Goal: Task Accomplishment & Management: Manage account settings

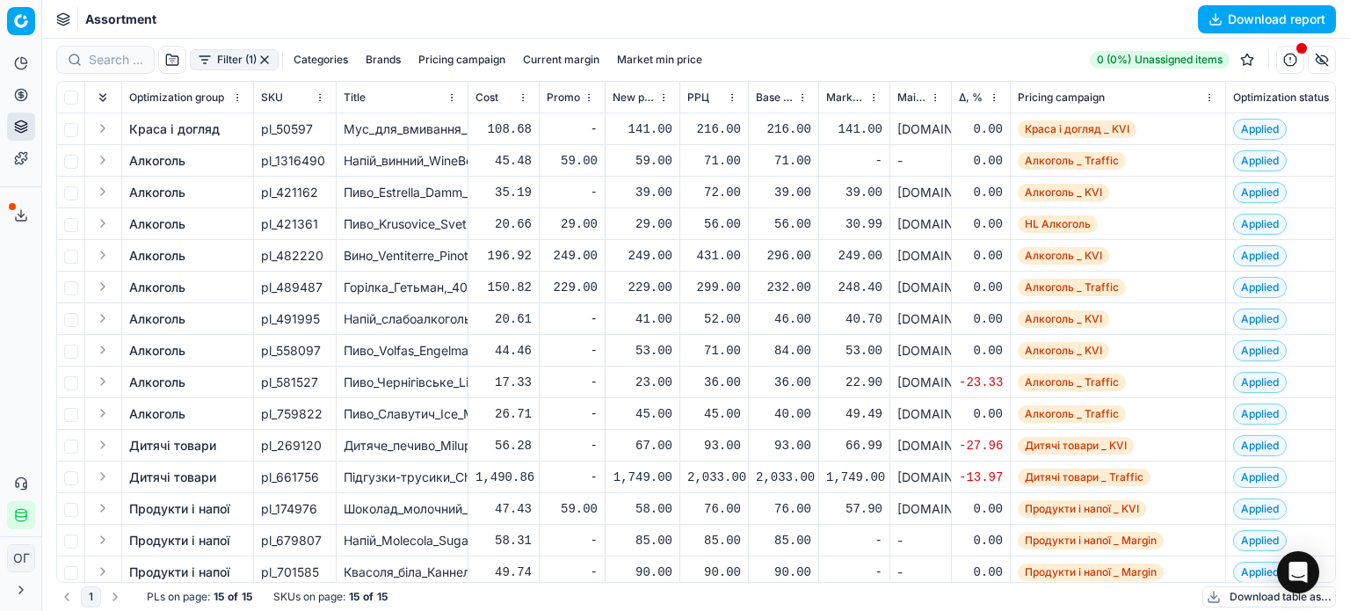
drag, startPoint x: 264, startPoint y: 55, endPoint x: 901, endPoint y: 604, distance: 839.8
click at [265, 55] on button "button" at bounding box center [264, 60] width 14 height 14
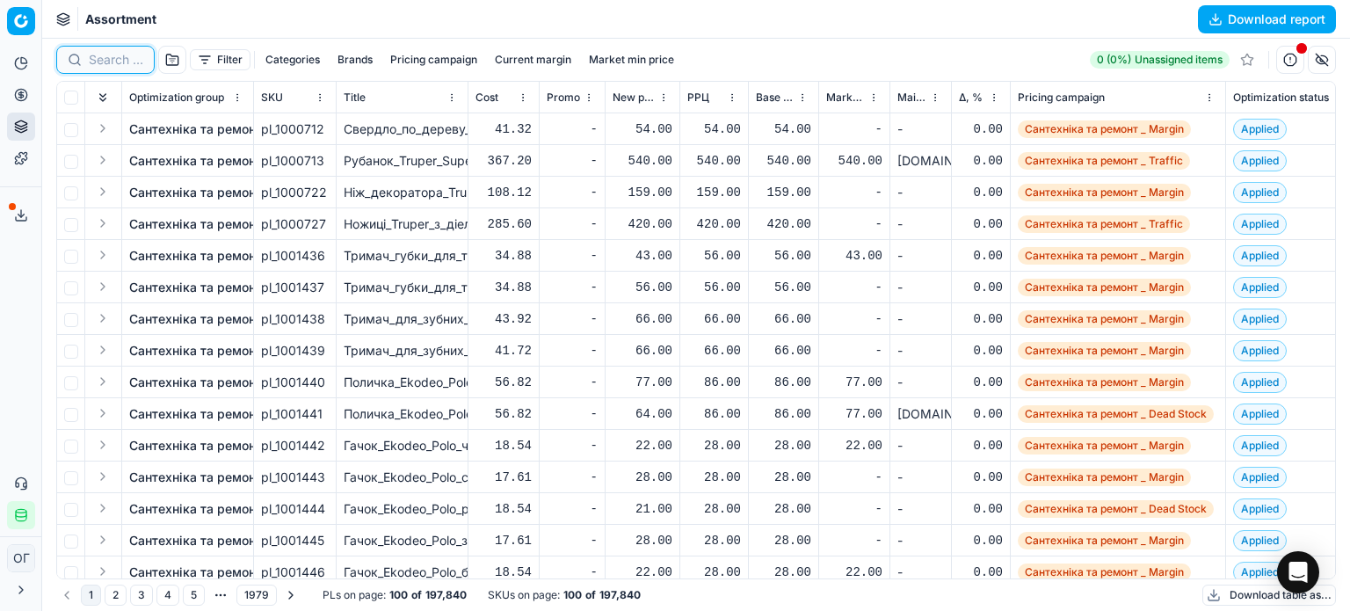
click at [102, 54] on input at bounding box center [116, 60] width 54 height 18
paste input "1226052"
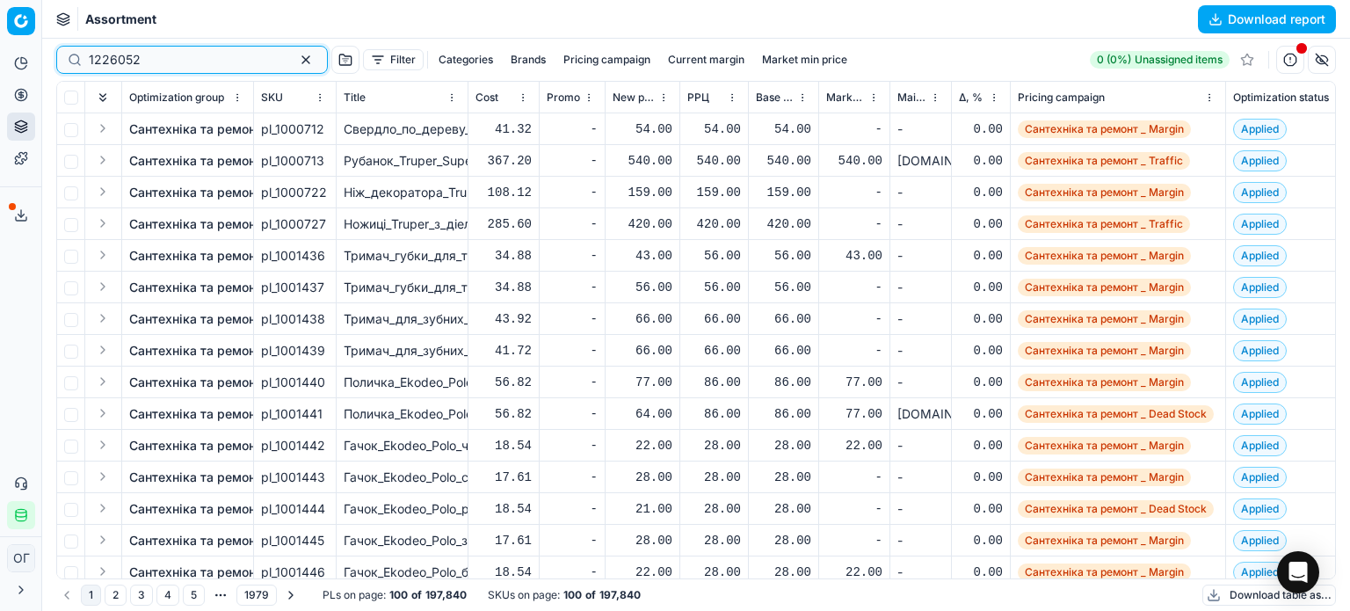
type input "1226052"
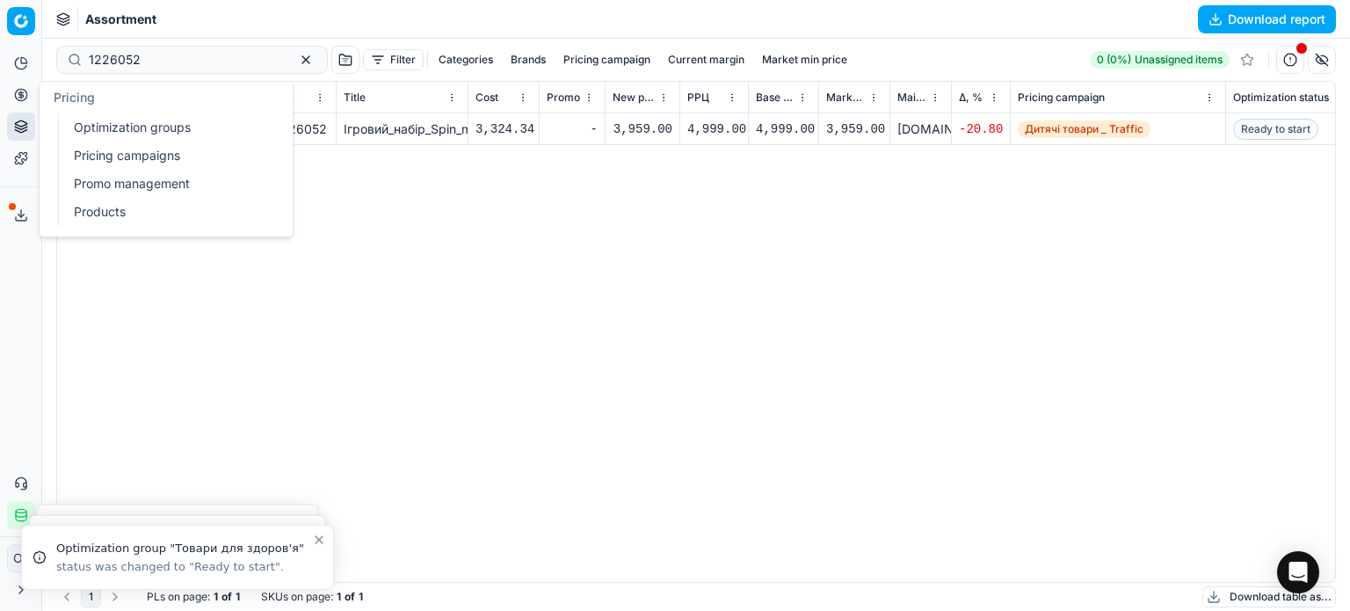
click at [26, 94] on circle at bounding box center [20, 94] width 11 height 11
click at [80, 129] on link "Optimization groups" at bounding box center [169, 127] width 205 height 25
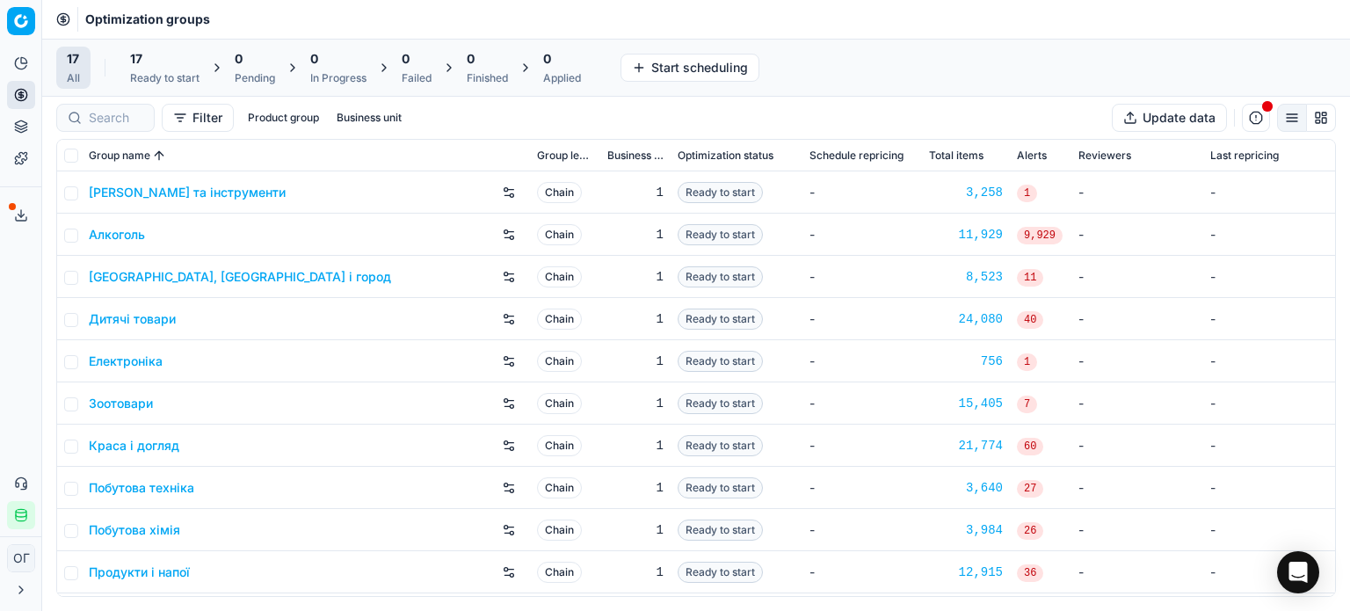
click at [9, 122] on button "Product portfolio" at bounding box center [21, 126] width 28 height 28
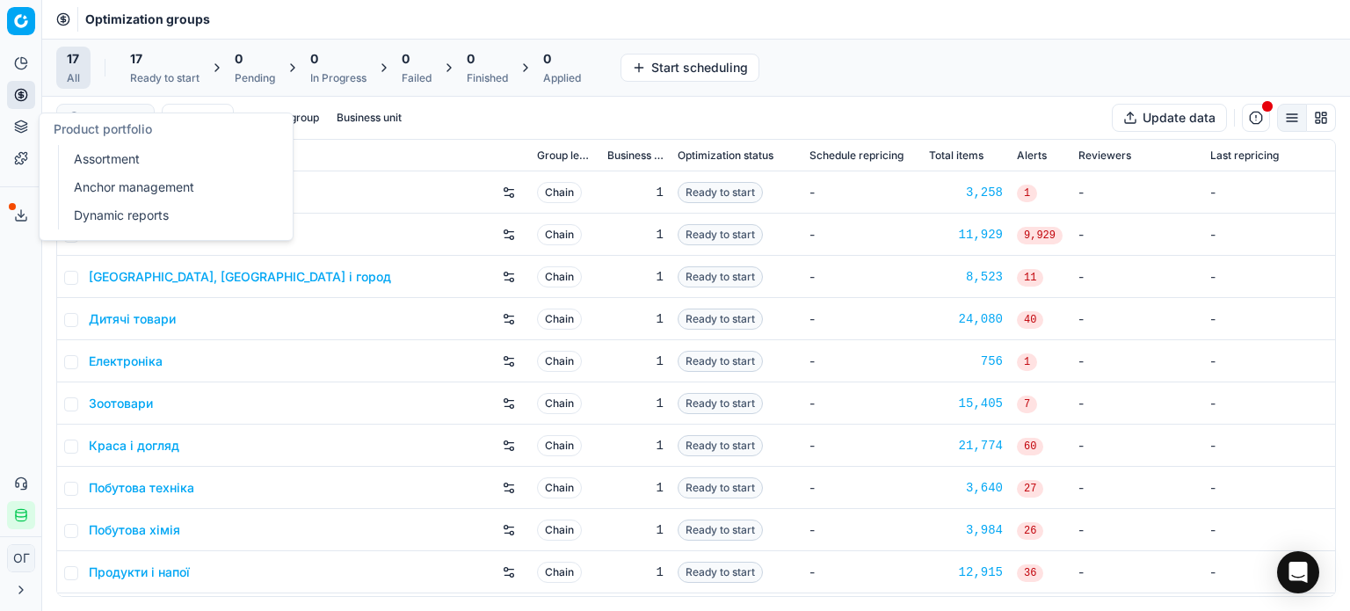
click at [88, 164] on link "Assortment" at bounding box center [169, 159] width 205 height 25
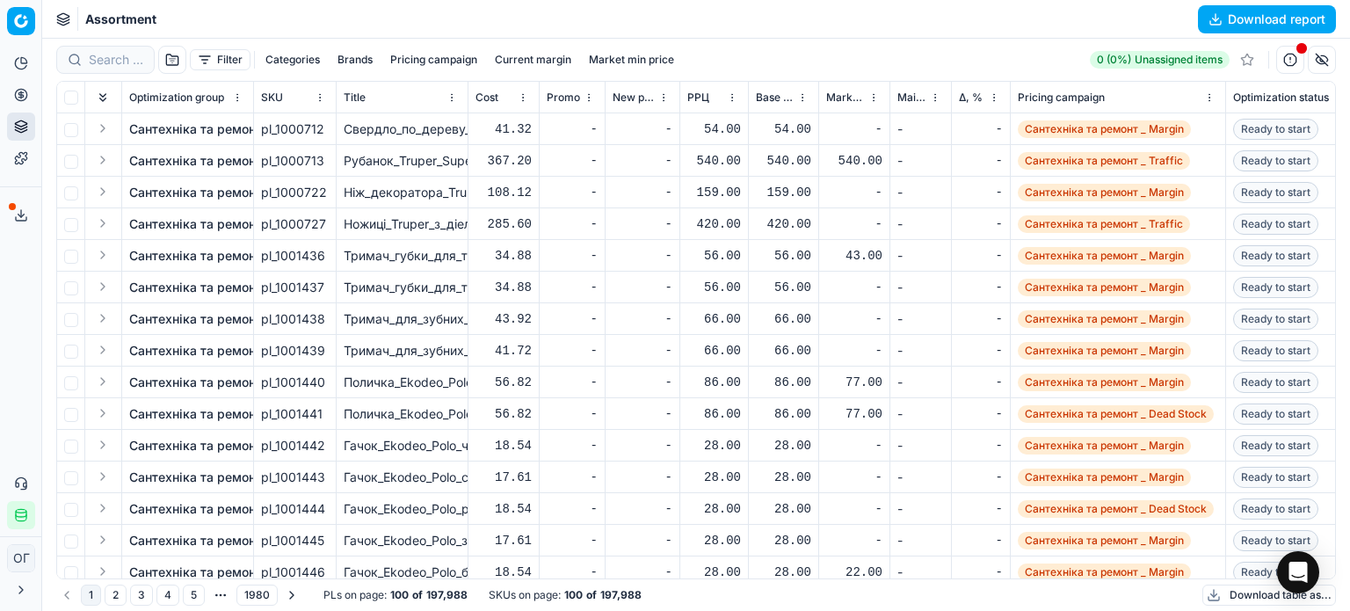
click at [207, 61] on button "Filter" at bounding box center [220, 59] width 61 height 21
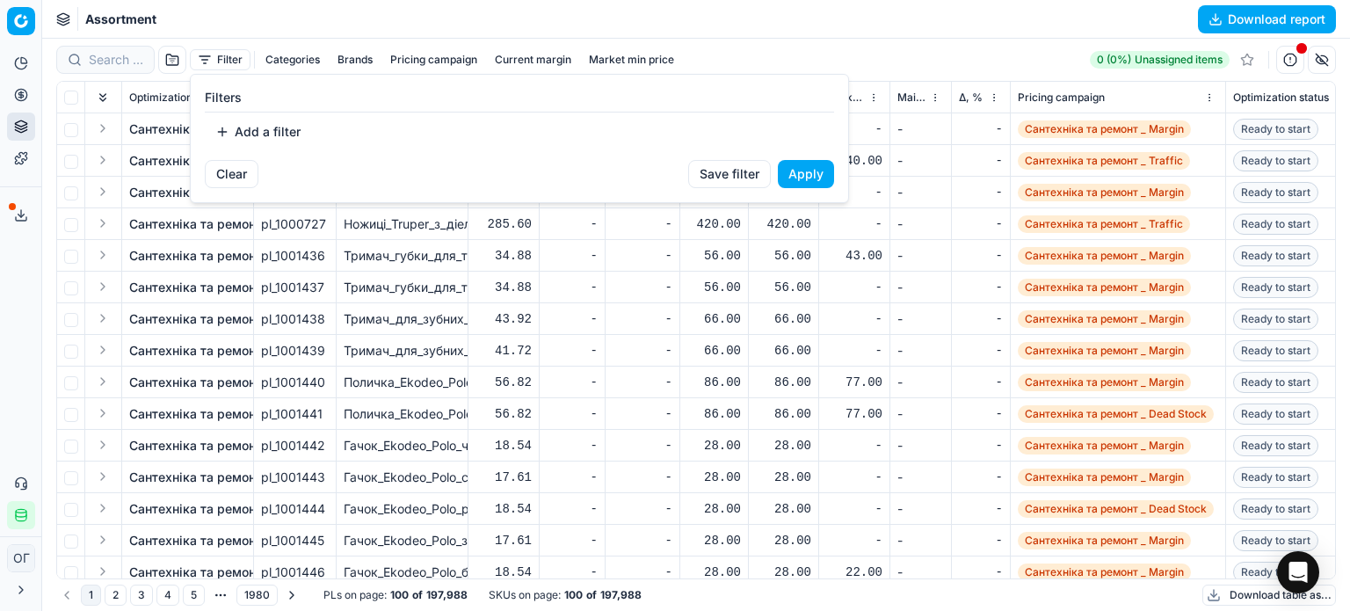
click at [286, 123] on button "Add a filter" at bounding box center [258, 132] width 106 height 28
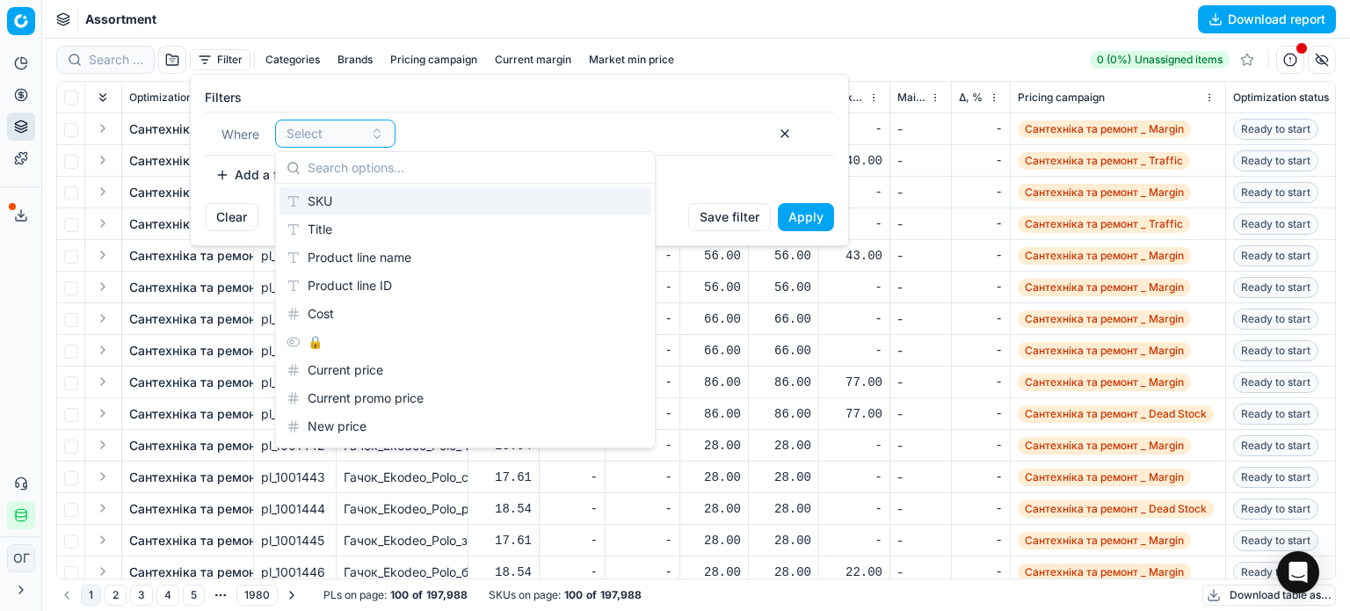
click at [308, 201] on div "SKU" at bounding box center [465, 201] width 372 height 28
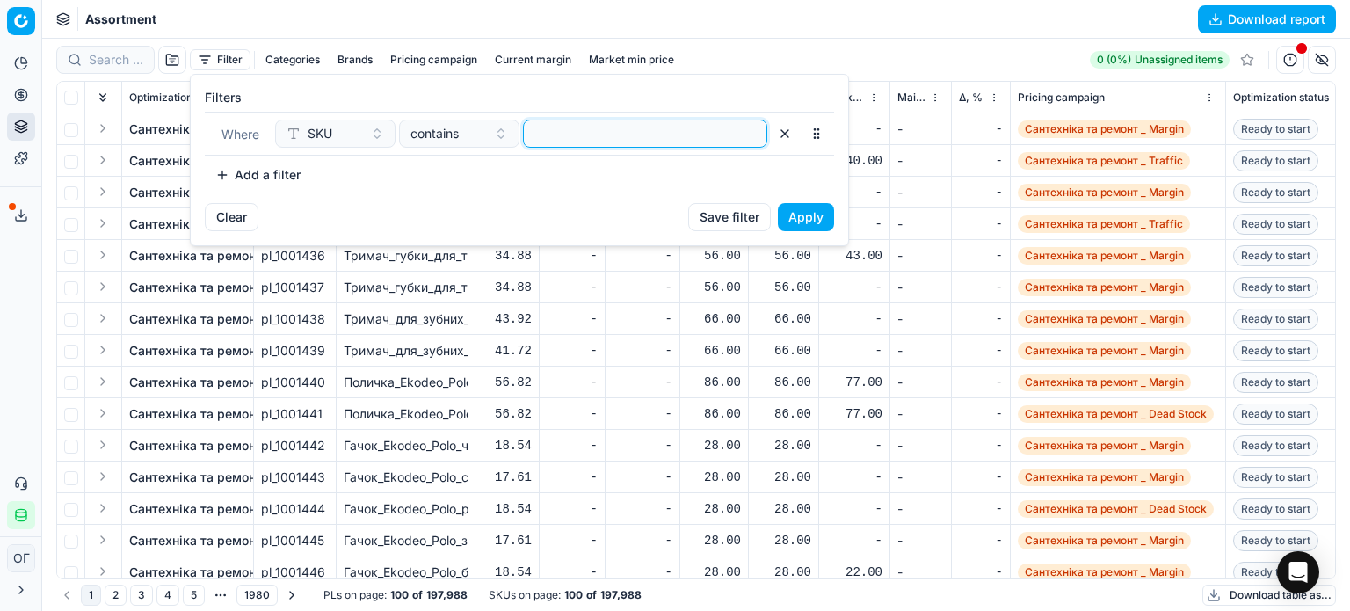
click at [555, 131] on input at bounding box center [645, 133] width 228 height 26
paste input "559943,421076,418866,74321,1049608,1049636,1049532,1049644,1049642,1049634,1049…"
type input "559943,421076,418866,74321,1049608,1049636,1049532,1049644,1049642,1049634,1049…"
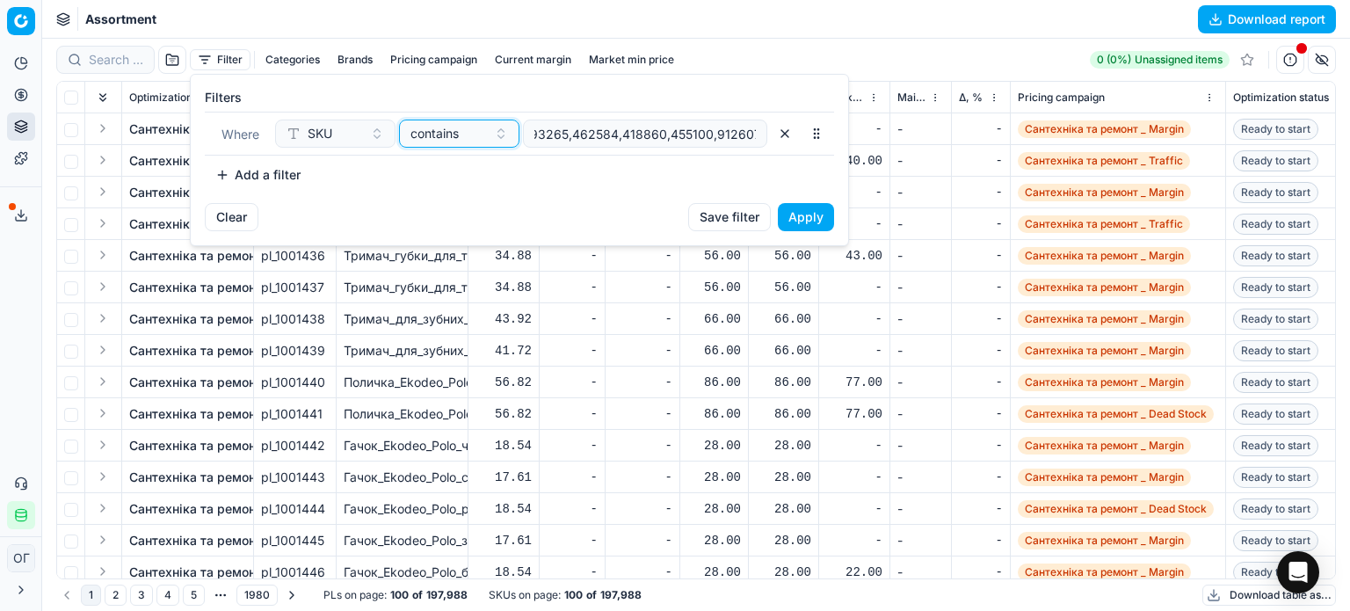
click at [435, 129] on span "contains" at bounding box center [434, 134] width 48 height 18
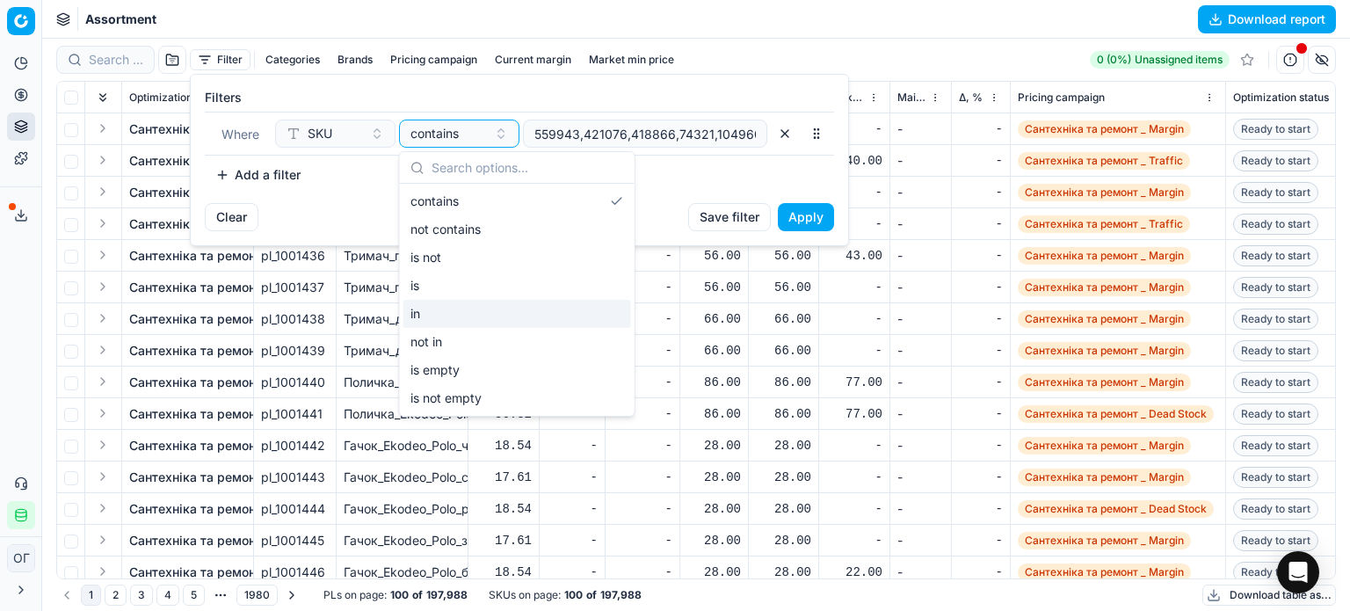
click at [439, 315] on div "in" at bounding box center [517, 314] width 228 height 28
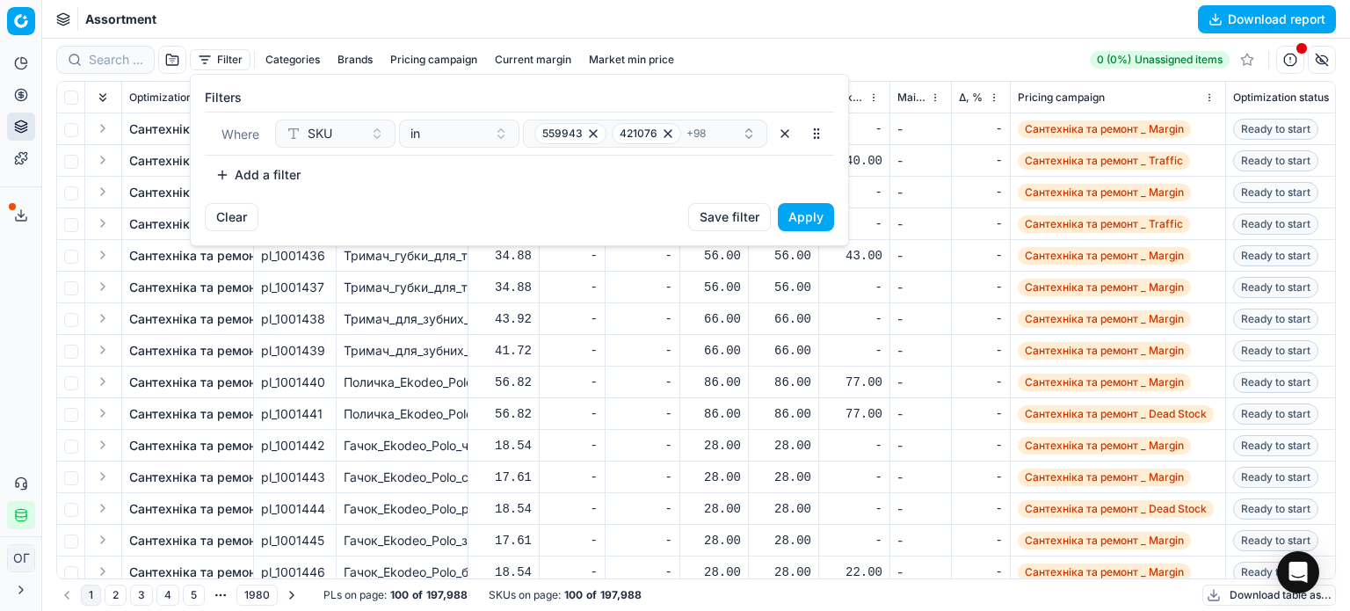
click at [793, 222] on button "Apply" at bounding box center [806, 217] width 56 height 28
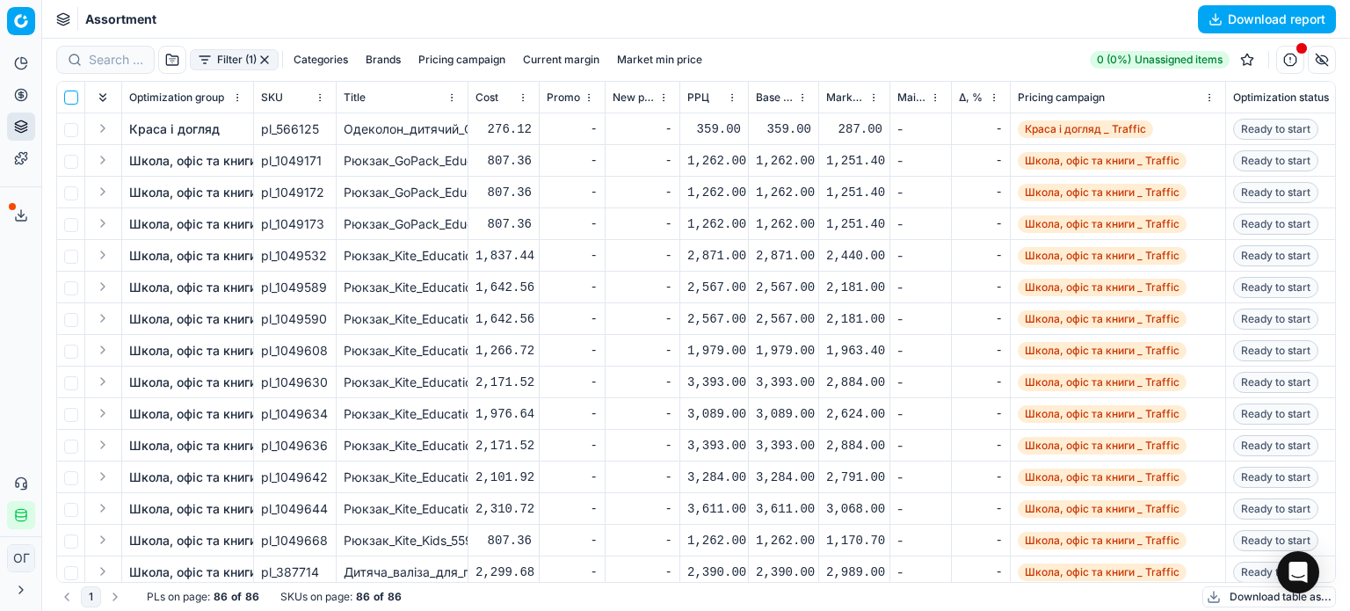
click at [68, 98] on input "checkbox" at bounding box center [71, 98] width 14 height 14
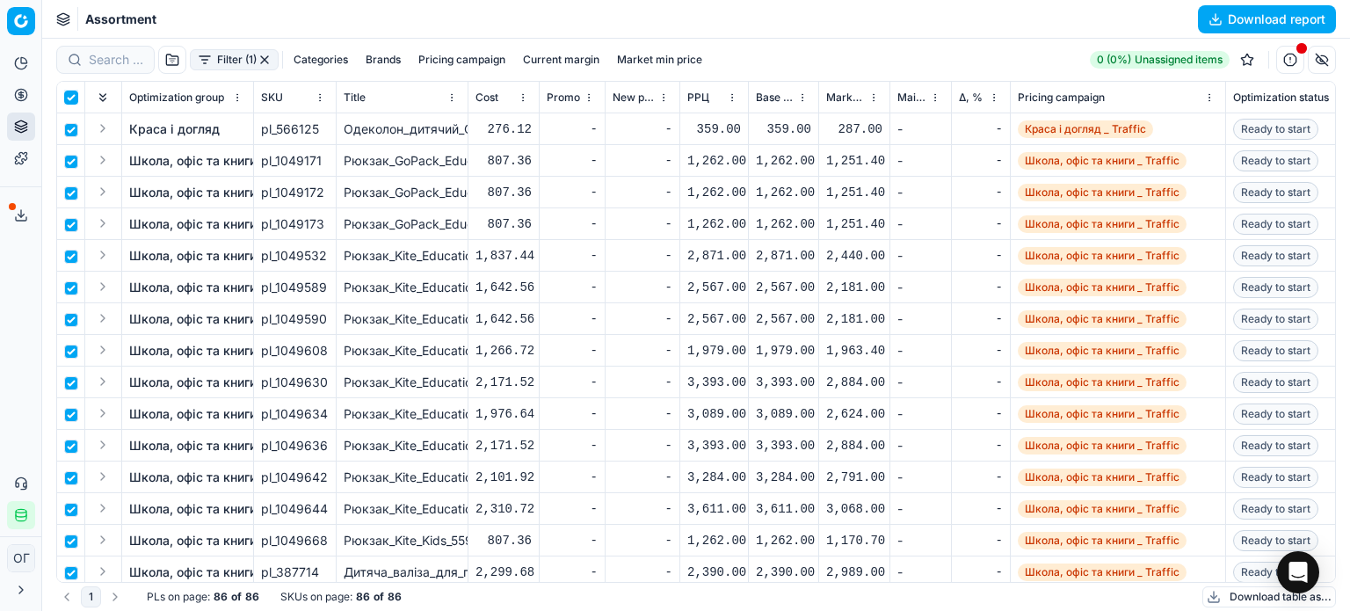
checkbox input "true"
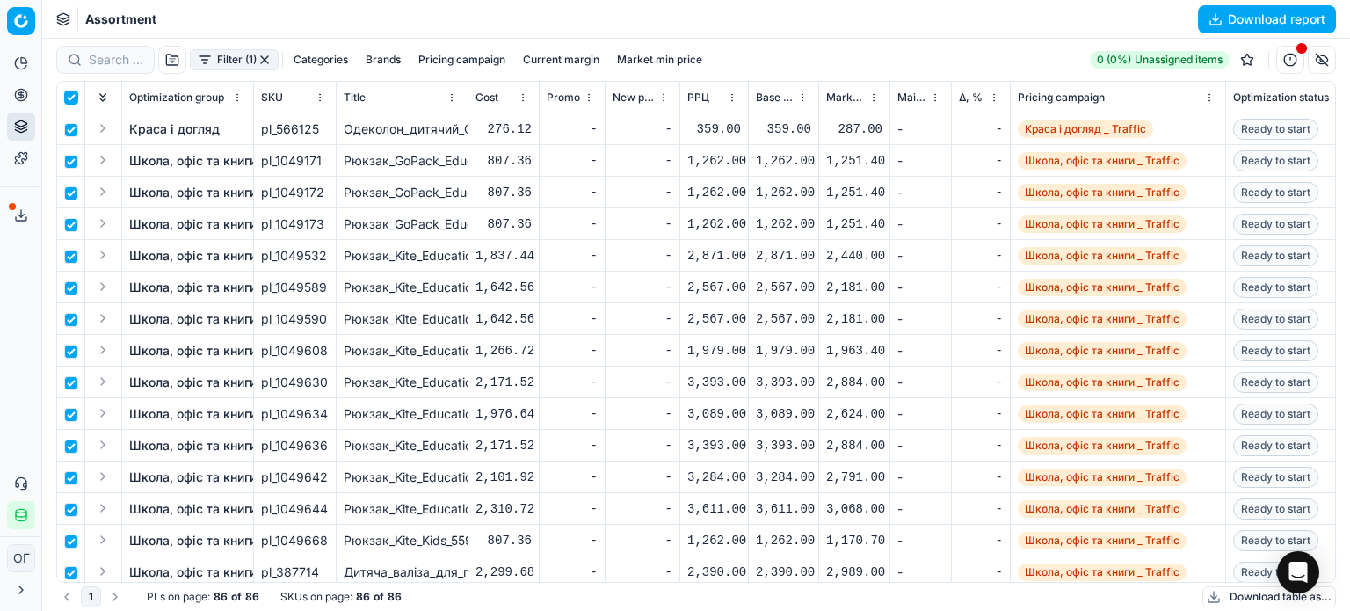
checkbox input "true"
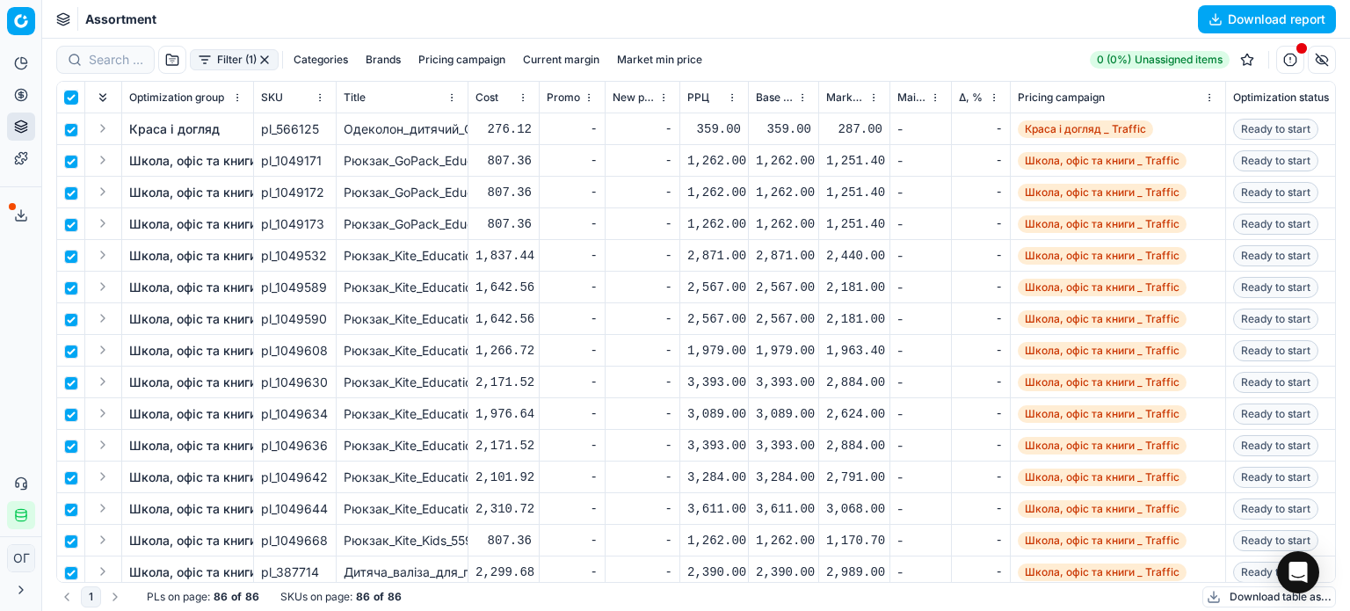
checkbox input "true"
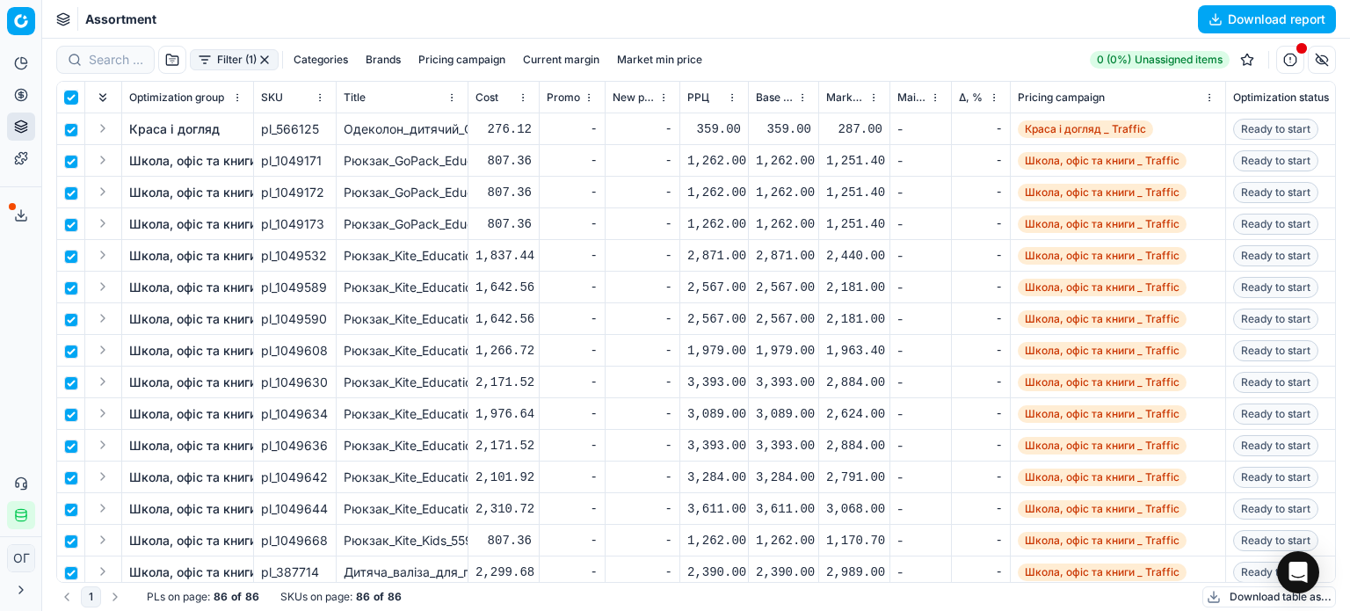
checkbox input "true"
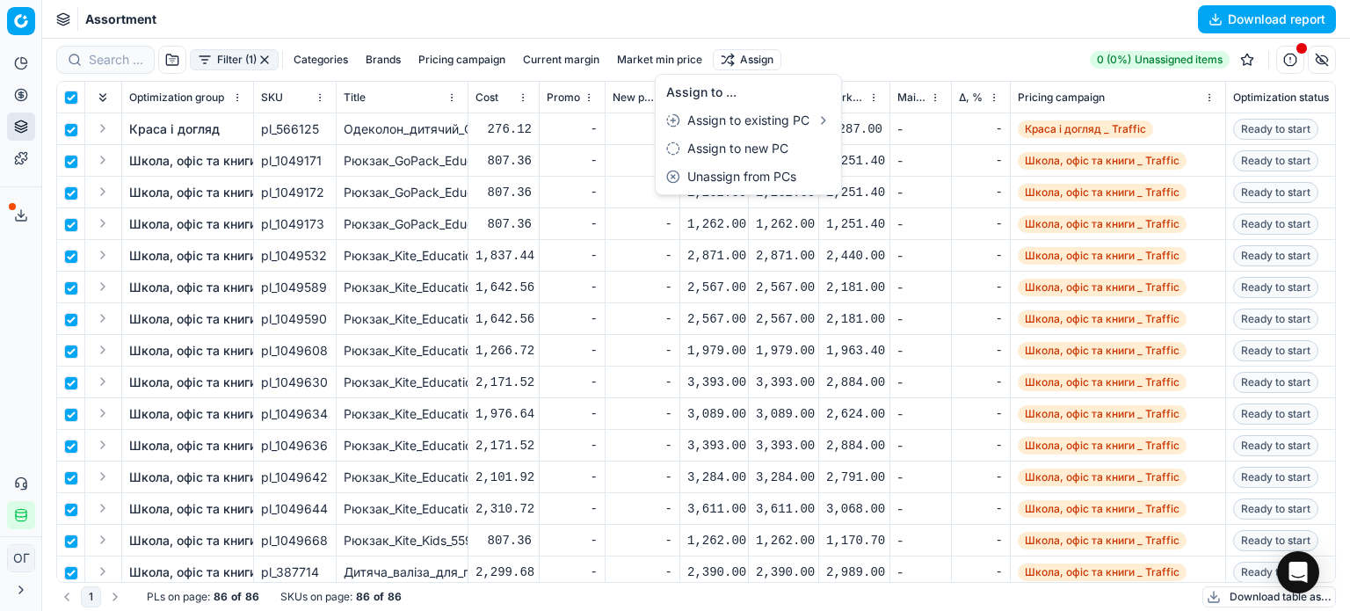
click at [727, 62] on html "Pricing platform Analytics Pricing Product portfolio Templates Export service 1…" at bounding box center [675, 305] width 1350 height 611
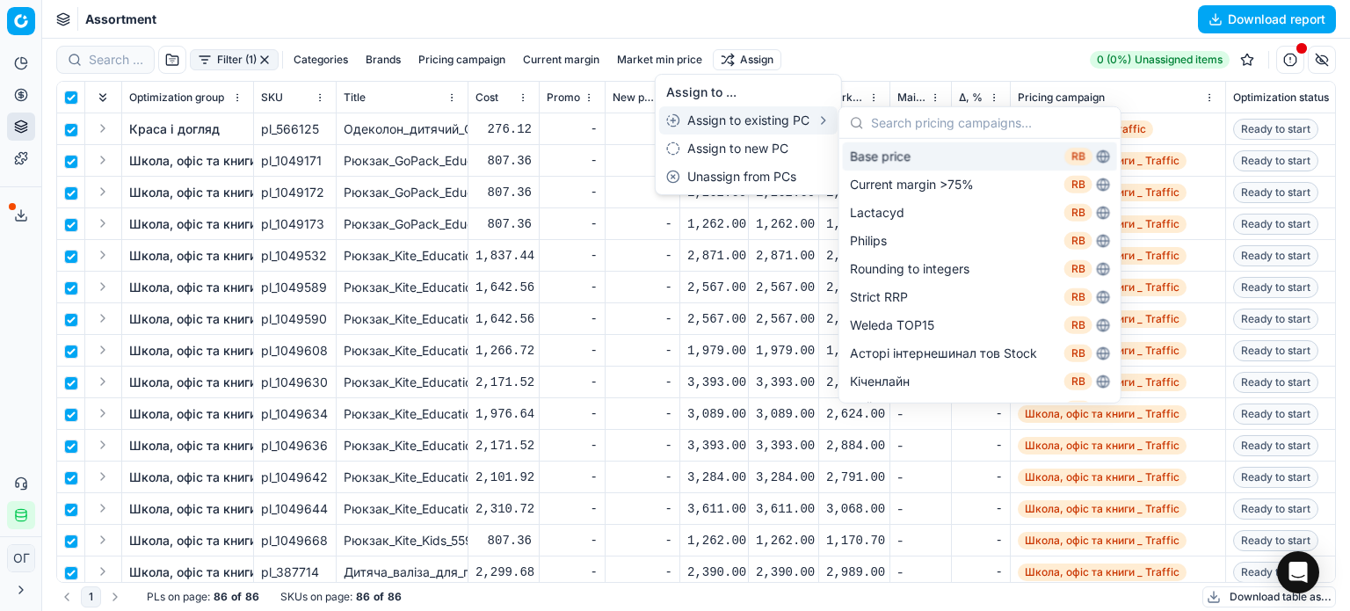
click at [868, 151] on div "Base price RB" at bounding box center [980, 156] width 274 height 28
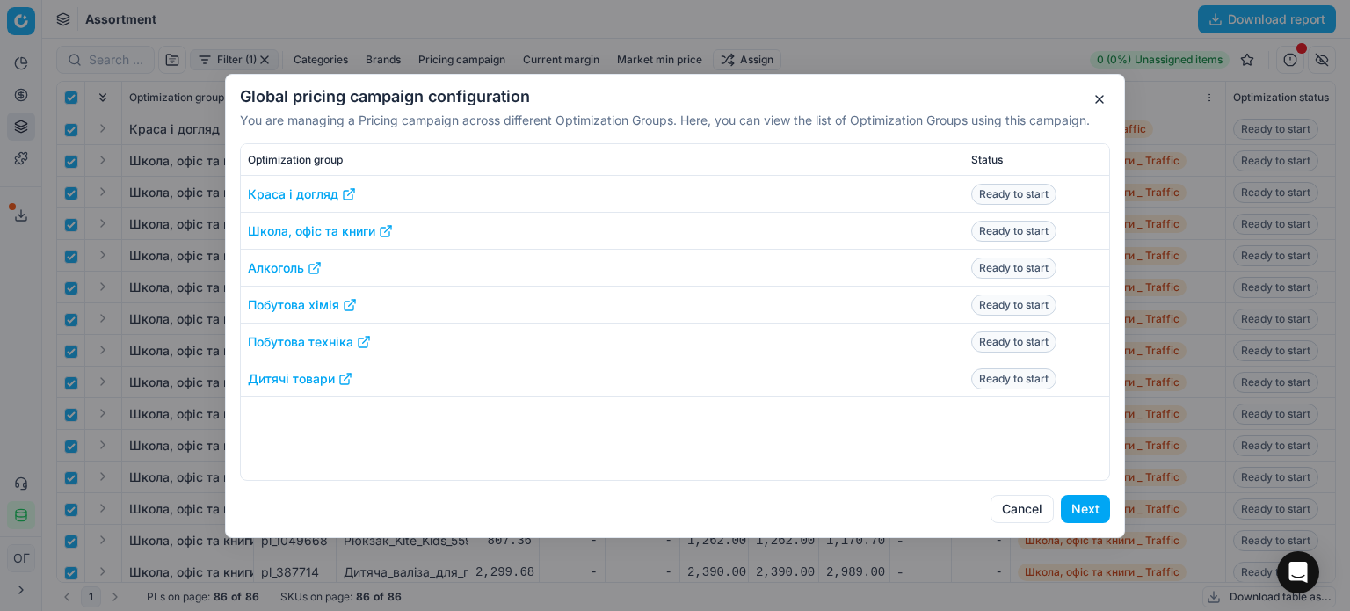
click at [1107, 505] on button "Next" at bounding box center [1085, 509] width 49 height 28
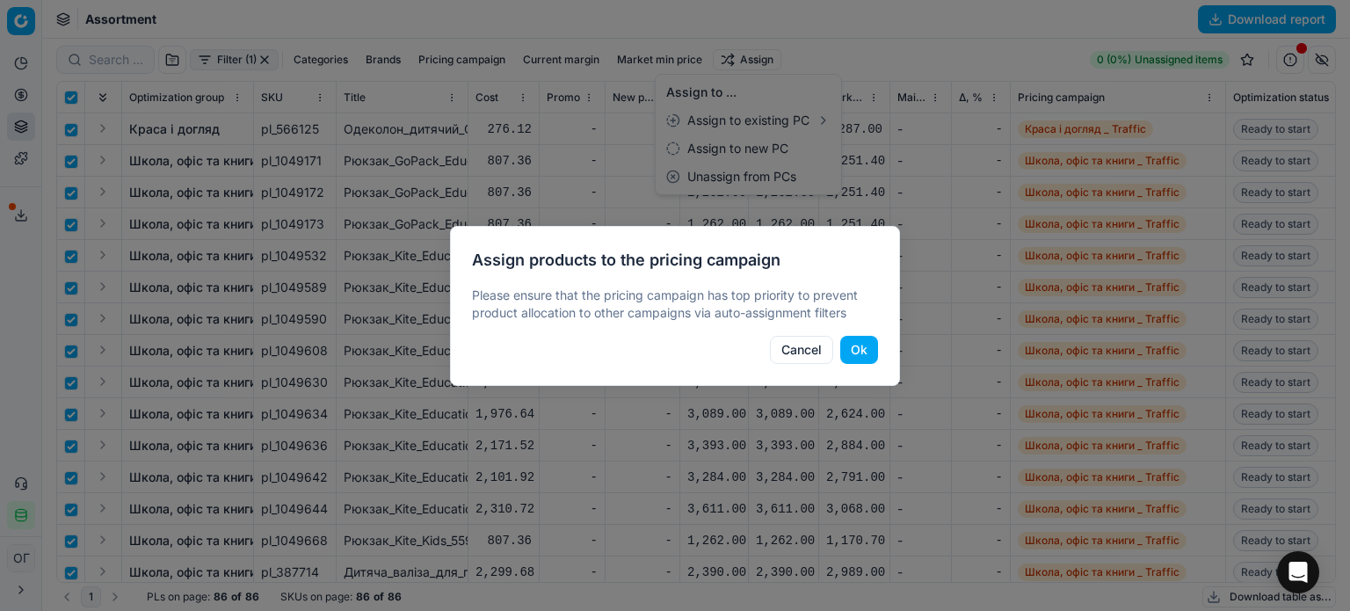
click at [865, 342] on button "Ok" at bounding box center [859, 350] width 38 height 28
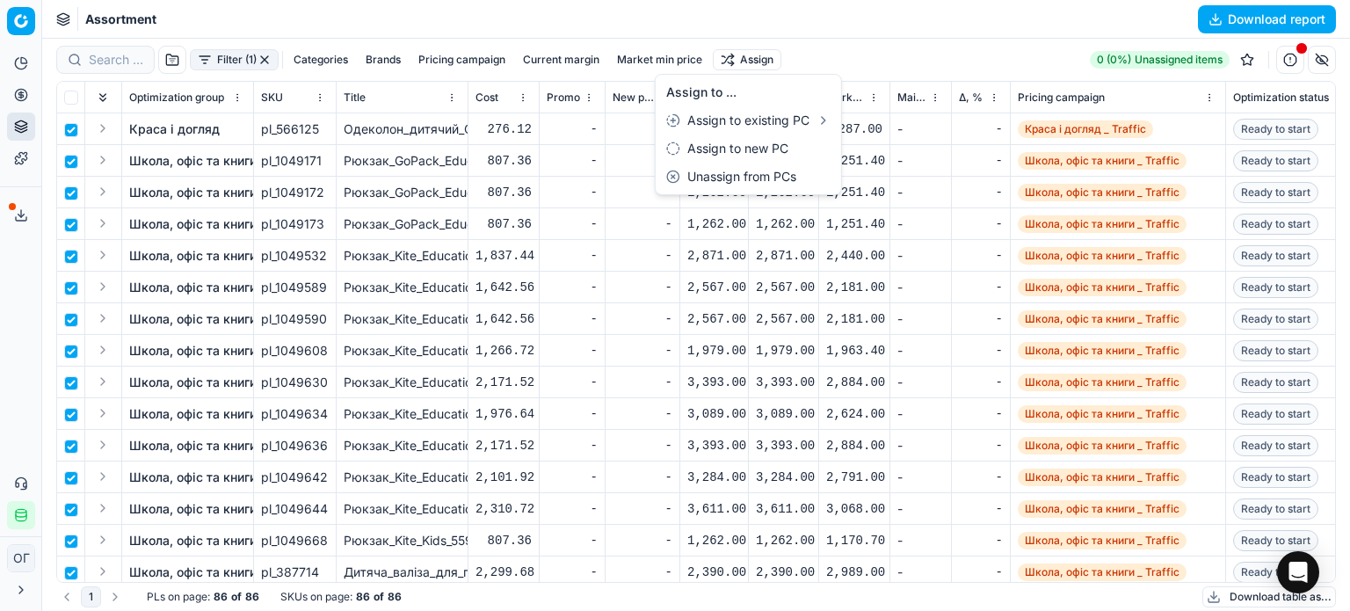
checkbox input "false"
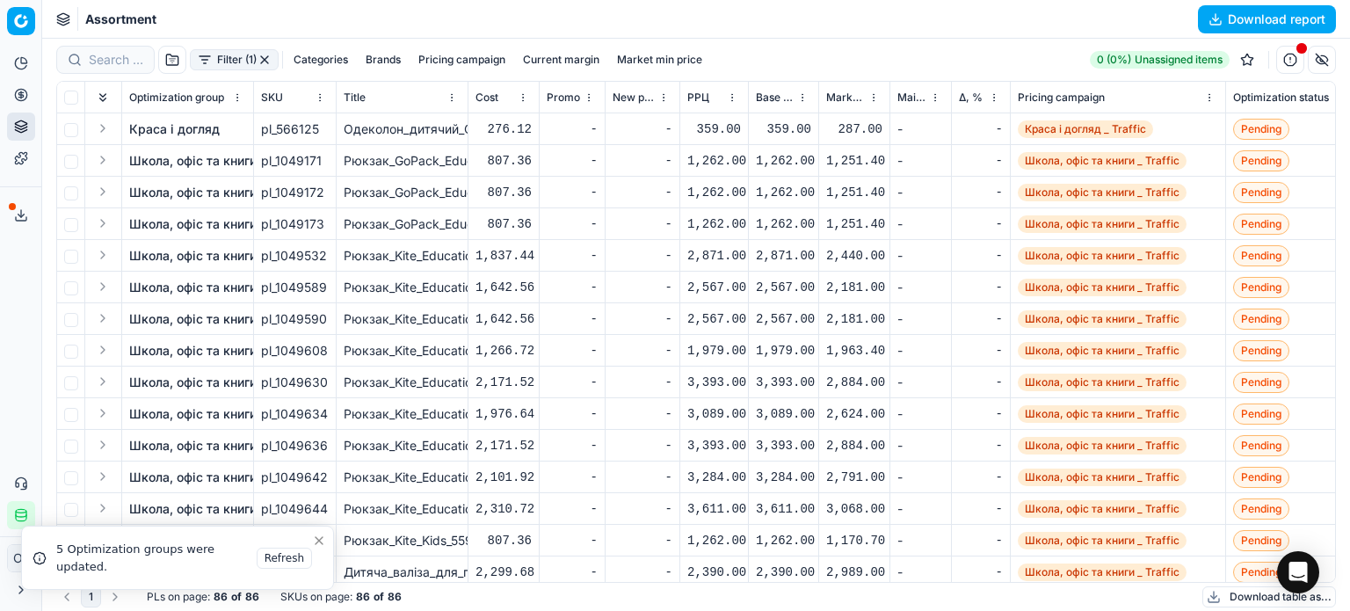
click at [264, 55] on button "button" at bounding box center [264, 60] width 14 height 14
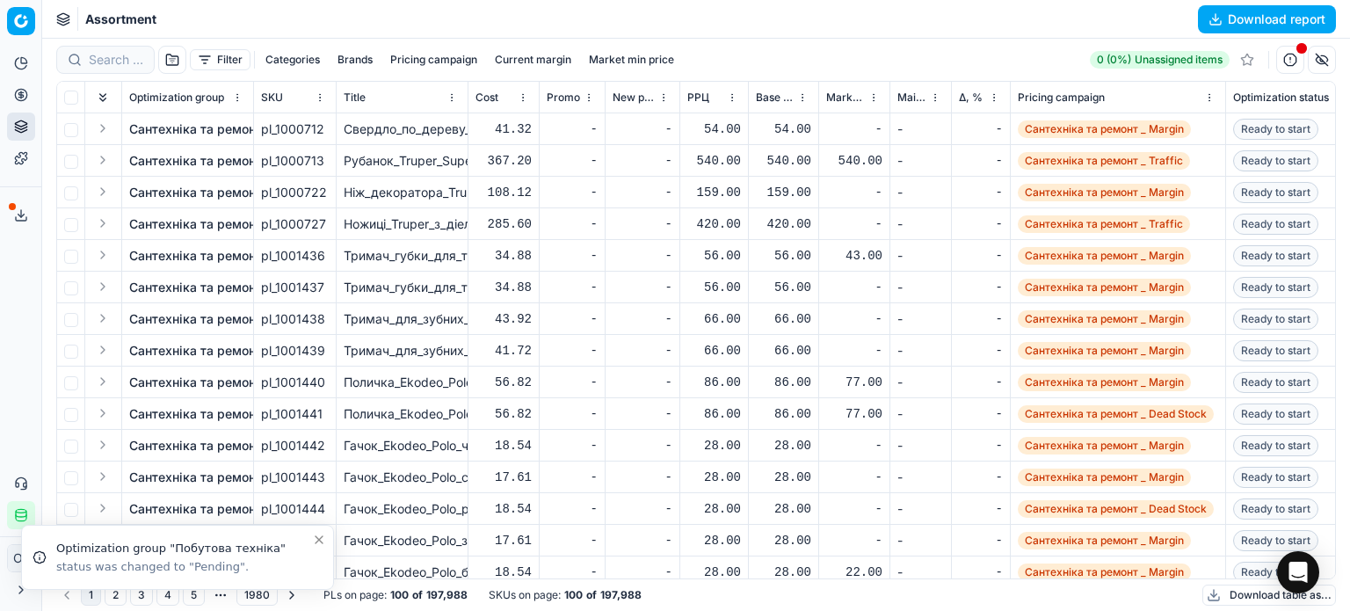
click at [221, 55] on button "Filter" at bounding box center [220, 59] width 61 height 21
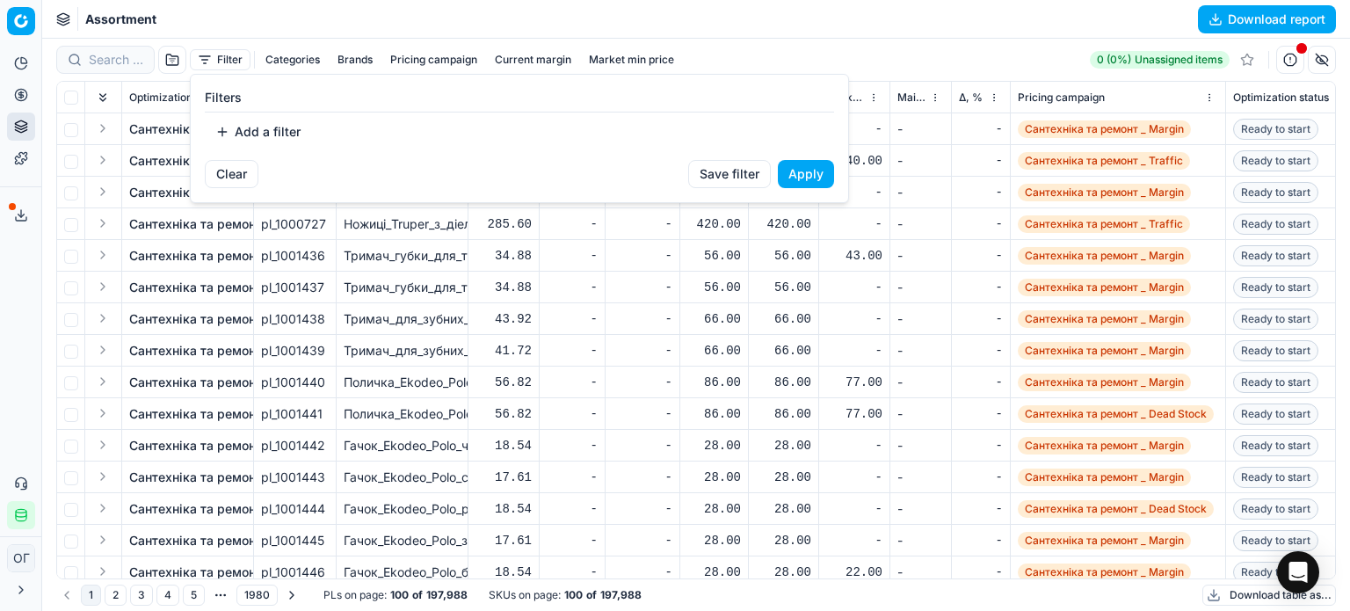
click at [272, 133] on button "Add a filter" at bounding box center [258, 132] width 106 height 28
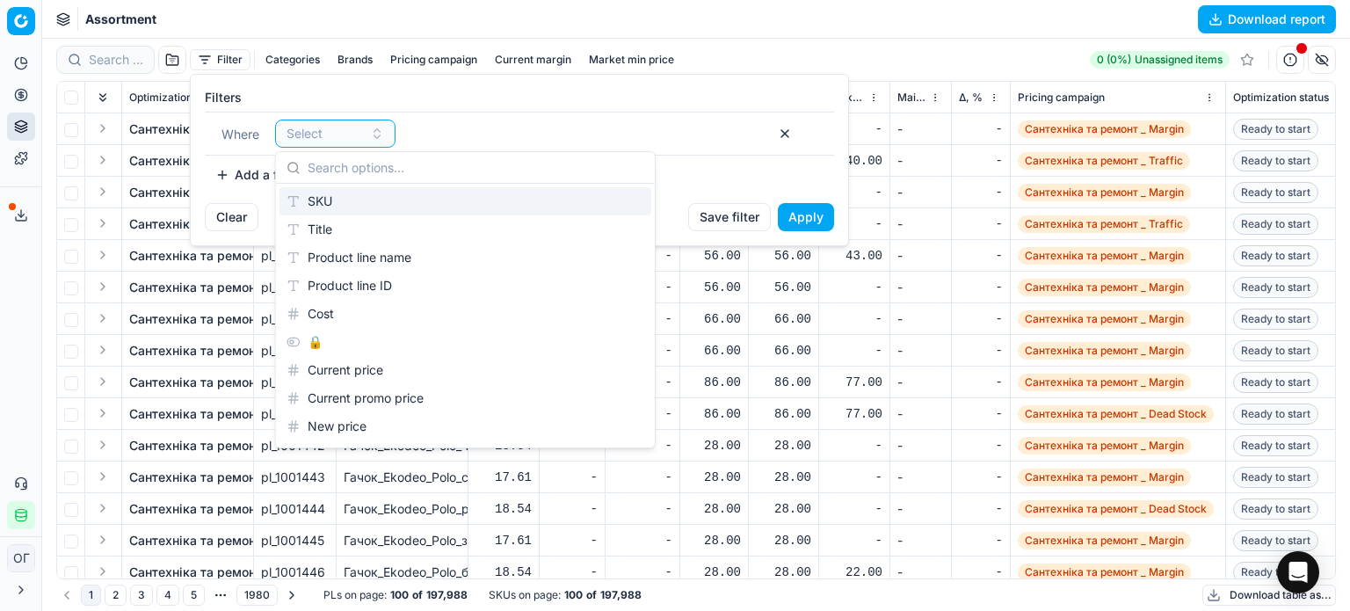
click at [342, 201] on div "SKU" at bounding box center [465, 201] width 372 height 28
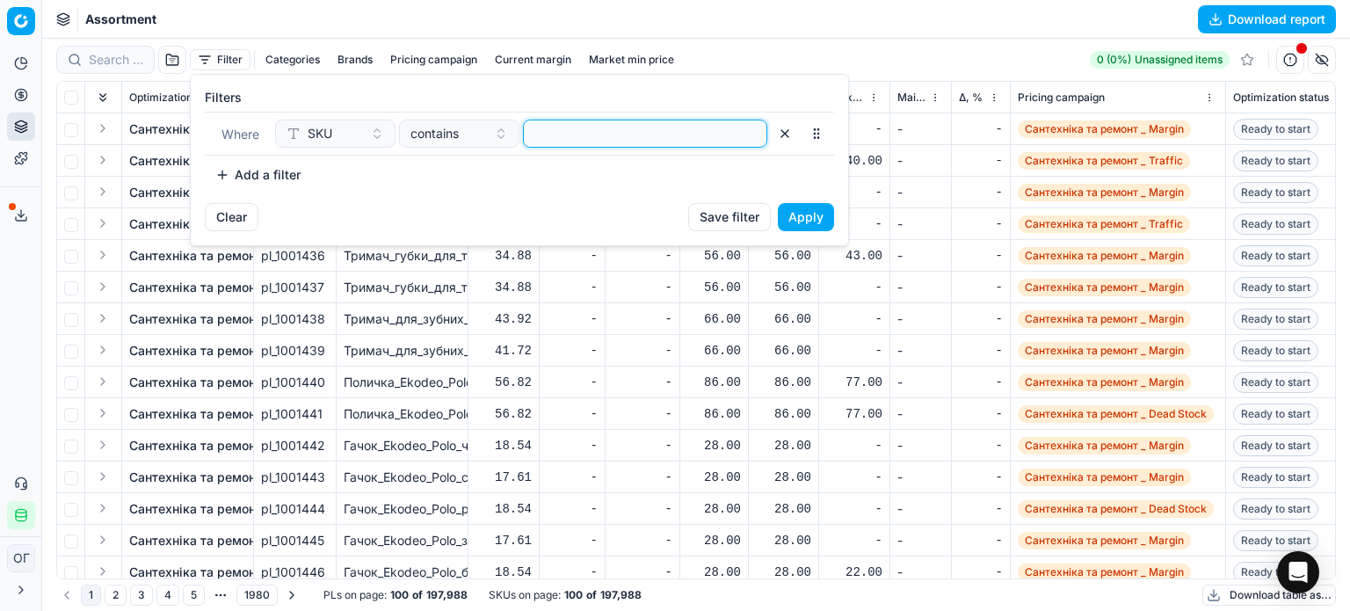
click at [562, 128] on input at bounding box center [645, 133] width 228 height 26
paste input "559943,421076,418866,455100,912607,455101,"
type input "559943,421076,418866,455100,912607,455101,"
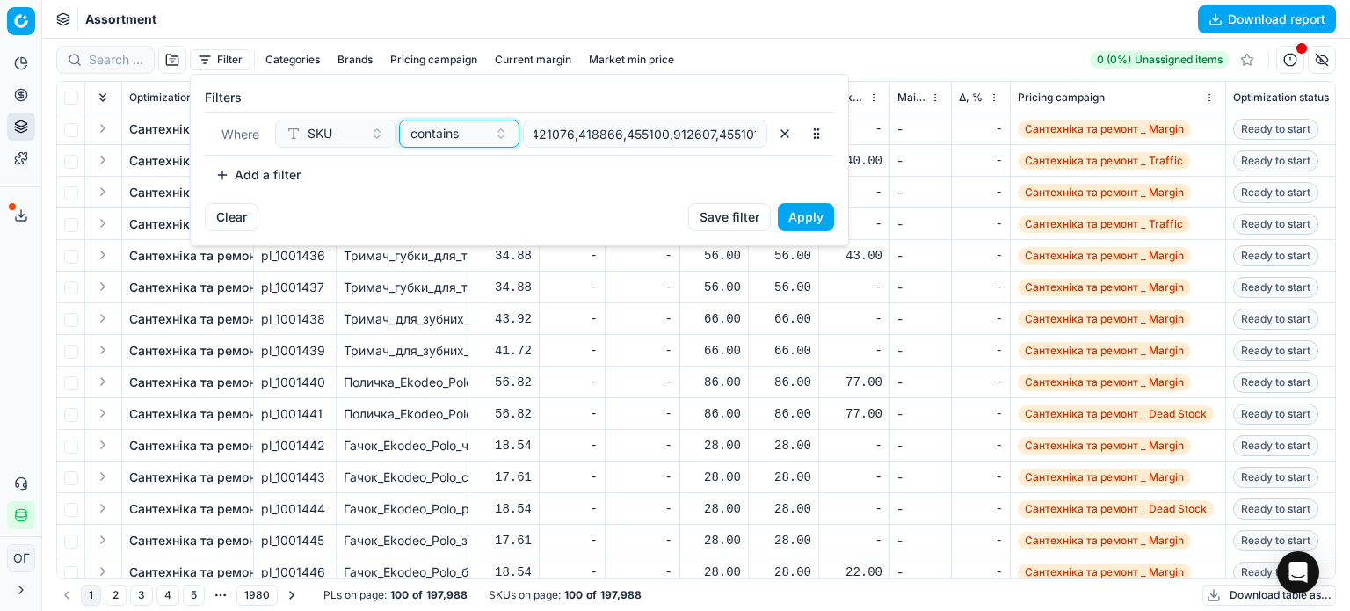
click at [457, 126] on span "contains" at bounding box center [434, 134] width 48 height 18
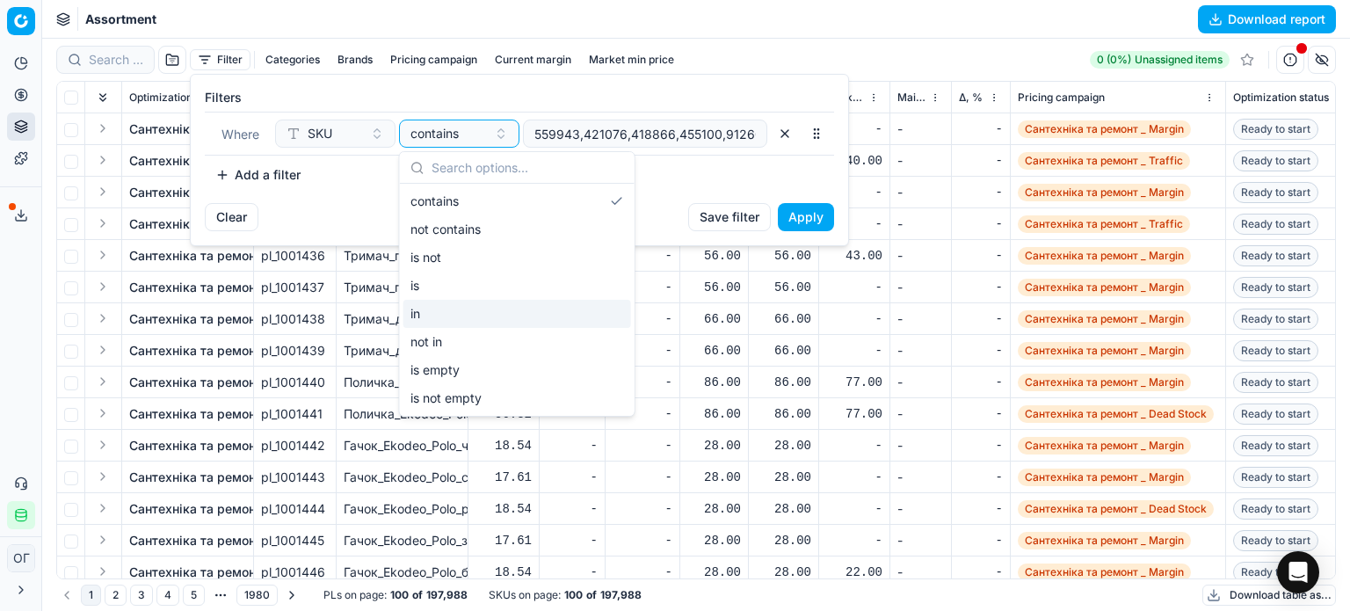
click at [476, 312] on div "in" at bounding box center [517, 314] width 228 height 28
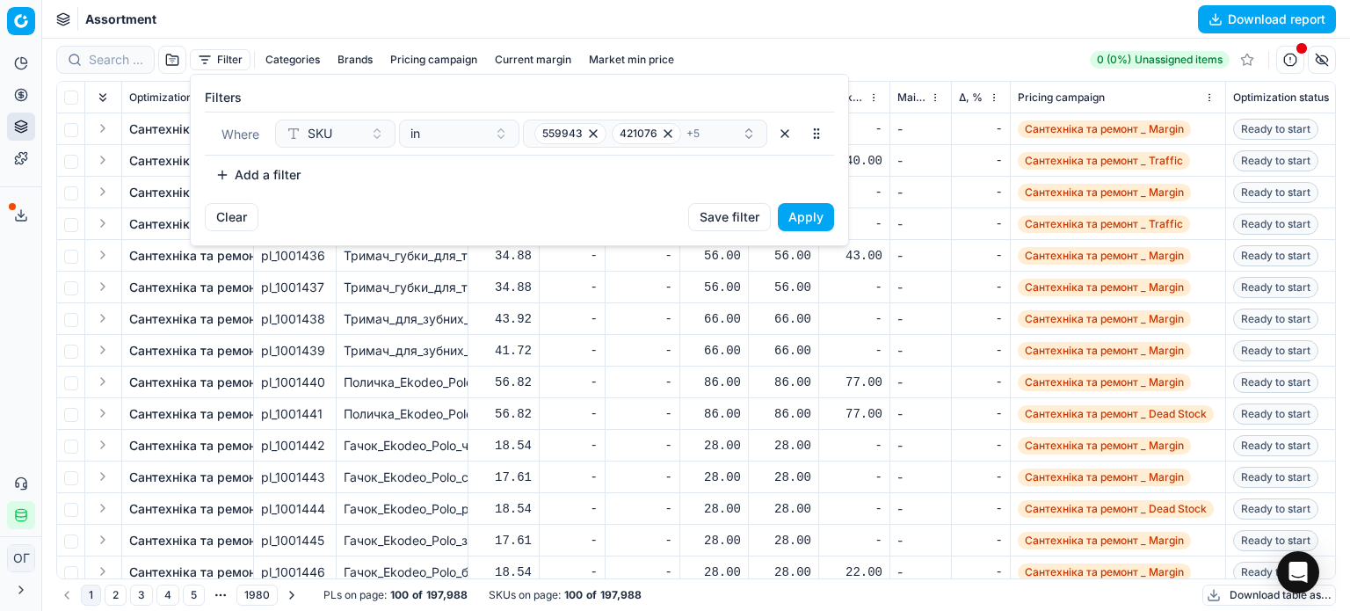
click at [801, 216] on button "Apply" at bounding box center [806, 217] width 56 height 28
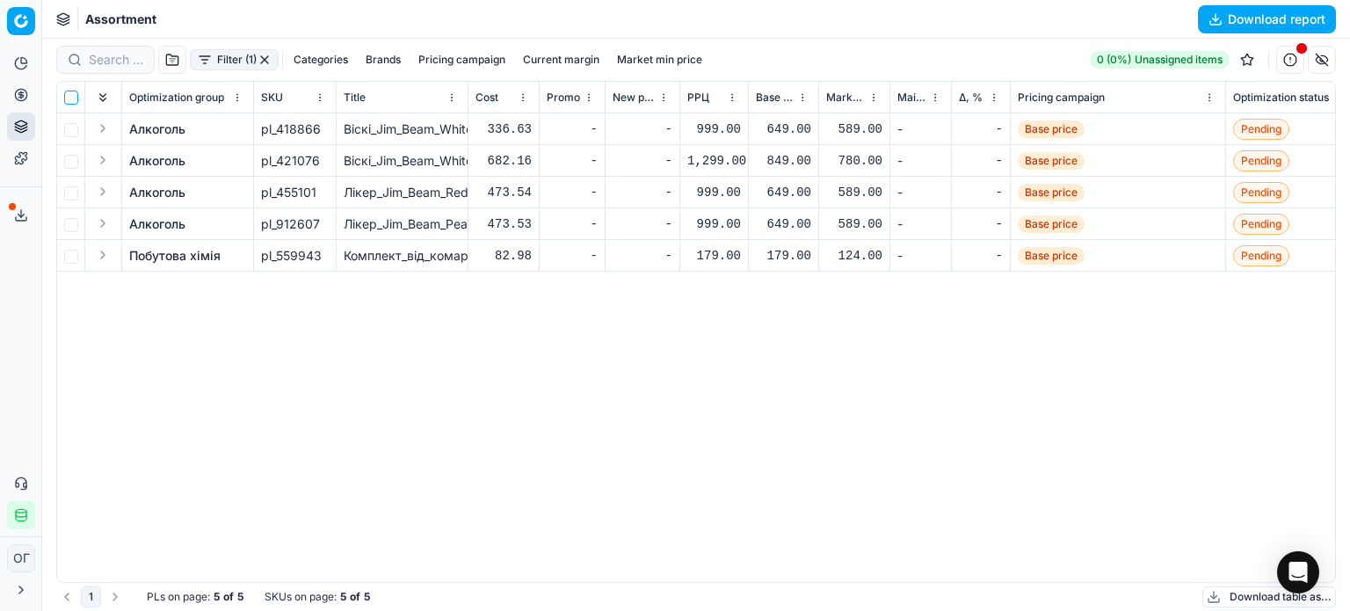
click at [66, 91] on input "checkbox" at bounding box center [71, 98] width 14 height 14
checkbox input "true"
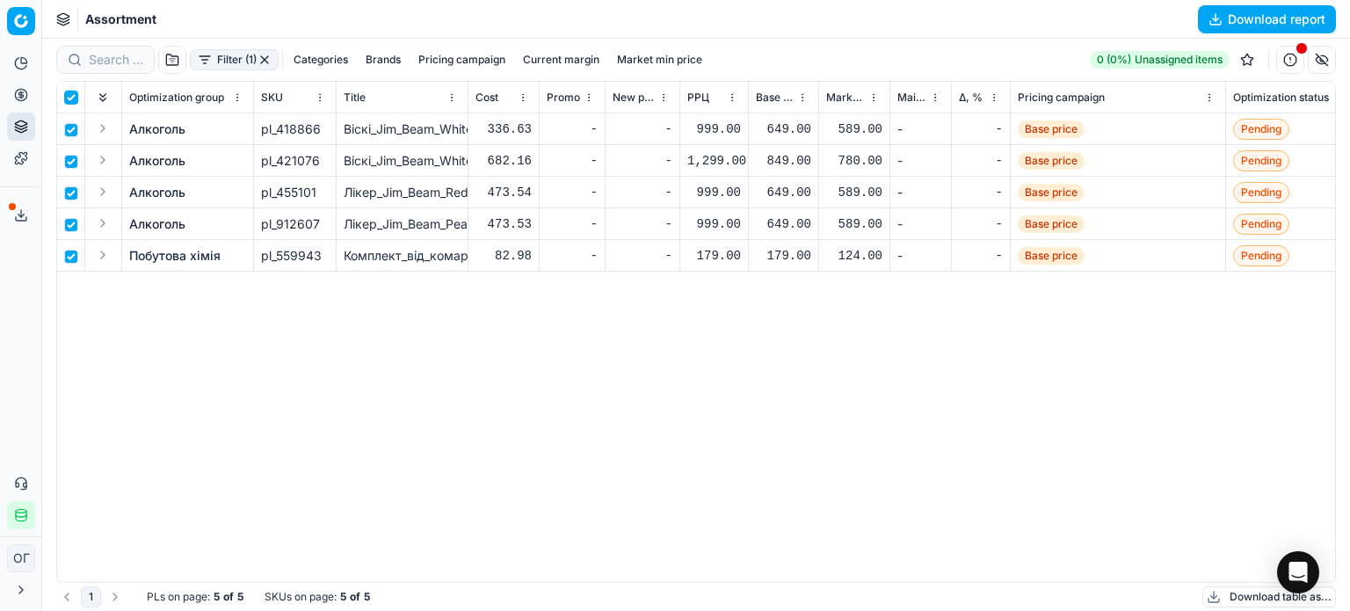
checkbox input "true"
click at [733, 47] on div "Filter (1) Categories Brands Pricing campaign Current margin Market min price A…" at bounding box center [418, 60] width 725 height 28
click at [759, 62] on html "Pricing platform Analytics Pricing Product portfolio Templates Export service 1…" at bounding box center [675, 305] width 1350 height 611
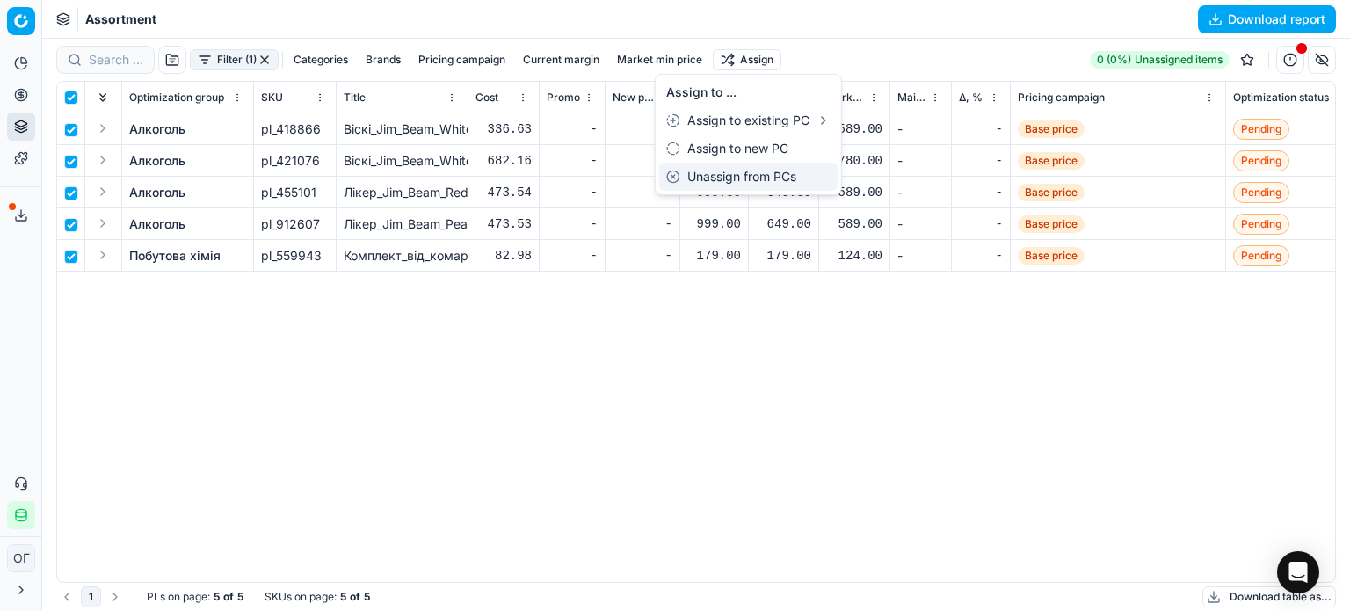
click at [773, 170] on div "Unassign from PCs" at bounding box center [748, 177] width 178 height 28
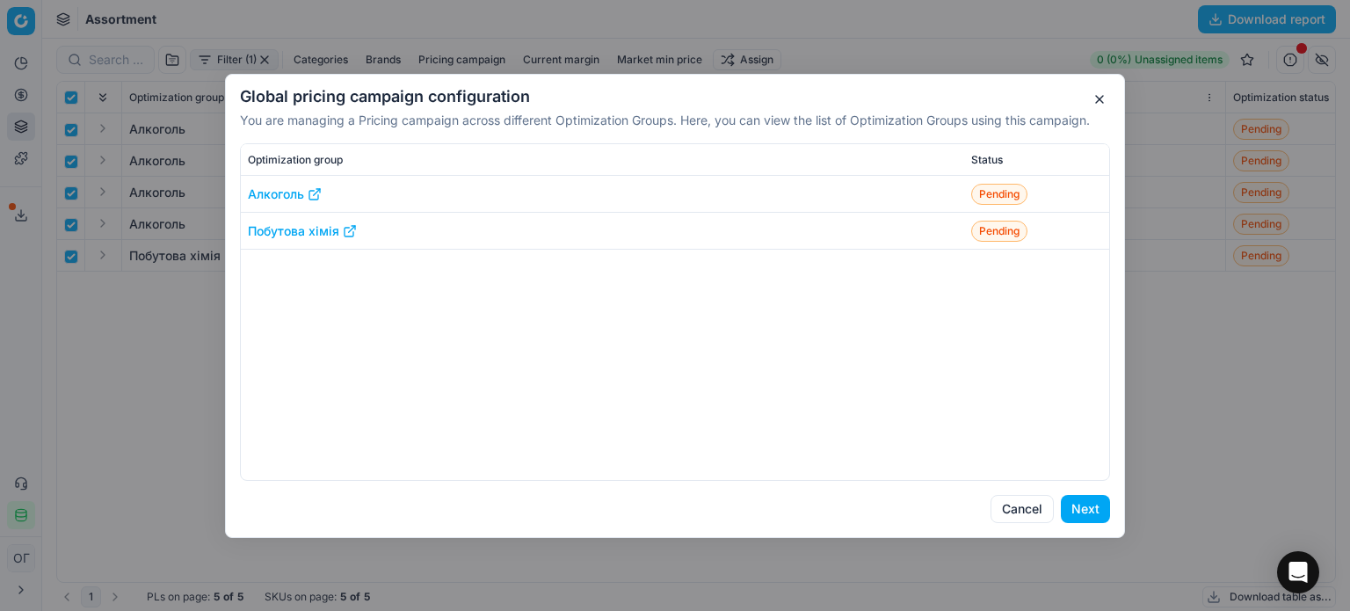
click at [1085, 503] on button "Next" at bounding box center [1085, 509] width 49 height 28
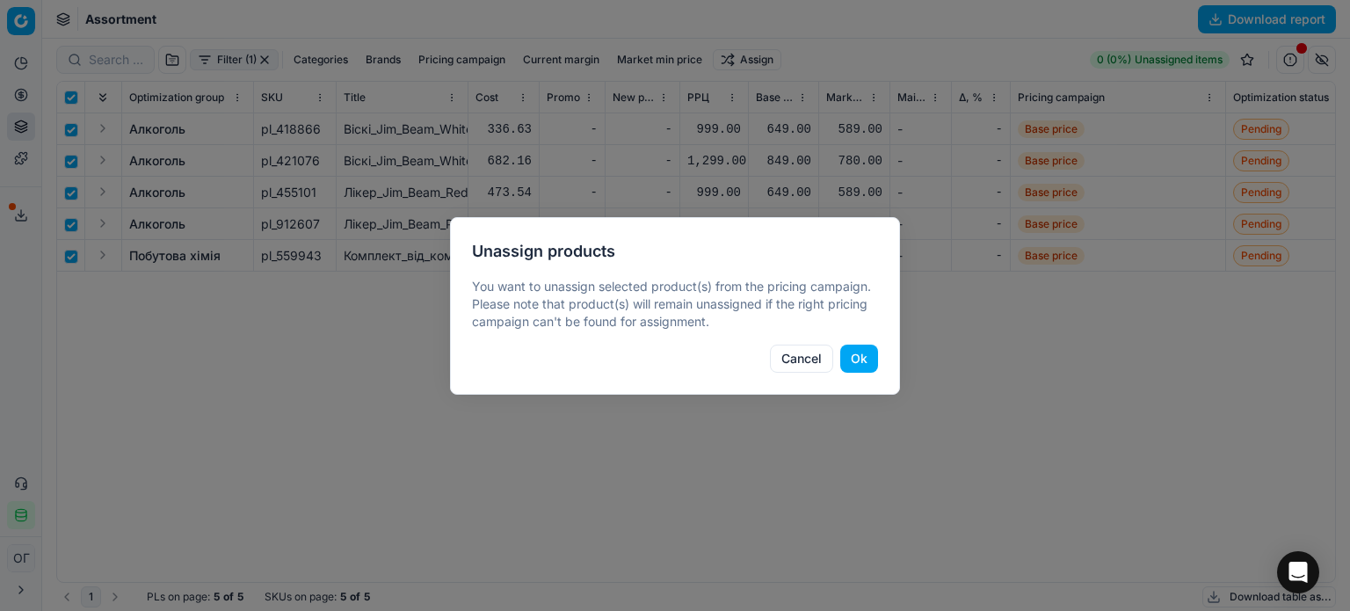
click at [856, 355] on button "Ok" at bounding box center [859, 358] width 38 height 28
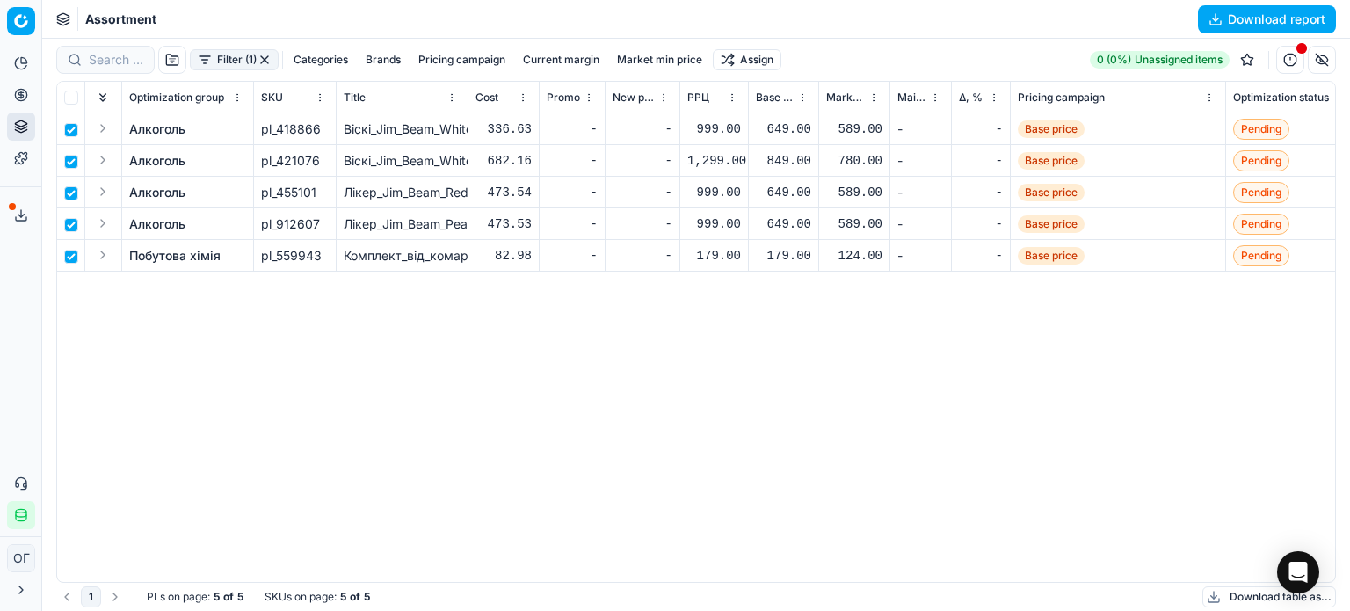
checkbox input "false"
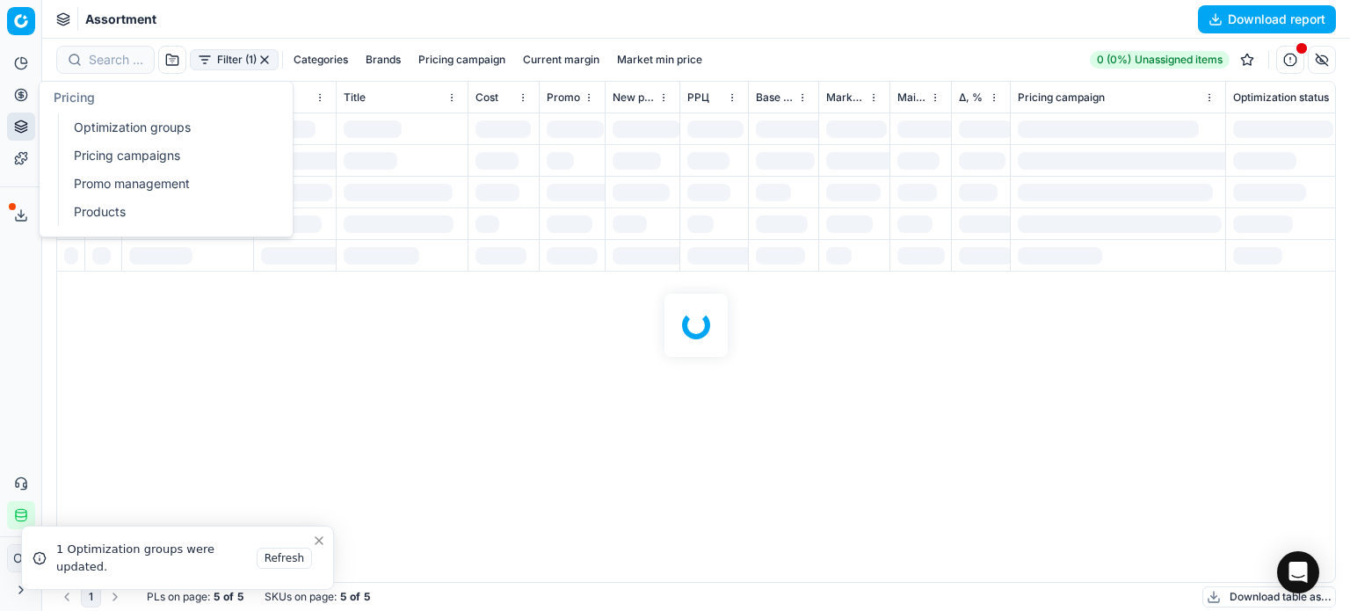
click at [20, 91] on icon at bounding box center [21, 95] width 14 height 14
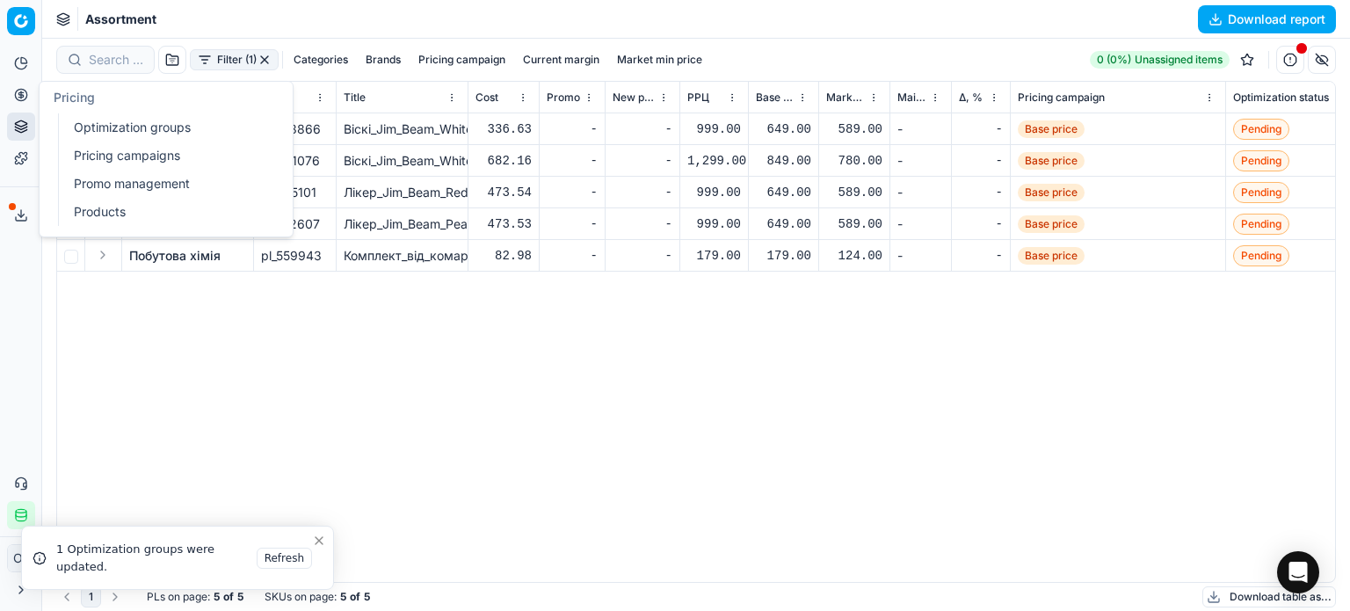
drag, startPoint x: 90, startPoint y: 124, endPoint x: 165, endPoint y: 96, distance: 80.6
click at [90, 124] on link "Optimization groups" at bounding box center [169, 127] width 205 height 25
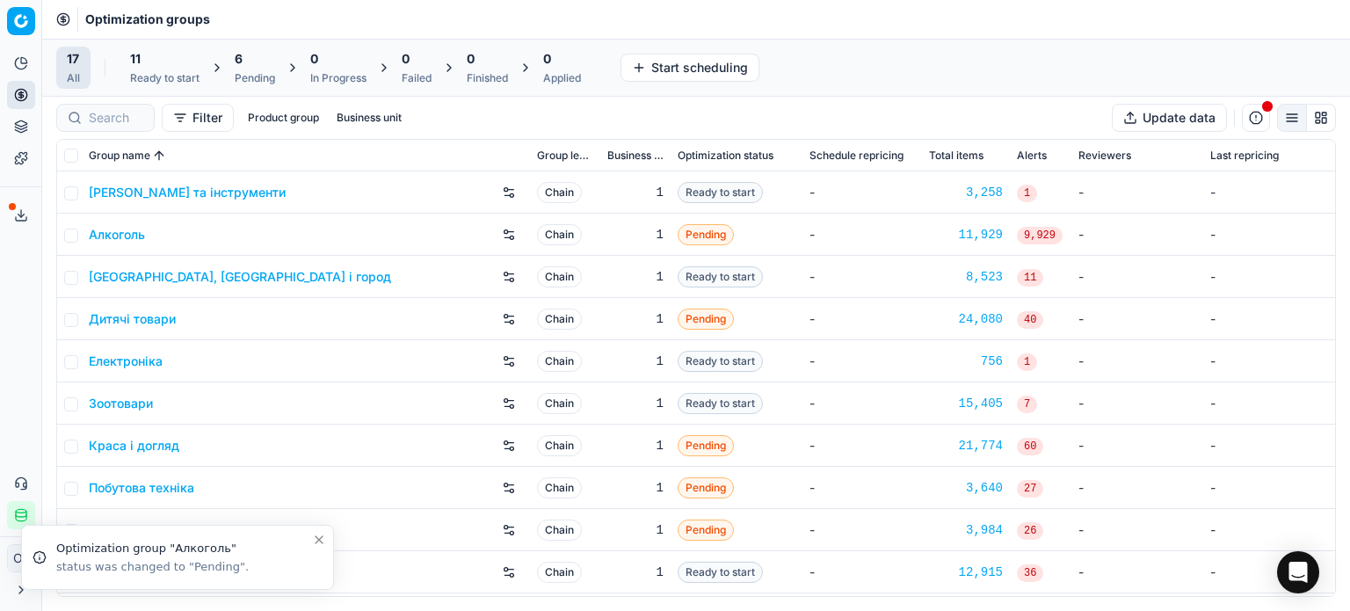
click at [189, 66] on div "11" at bounding box center [164, 59] width 69 height 18
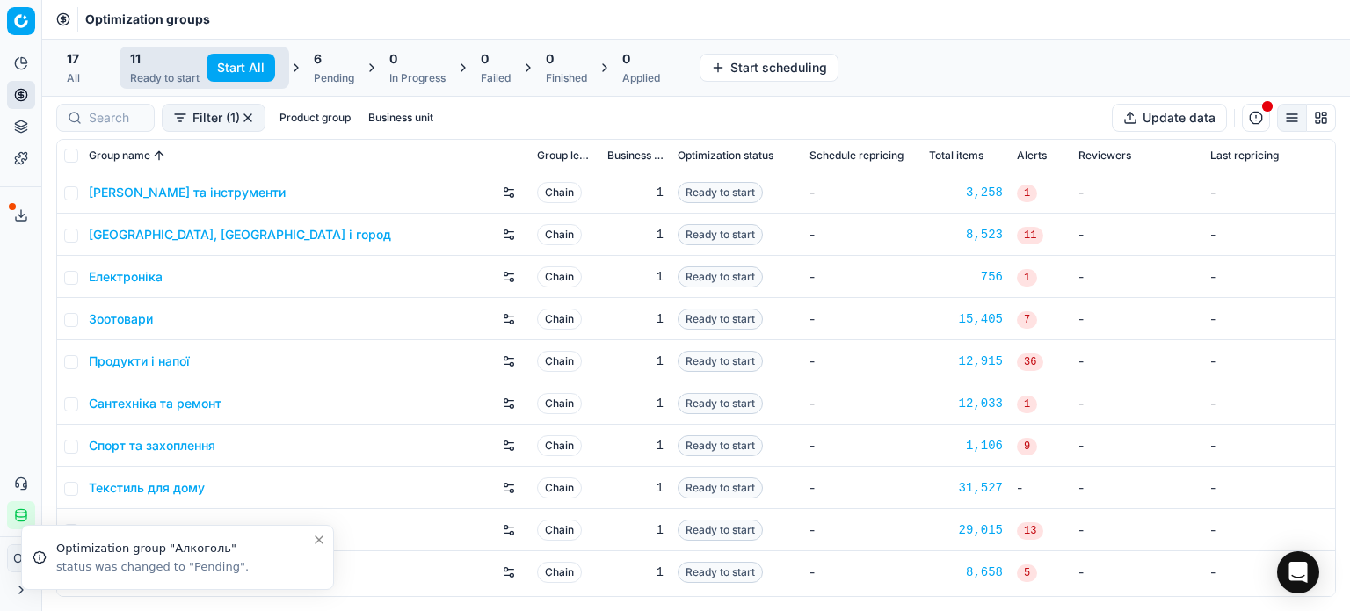
click at [226, 73] on button "Start All" at bounding box center [240, 68] width 69 height 28
click at [323, 69] on div "6 Pending" at bounding box center [342, 67] width 40 height 35
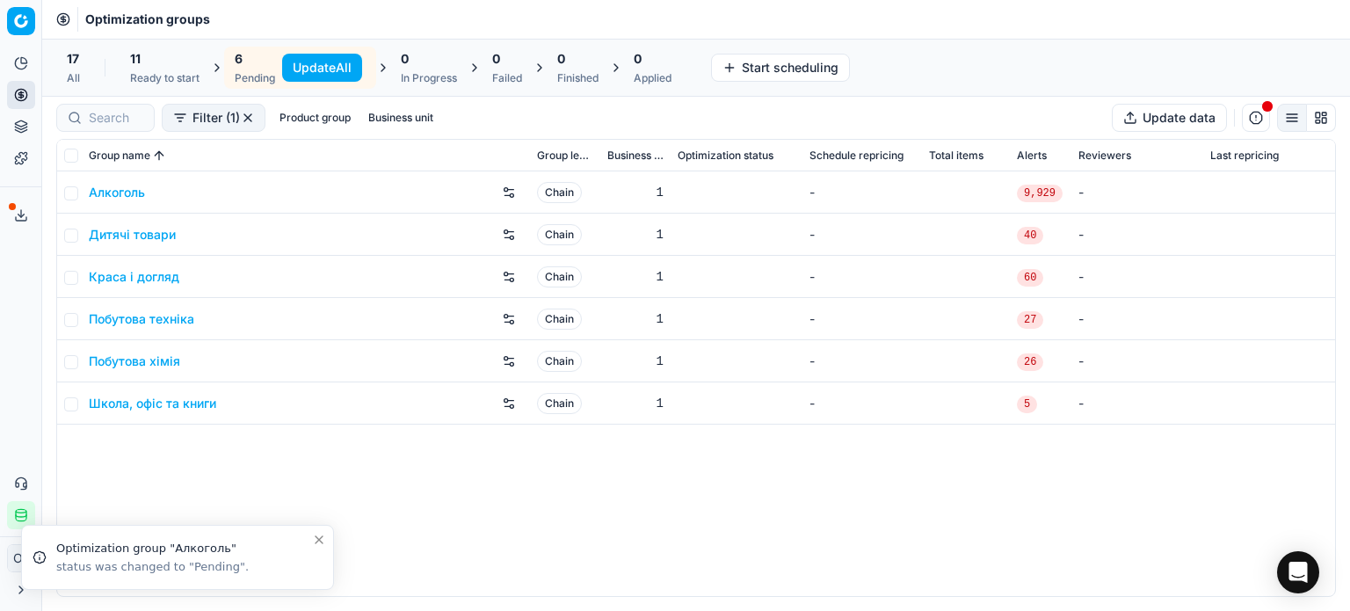
click at [305, 63] on button "Update All" at bounding box center [322, 68] width 80 height 28
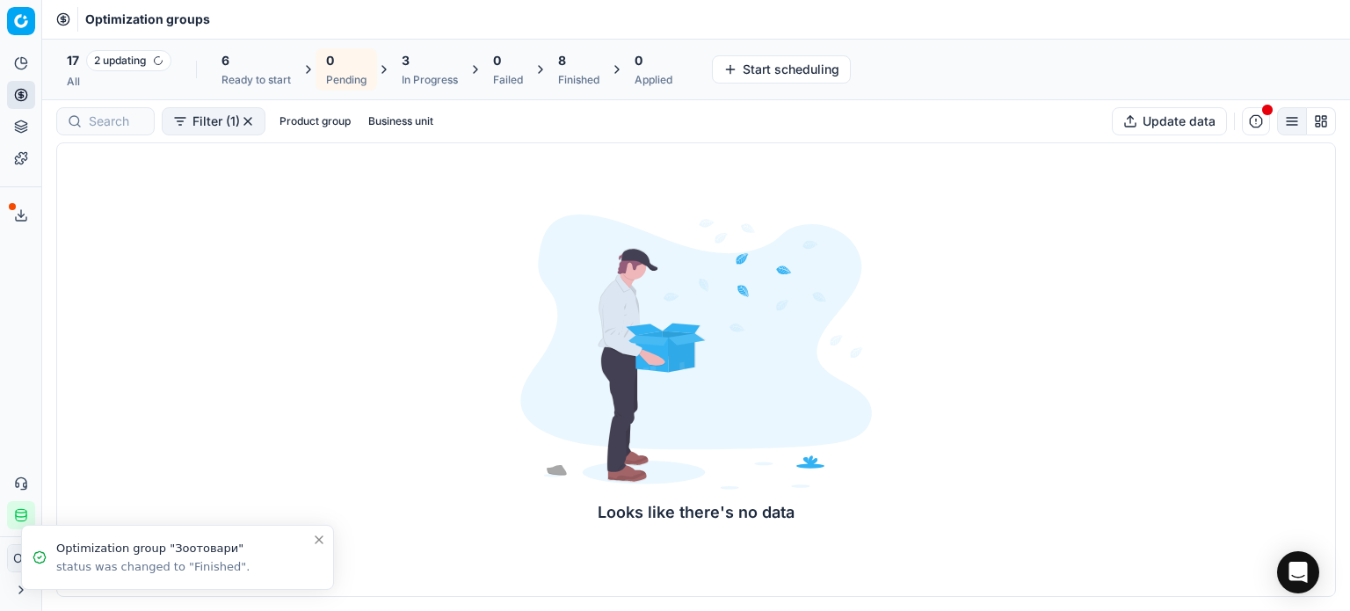
click at [255, 54] on div "6" at bounding box center [255, 61] width 69 height 18
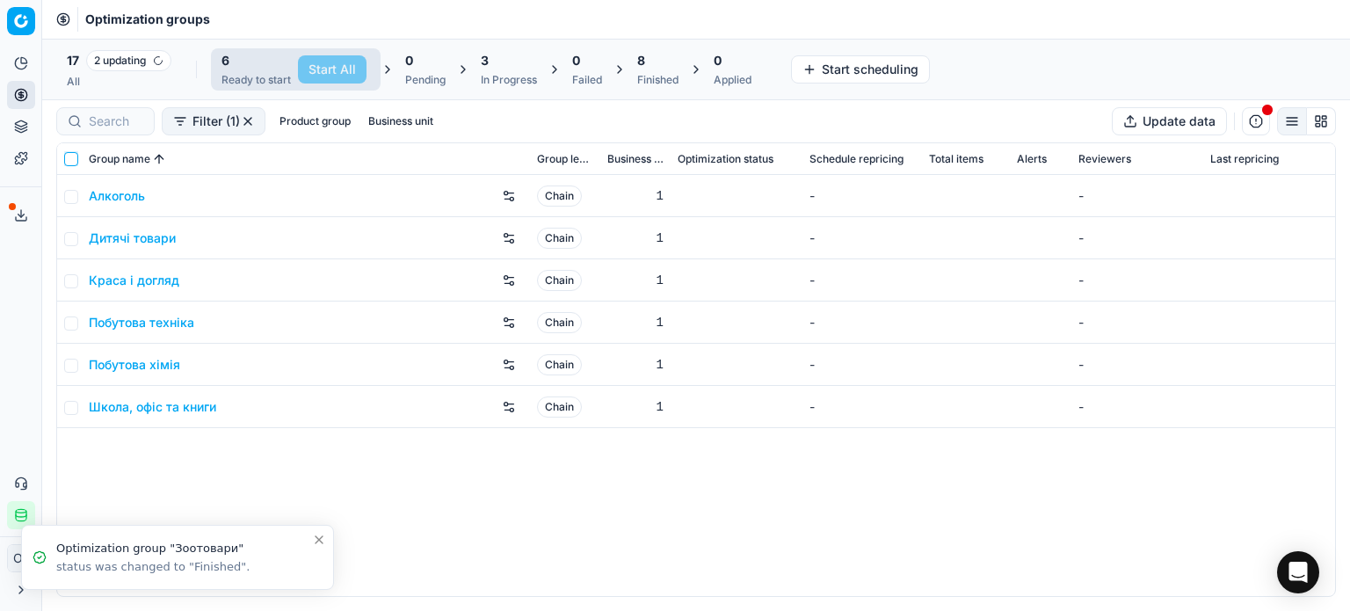
click at [67, 157] on input "checkbox" at bounding box center [71, 159] width 14 height 14
checkbox input "true"
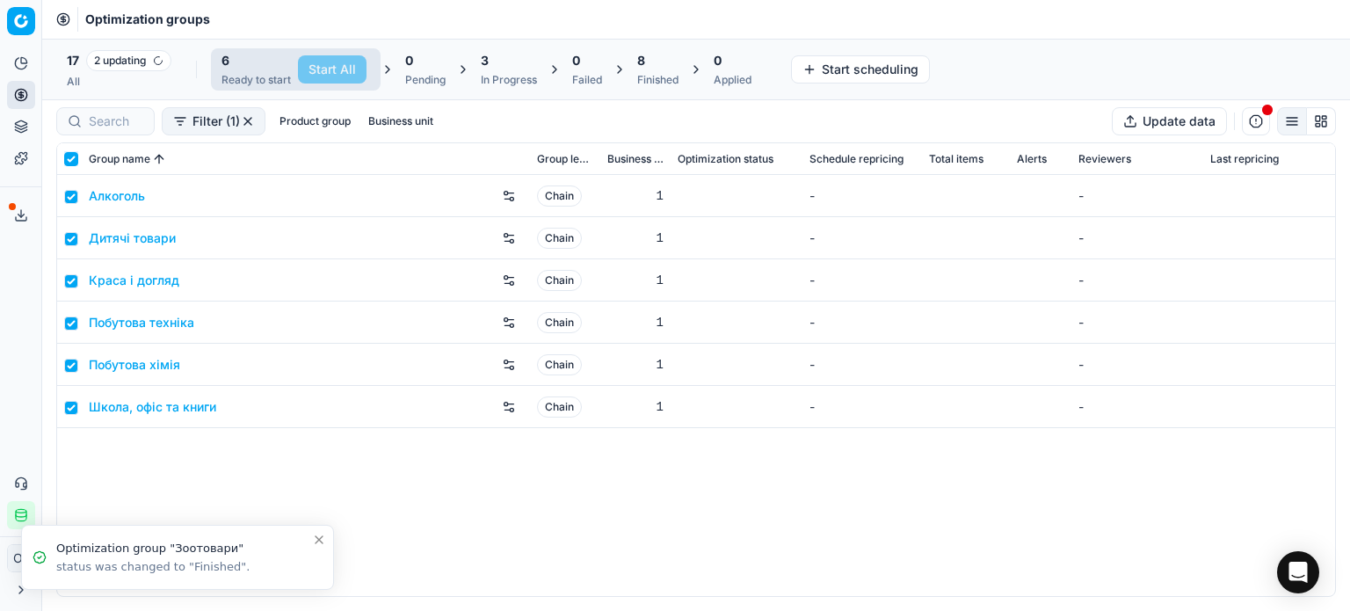
checkbox input "true"
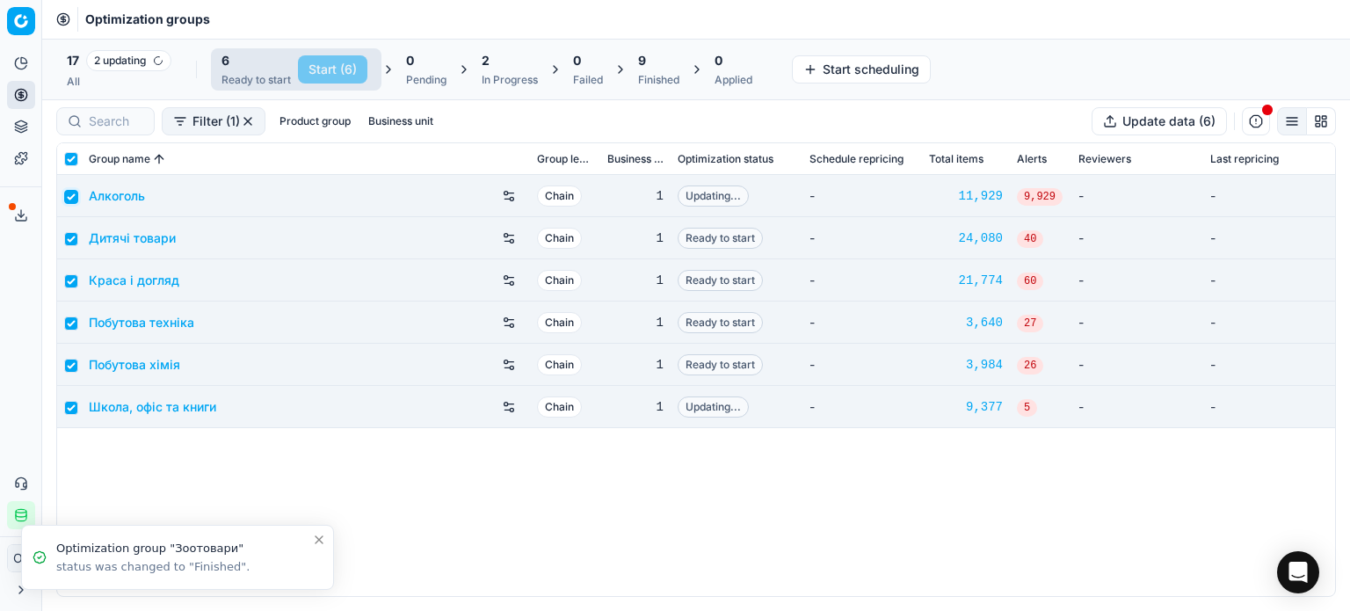
click at [74, 192] on input "checkbox" at bounding box center [71, 197] width 14 height 14
checkbox input "false"
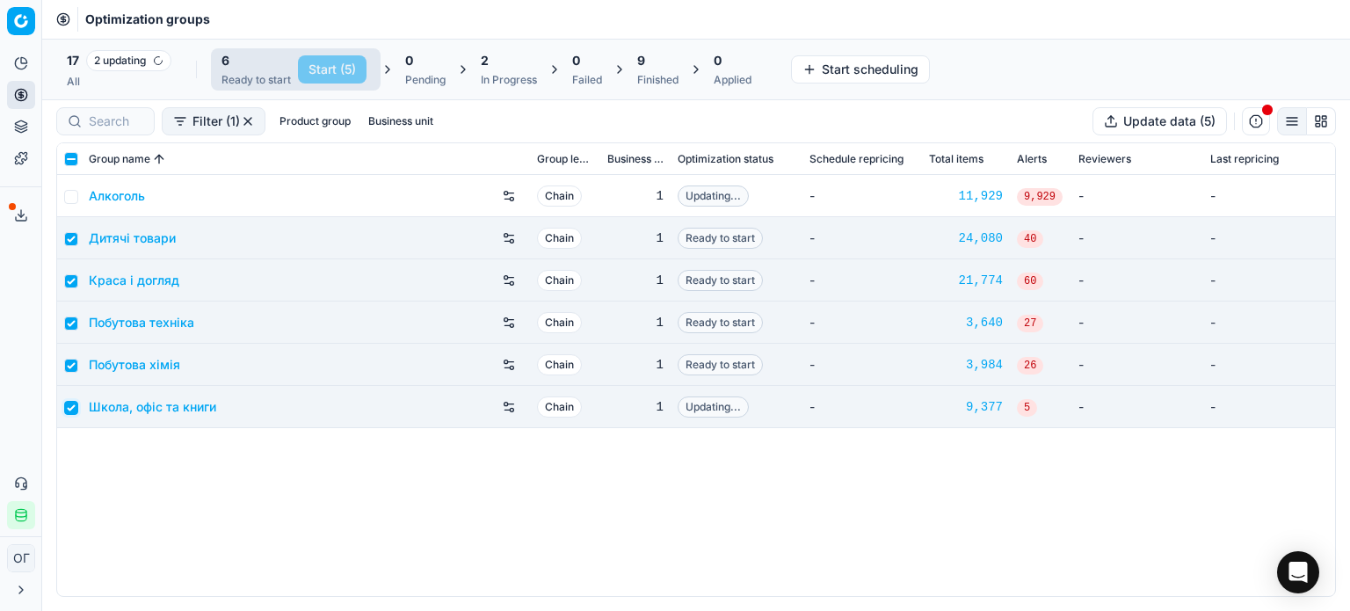
click at [76, 403] on input "checkbox" at bounding box center [71, 408] width 14 height 14
checkbox input "false"
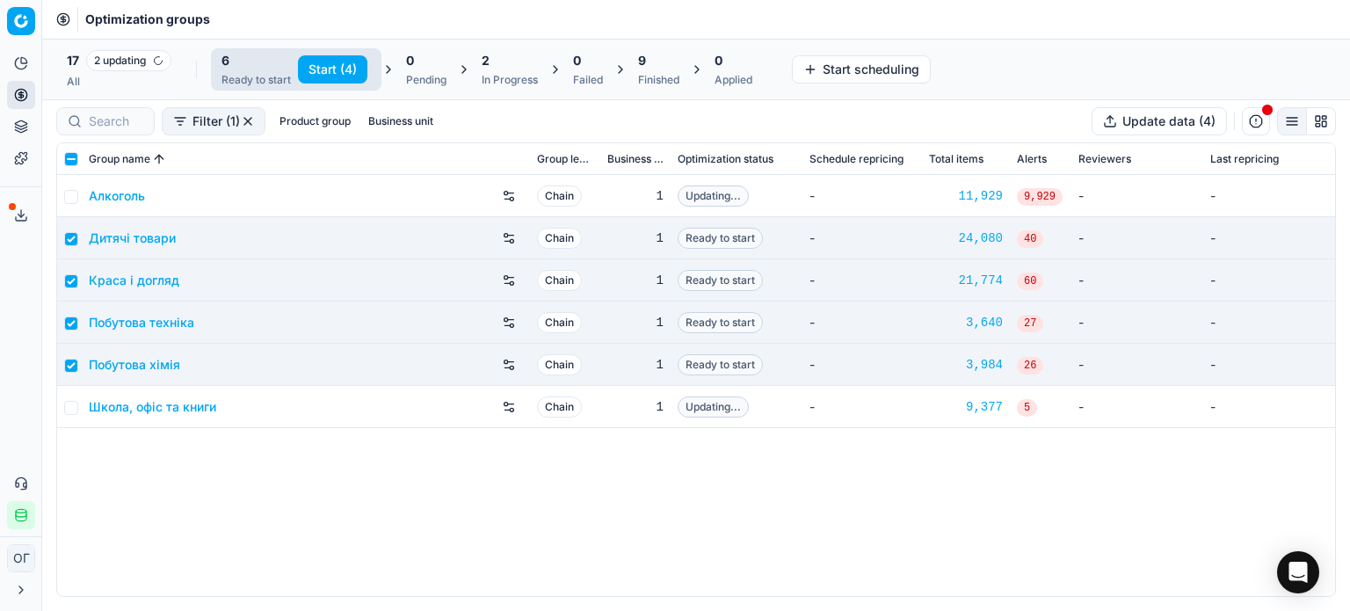
click at [306, 69] on button "Start (4)" at bounding box center [332, 69] width 69 height 28
checkbox input "false"
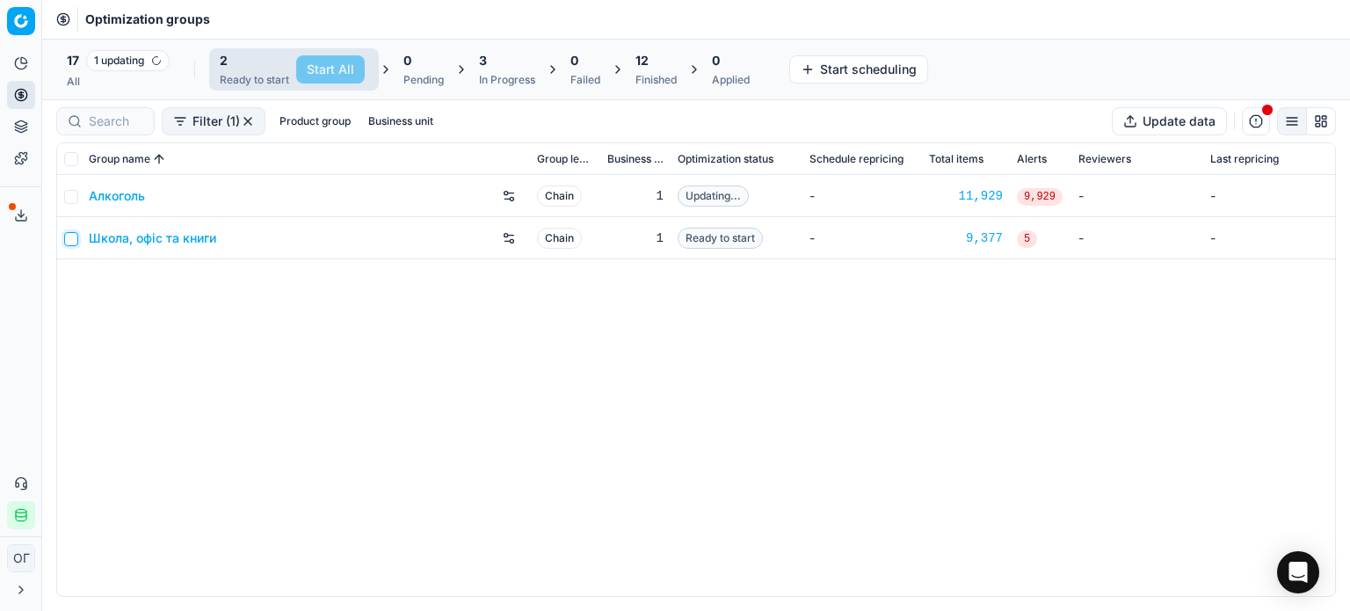
drag, startPoint x: 70, startPoint y: 238, endPoint x: 149, endPoint y: 182, distance: 97.0
click at [70, 238] on input "checkbox" at bounding box center [71, 239] width 14 height 14
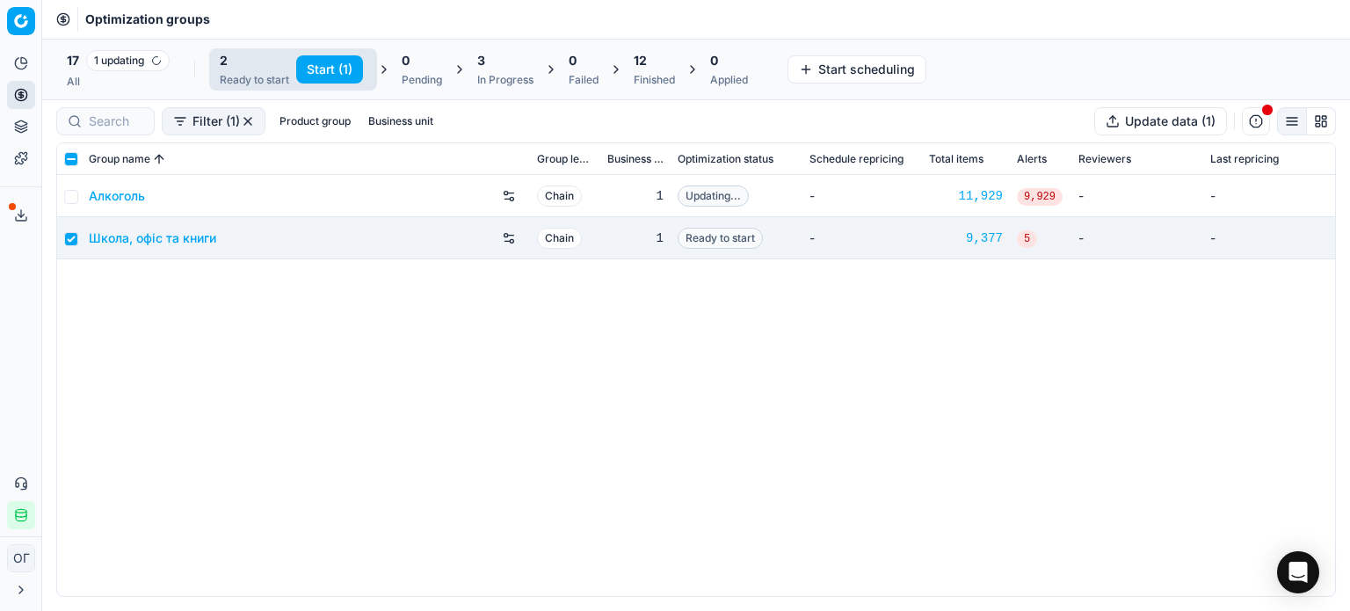
click at [306, 72] on button "Start (1)" at bounding box center [329, 69] width 67 height 28
checkbox input "false"
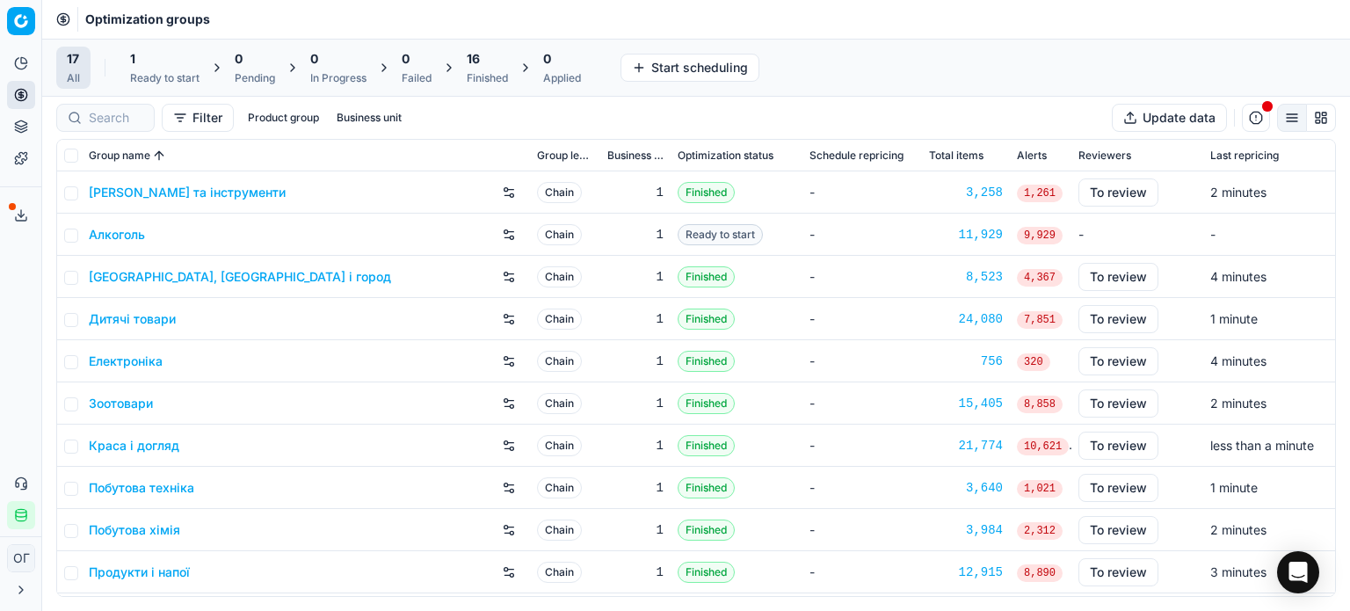
click at [148, 63] on div "1" at bounding box center [164, 59] width 69 height 18
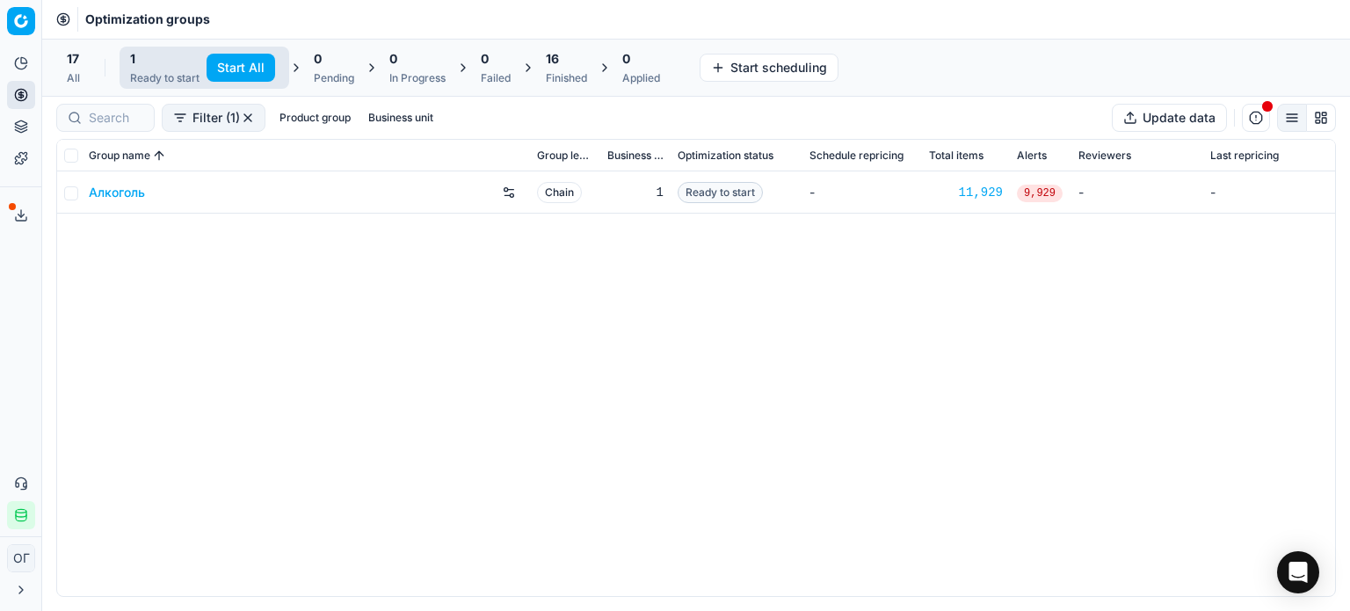
click at [225, 63] on button "Start All" at bounding box center [240, 68] width 69 height 28
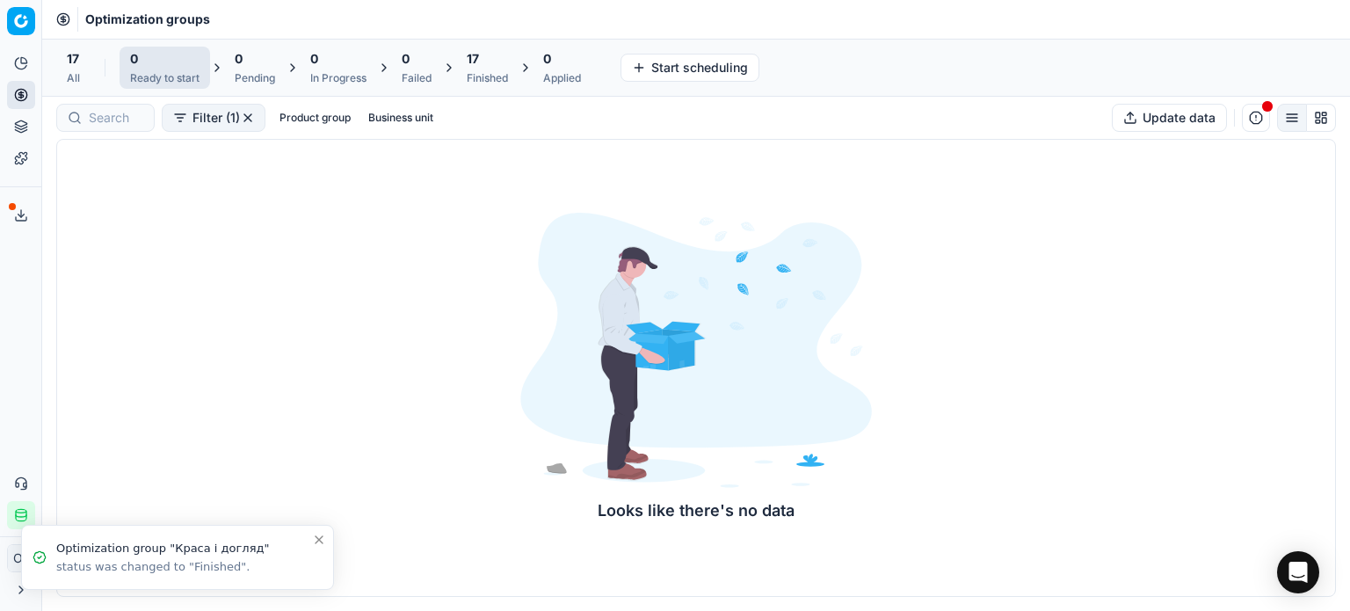
click at [494, 66] on div "17" at bounding box center [487, 59] width 41 height 18
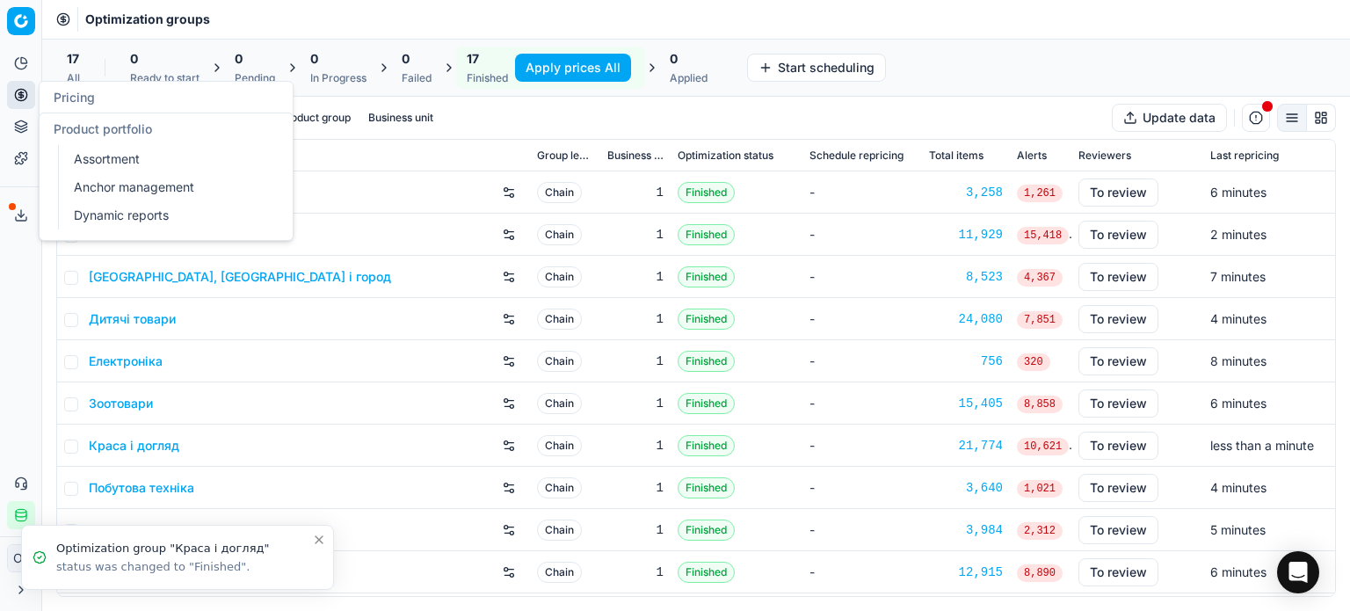
click at [31, 119] on button "Product portfolio" at bounding box center [21, 126] width 28 height 28
click at [98, 156] on link "Assortment" at bounding box center [169, 159] width 205 height 25
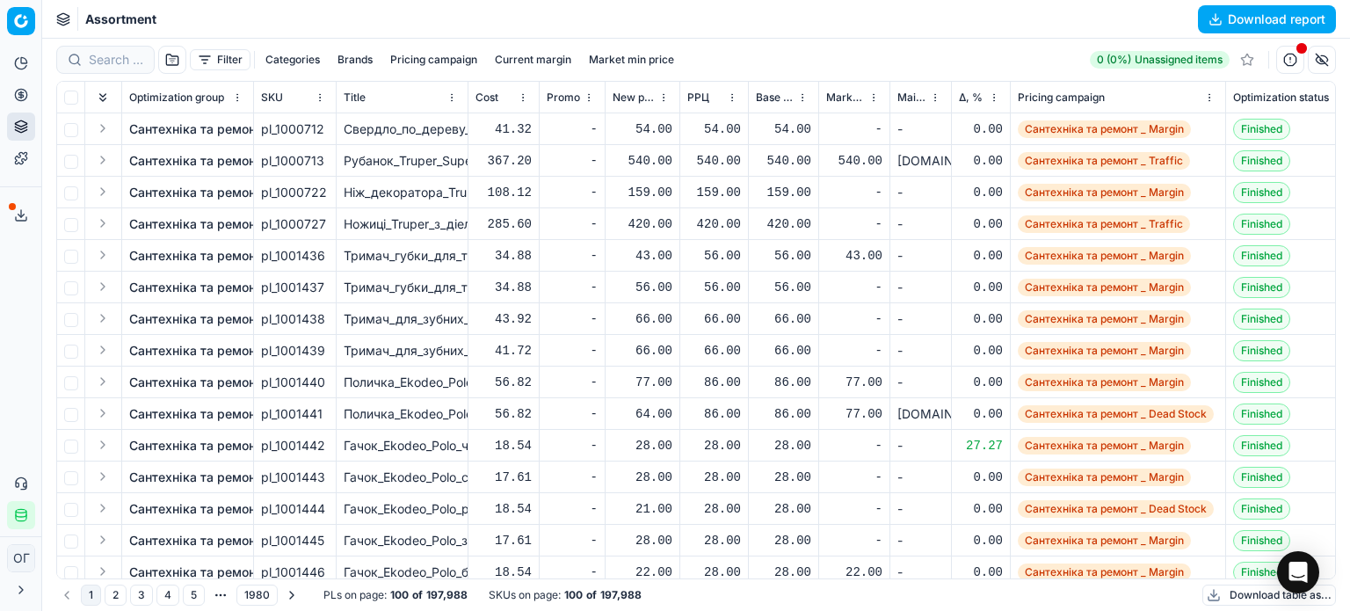
click at [969, 98] on span "Δ, %" at bounding box center [971, 98] width 24 height 14
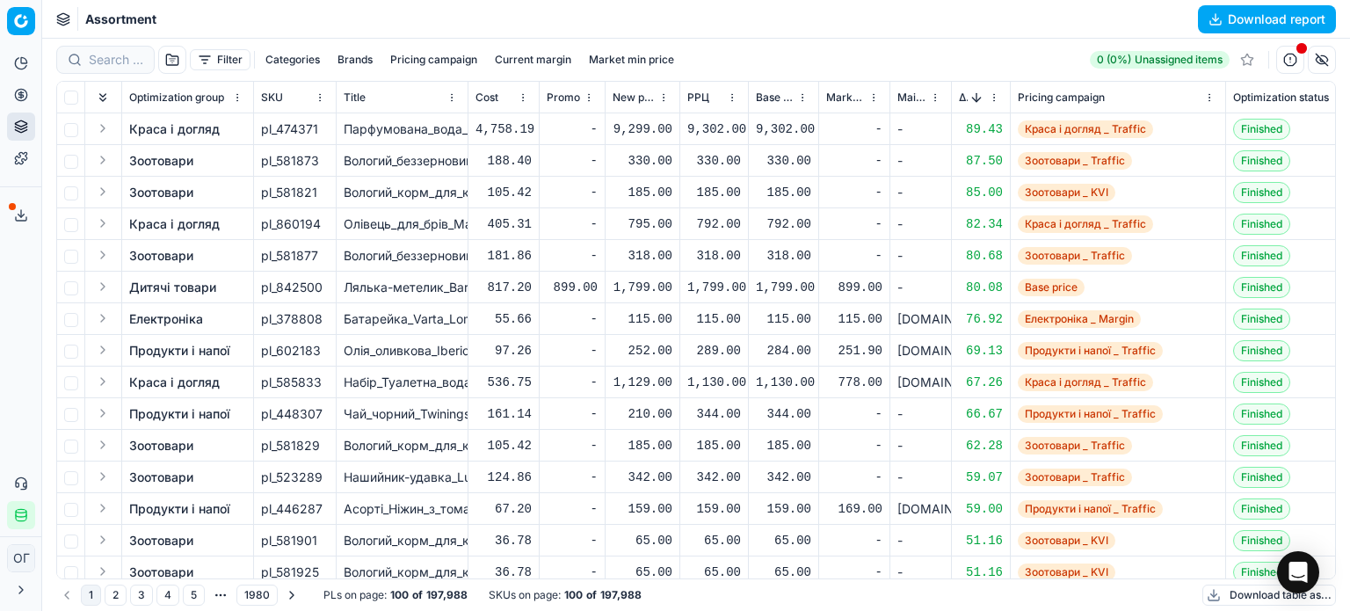
click at [976, 97] on button "Sorted by Δ, % descending" at bounding box center [976, 98] width 18 height 18
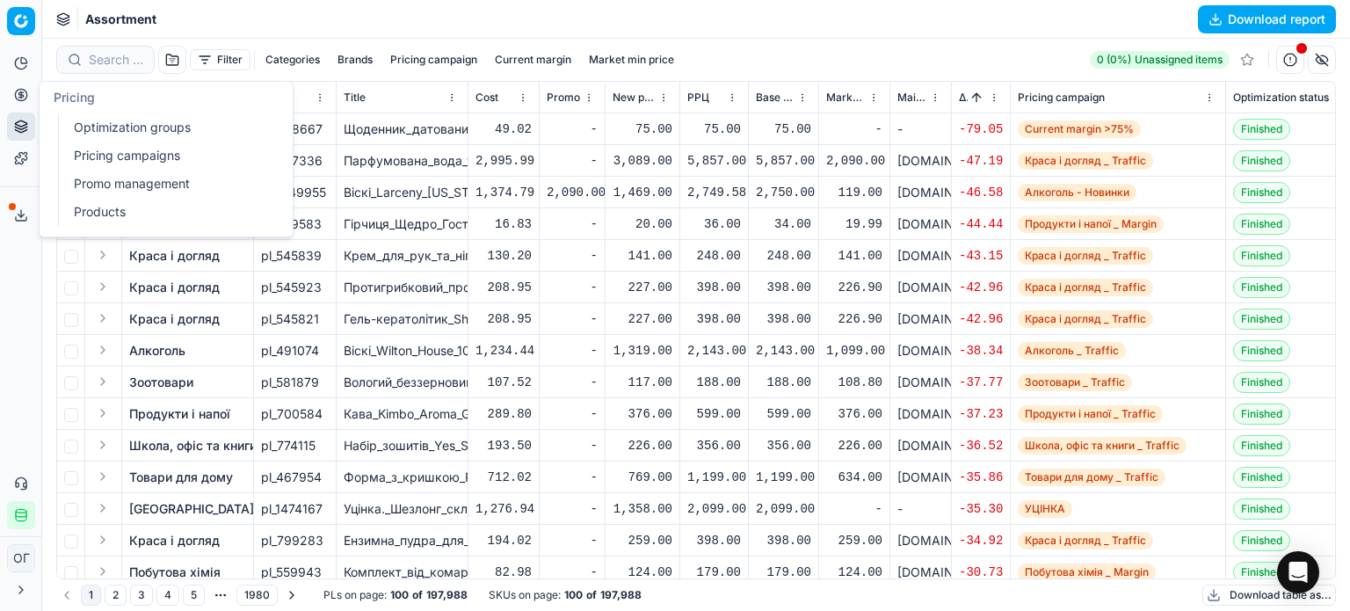
click at [114, 126] on link "Optimization groups" at bounding box center [169, 127] width 205 height 25
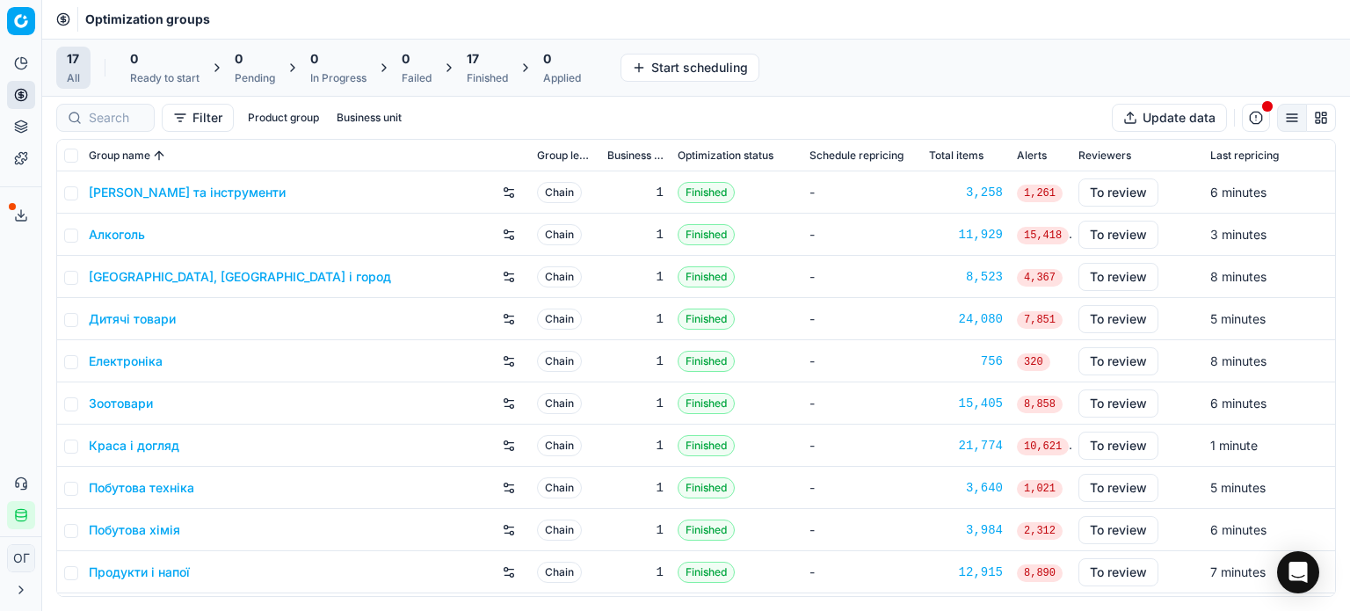
click at [479, 59] on span "17" at bounding box center [473, 59] width 12 height 18
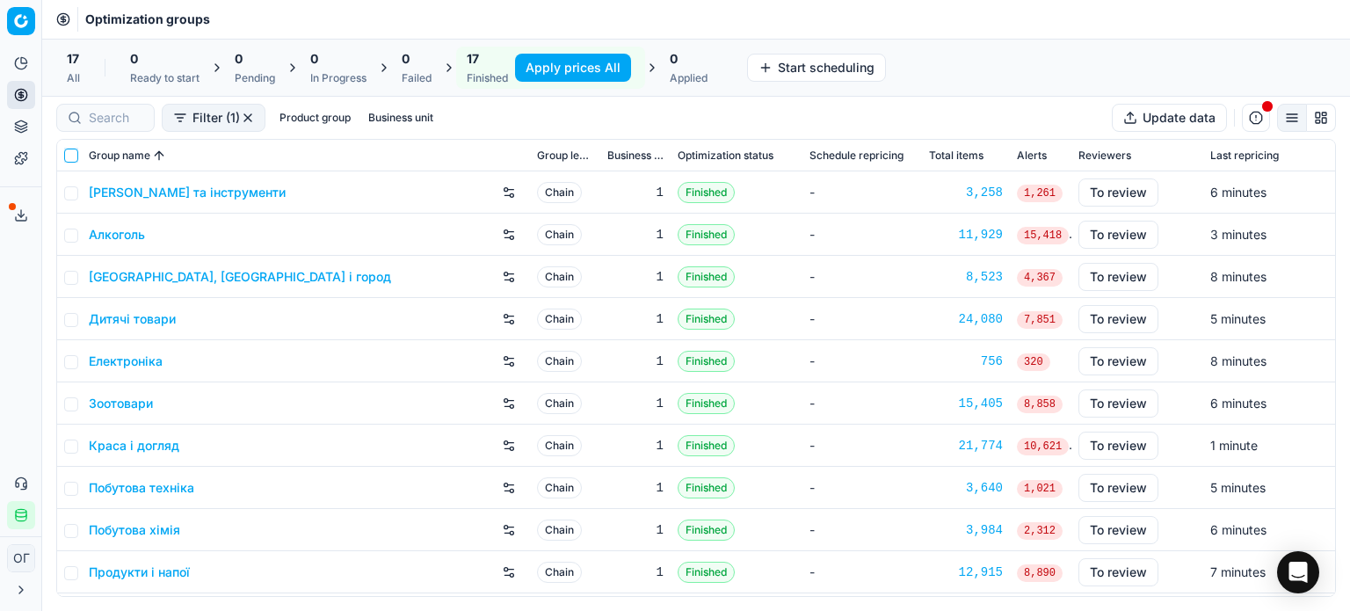
click at [70, 154] on input "checkbox" at bounding box center [71, 155] width 14 height 14
checkbox input "true"
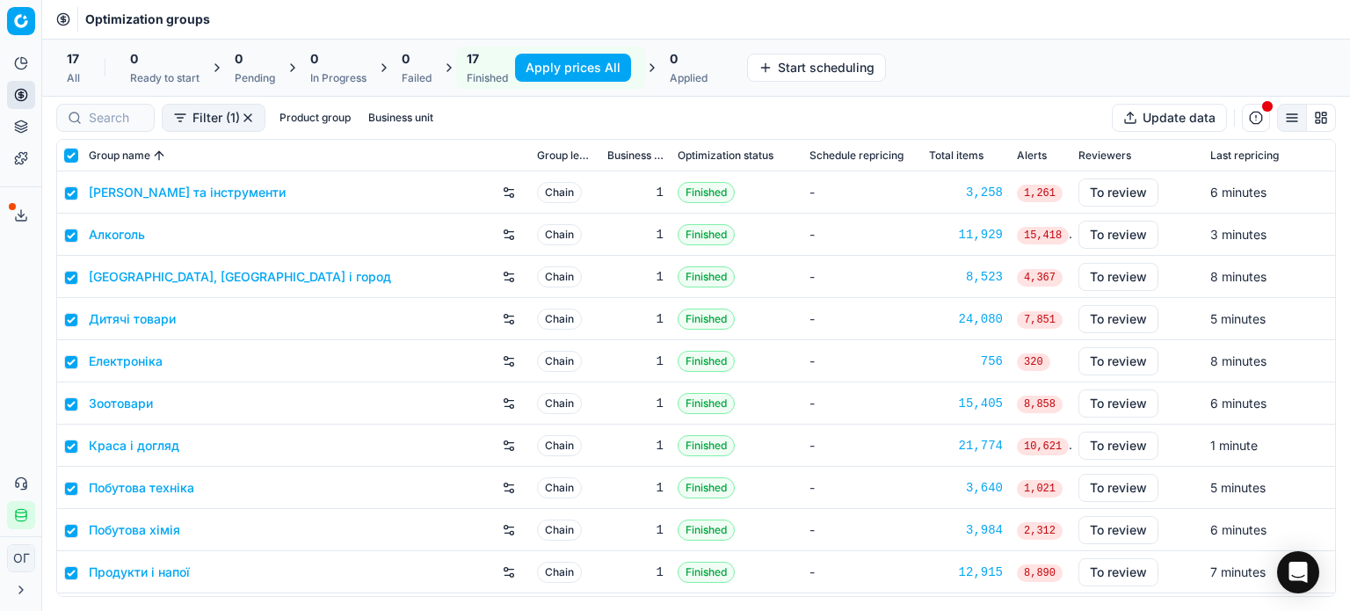
checkbox input "true"
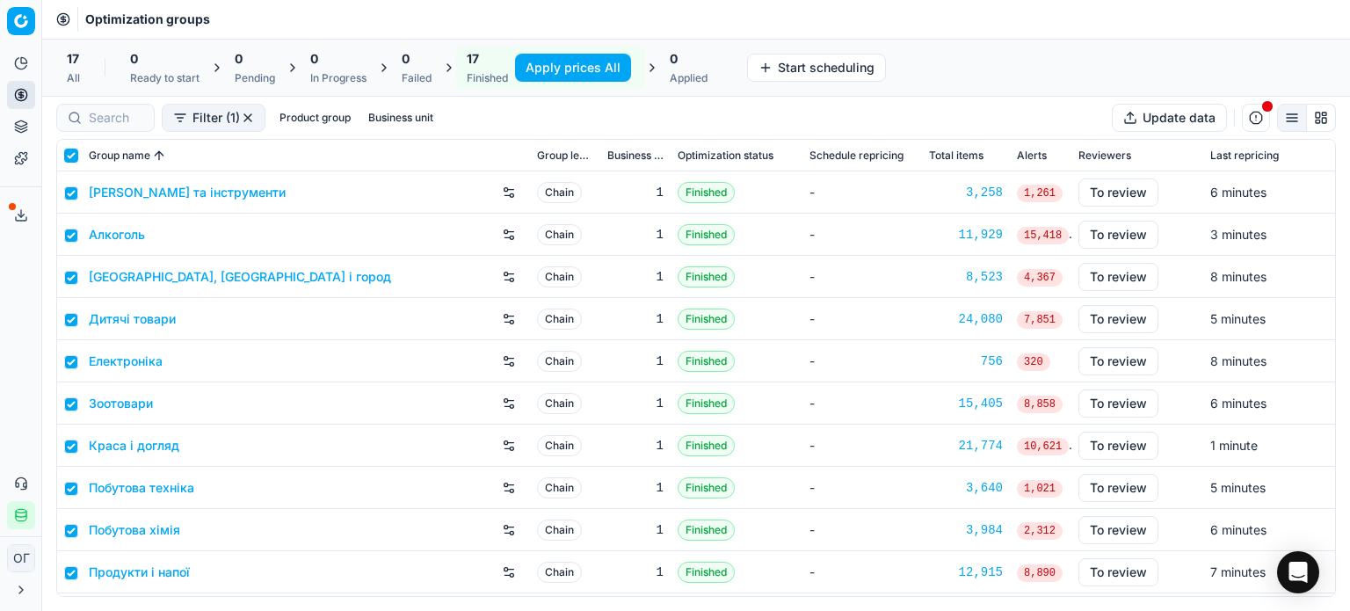
checkbox input "true"
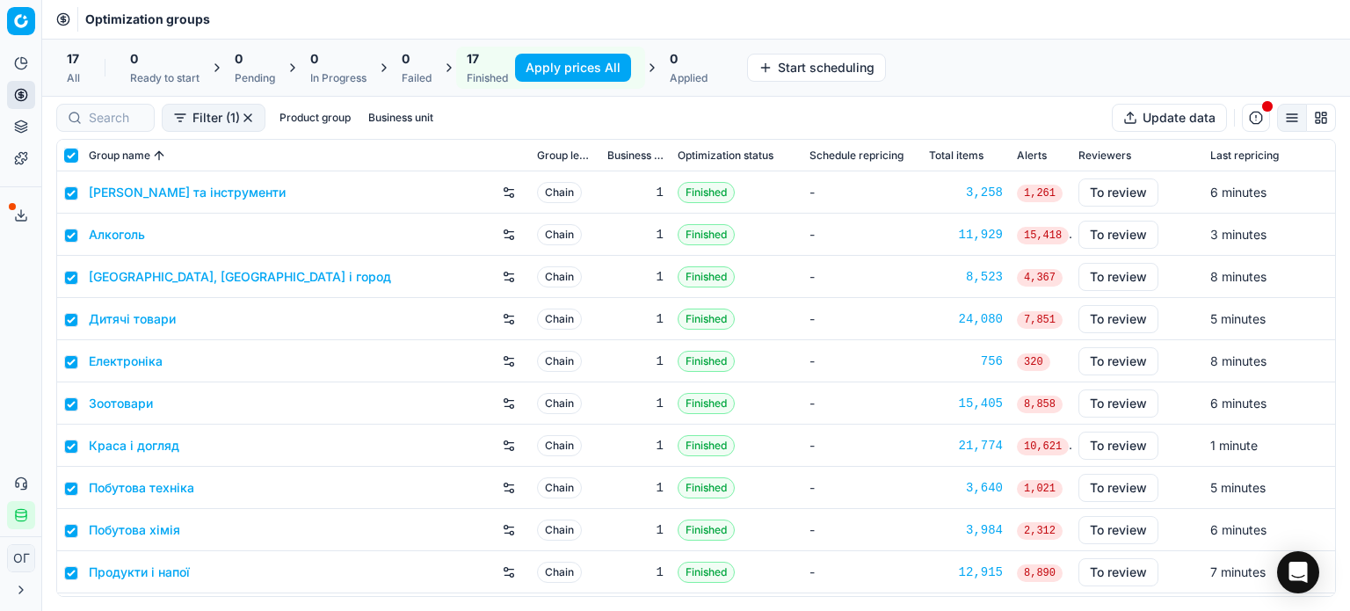
checkbox input "true"
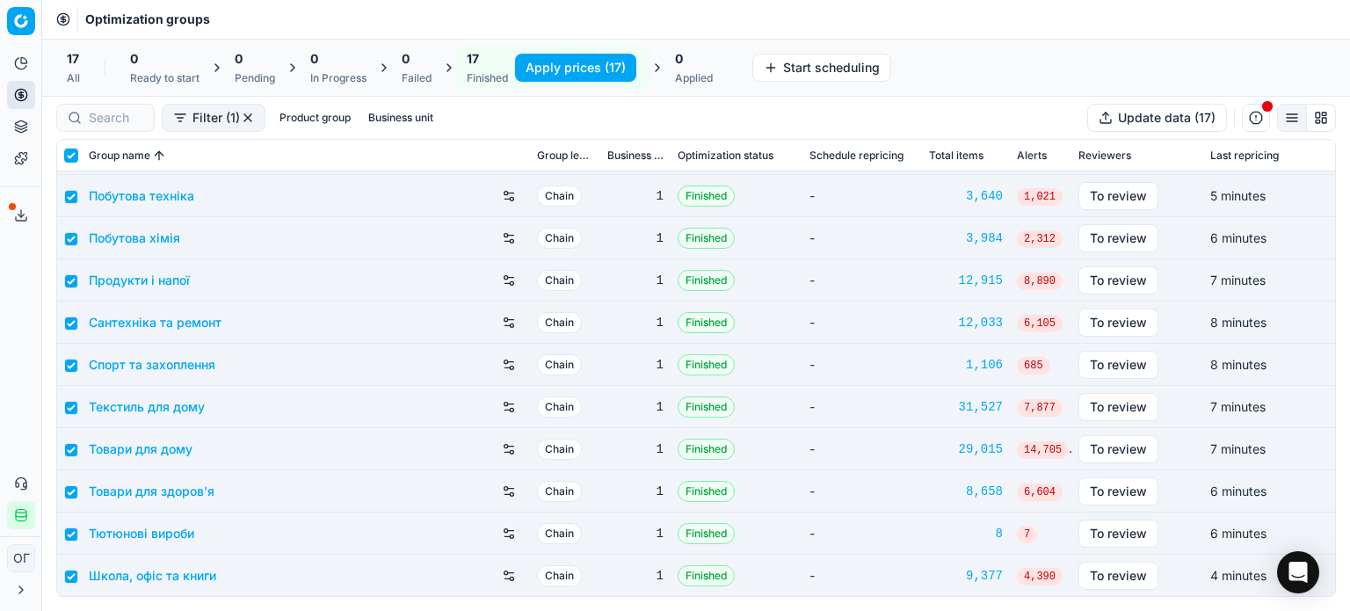
scroll to position [204, 0]
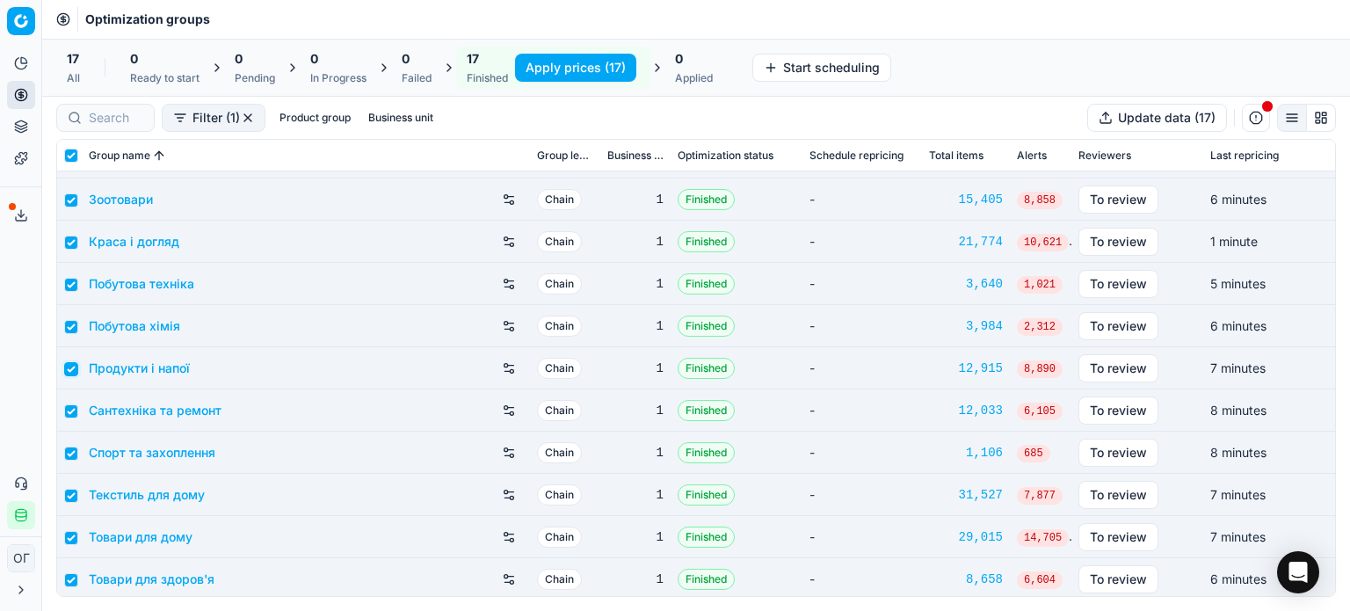
click at [69, 368] on input "checkbox" at bounding box center [71, 369] width 14 height 14
checkbox input "false"
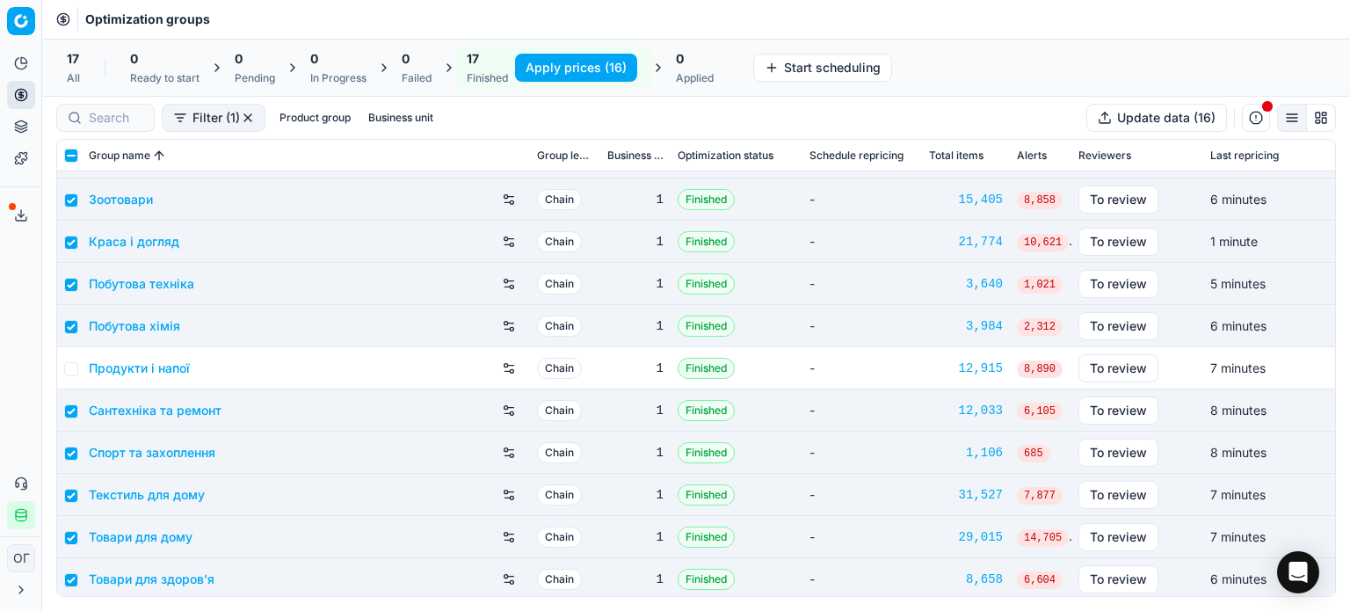
click at [547, 65] on button "Apply prices (16)" at bounding box center [576, 68] width 122 height 28
checkbox input "false"
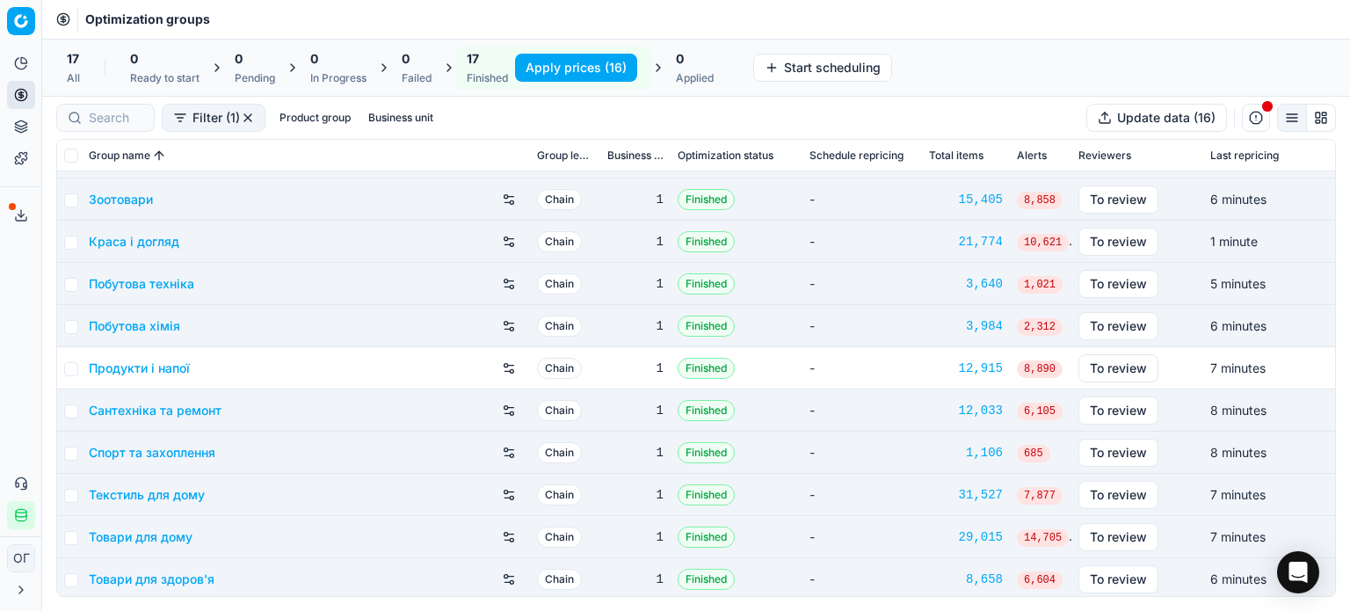
checkbox input "false"
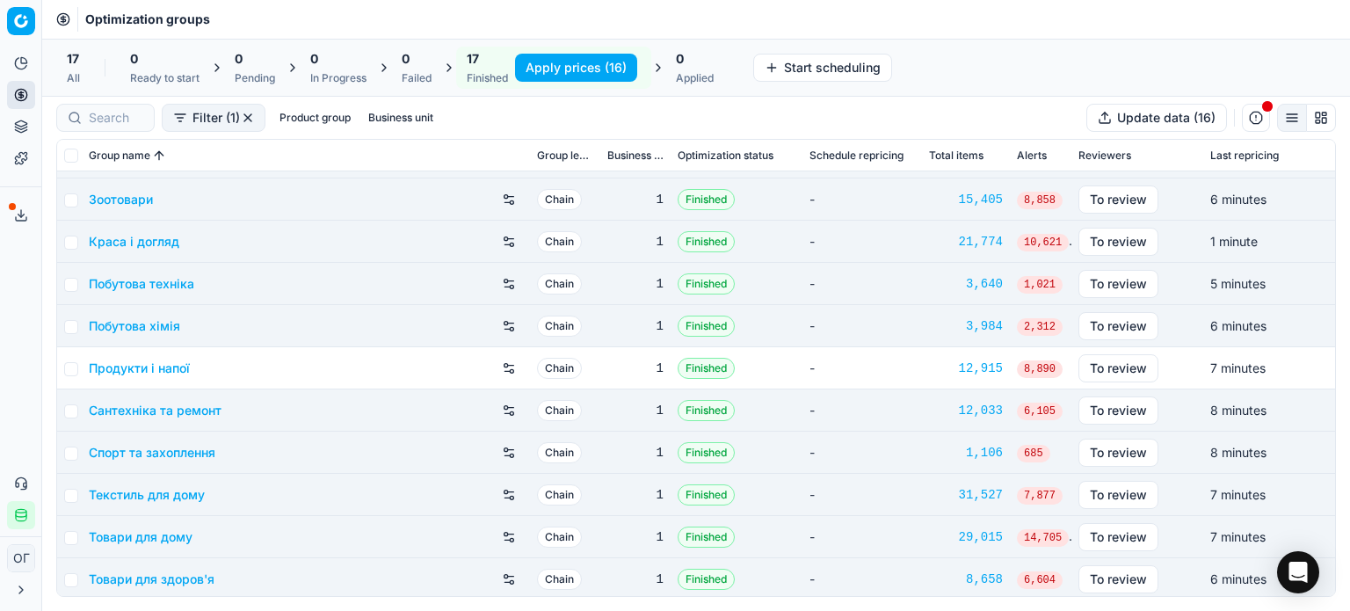
checkbox input "false"
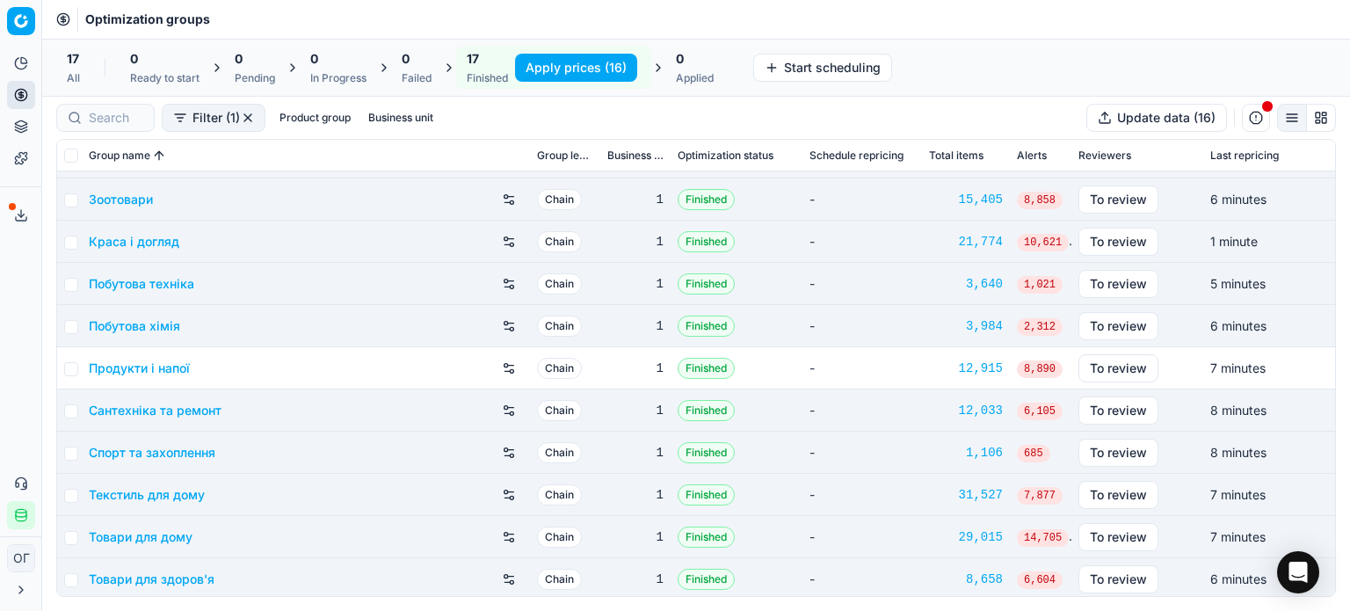
checkbox input "false"
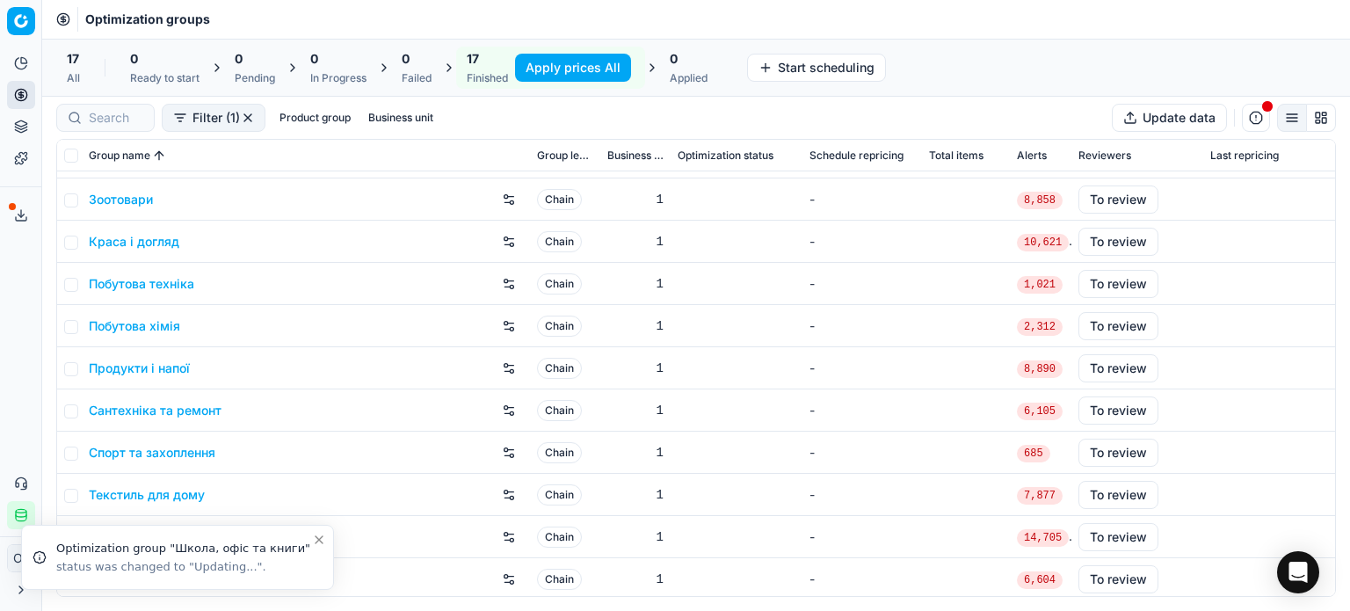
scroll to position [0, 0]
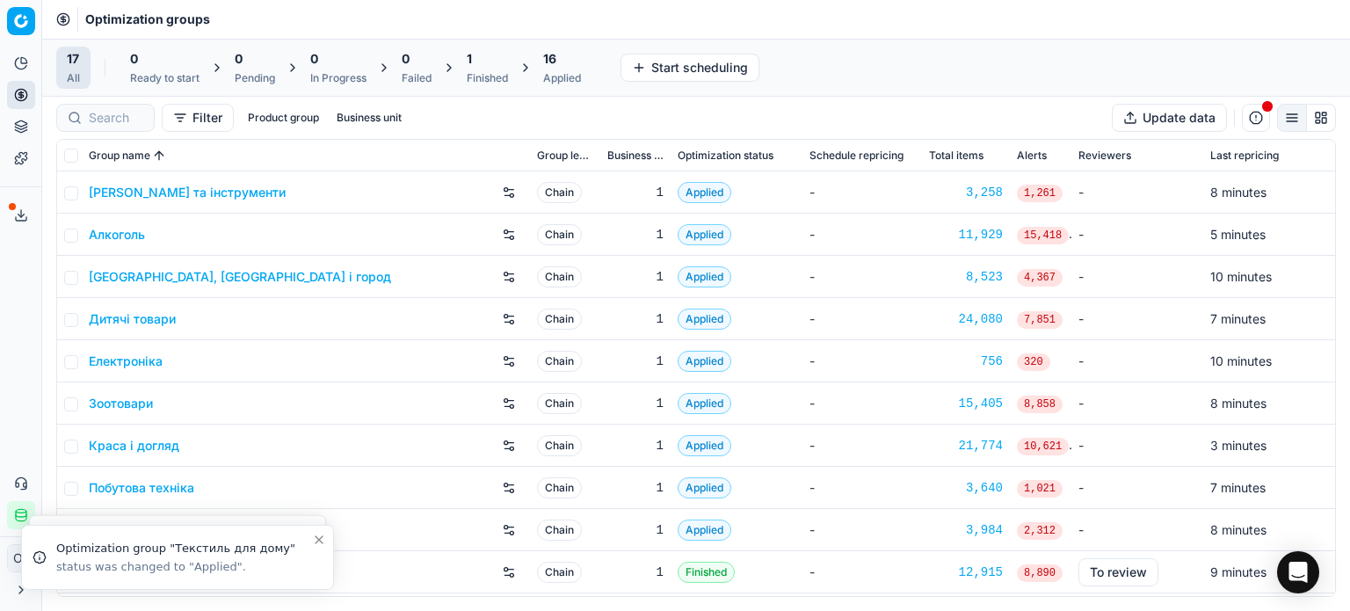
click at [481, 66] on div "1" at bounding box center [487, 59] width 41 height 18
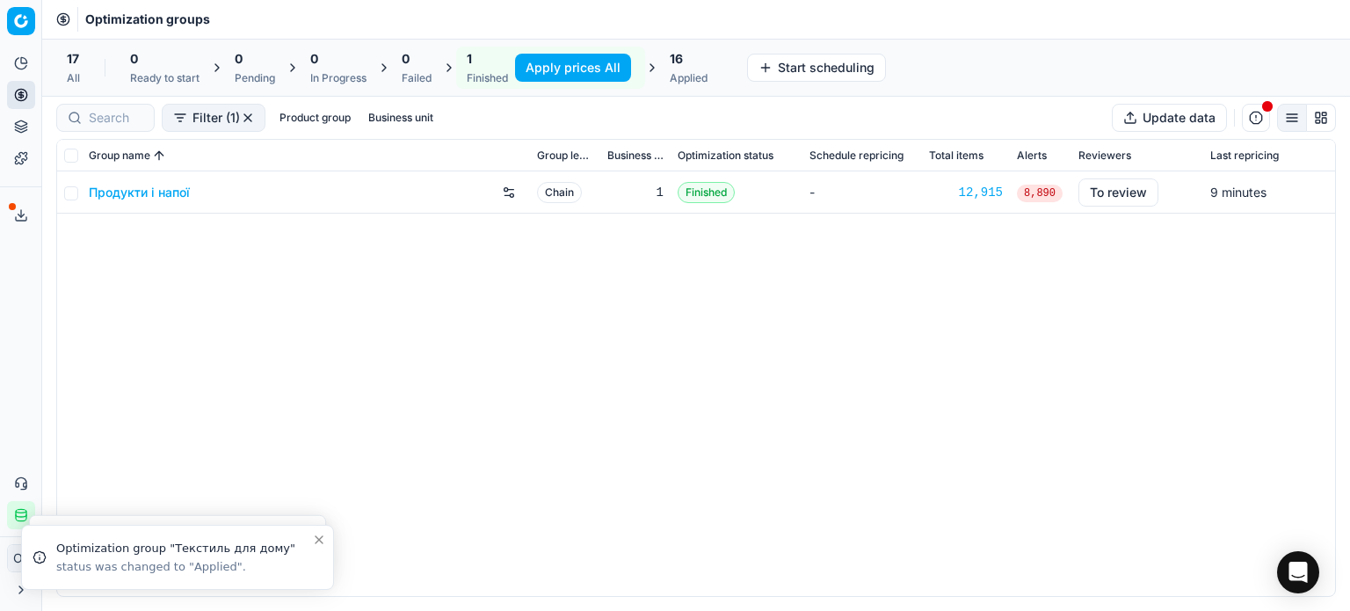
click at [175, 195] on link "Продукти і напої" at bounding box center [139, 193] width 101 height 18
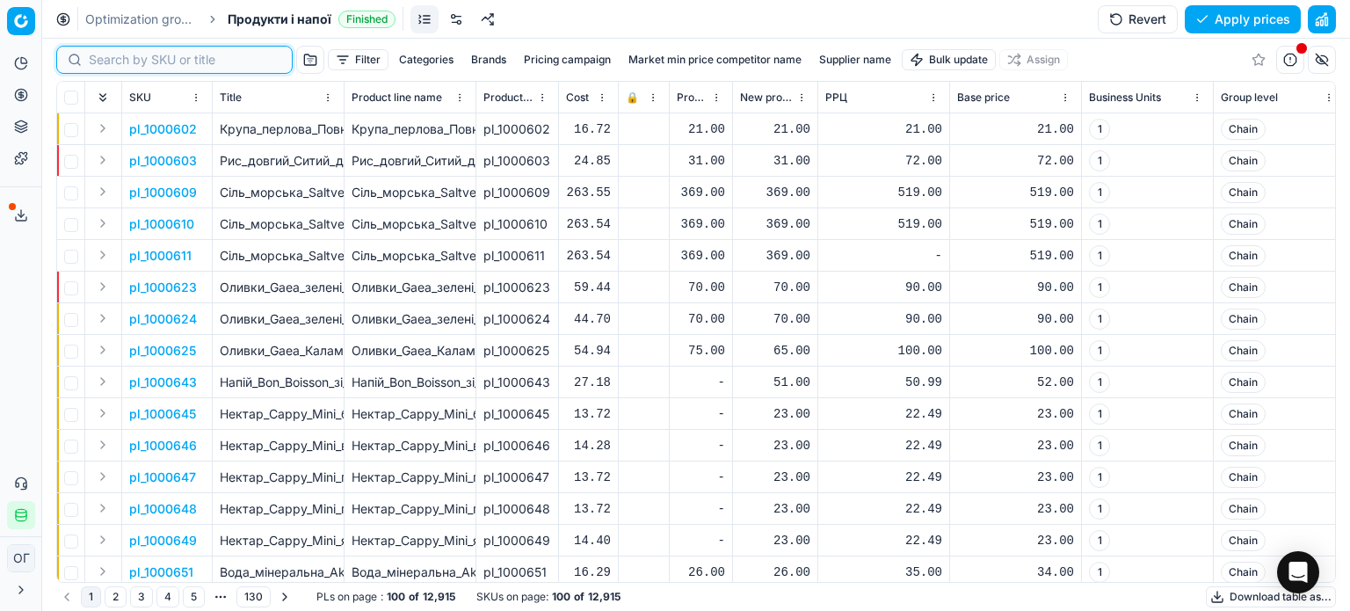
click at [113, 60] on input at bounding box center [185, 60] width 192 height 18
paste input "586988"
type input "586988"
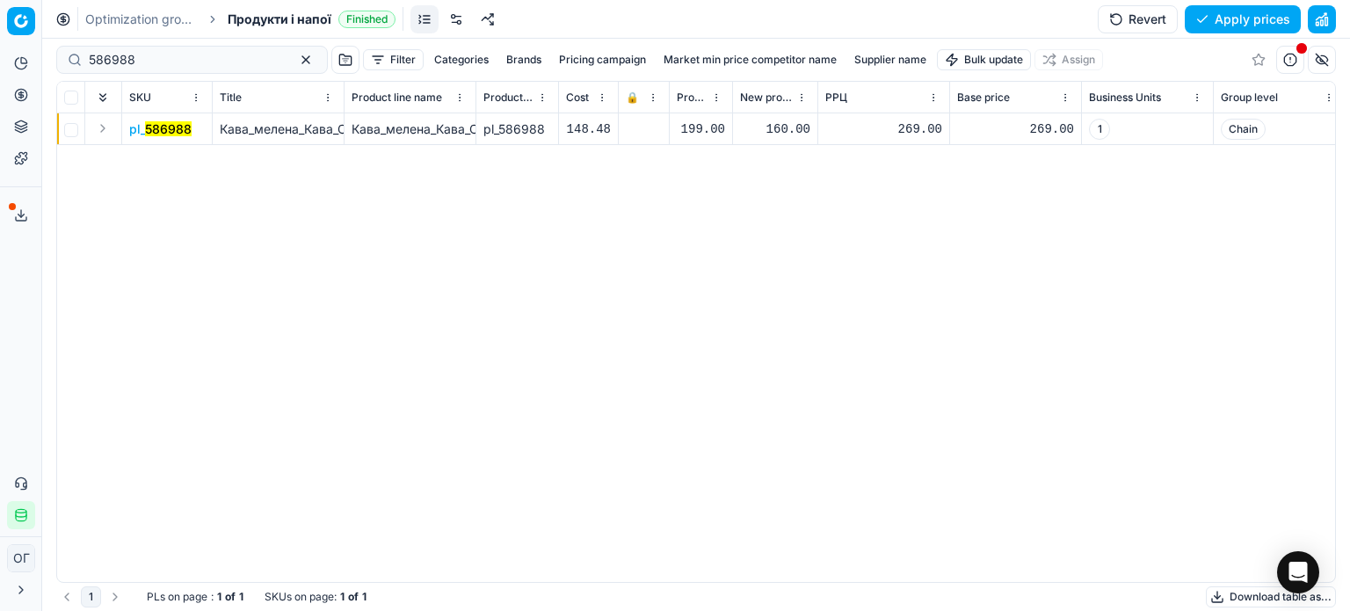
click at [794, 118] on div "160.00" at bounding box center [775, 128] width 70 height 31
type input "199.00"
click at [1225, 24] on button "Save and apply" at bounding box center [1235, 19] width 132 height 28
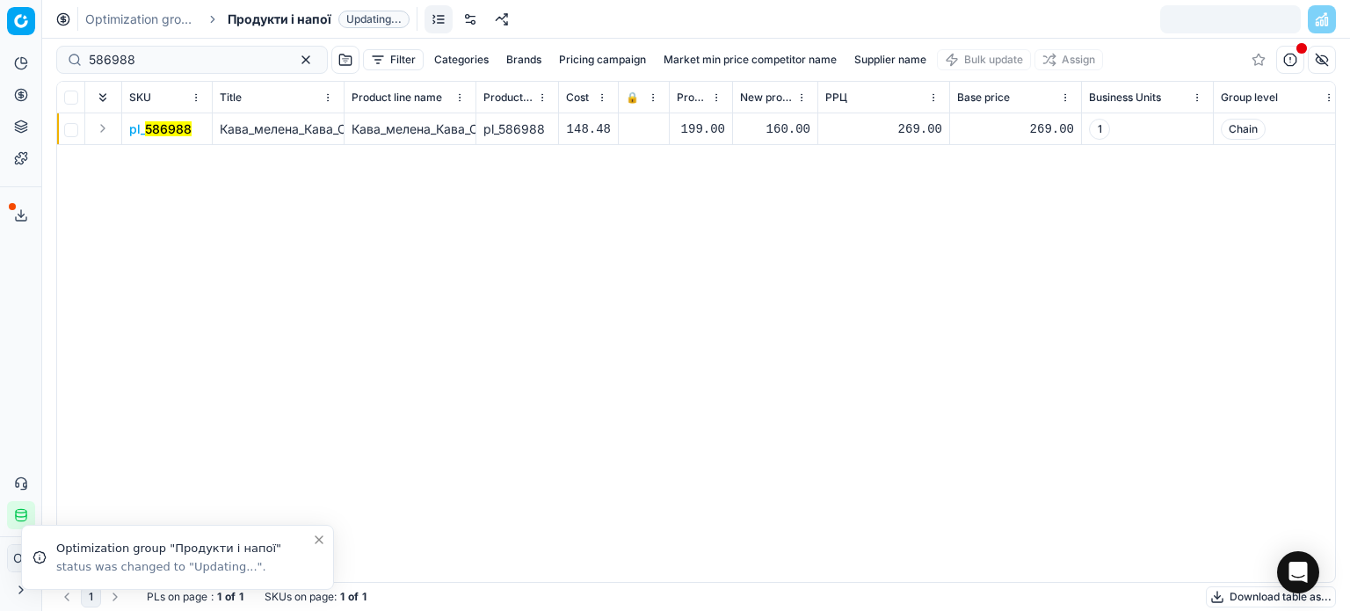
click at [24, 89] on icon at bounding box center [21, 95] width 14 height 14
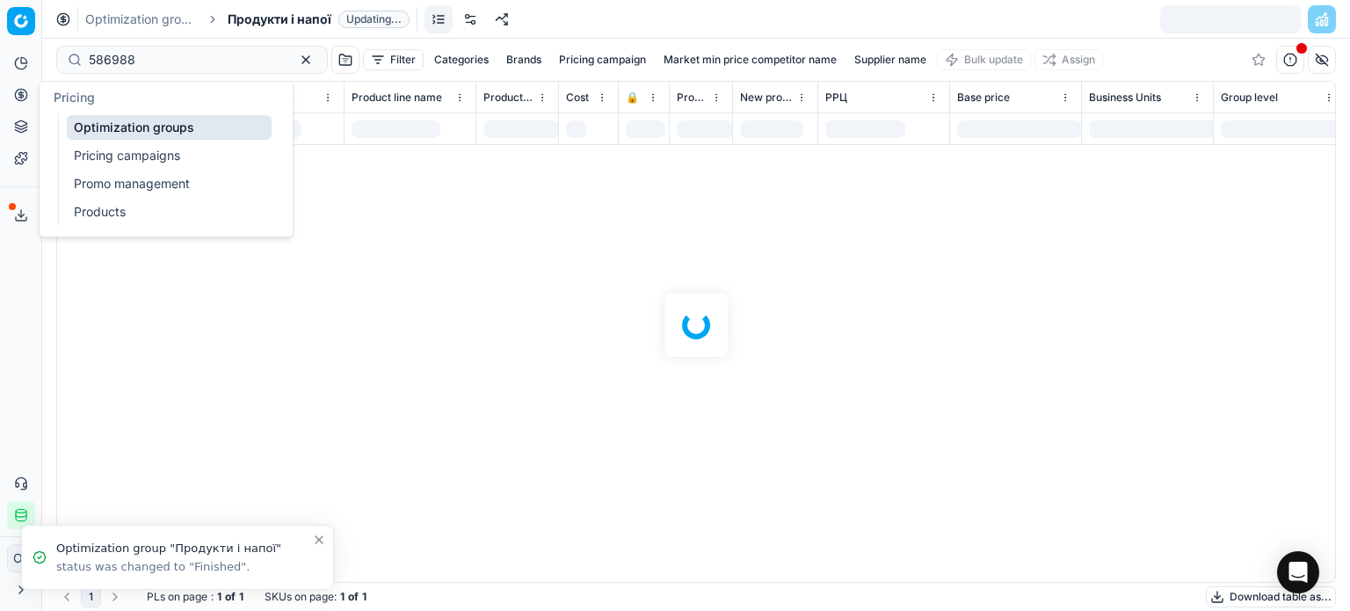
click at [119, 127] on link "Optimization groups" at bounding box center [169, 127] width 205 height 25
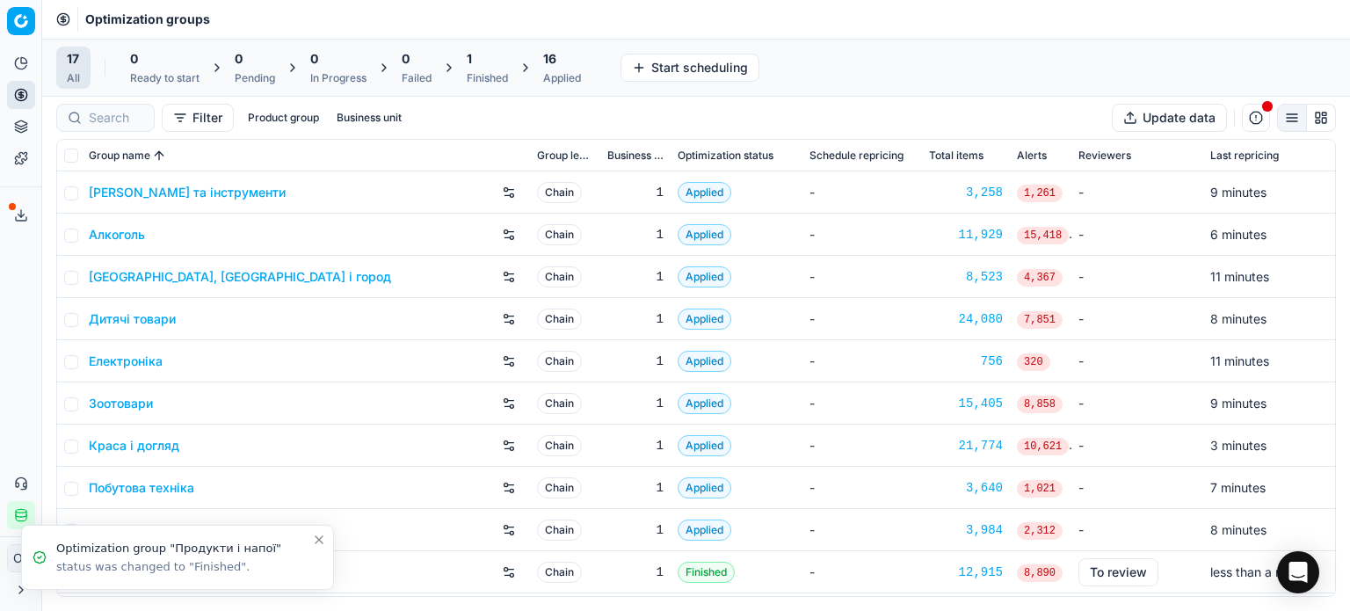
click at [483, 76] on div "Finished" at bounding box center [487, 78] width 41 height 14
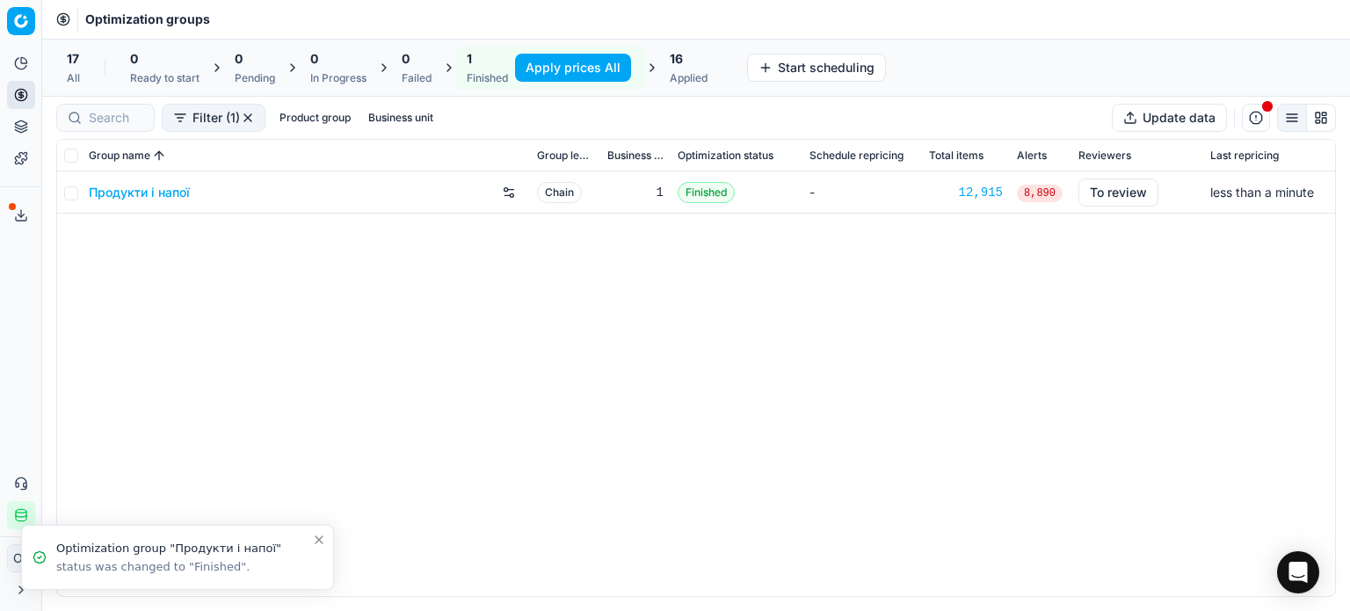
click at [552, 58] on button "Apply prices All" at bounding box center [573, 68] width 116 height 28
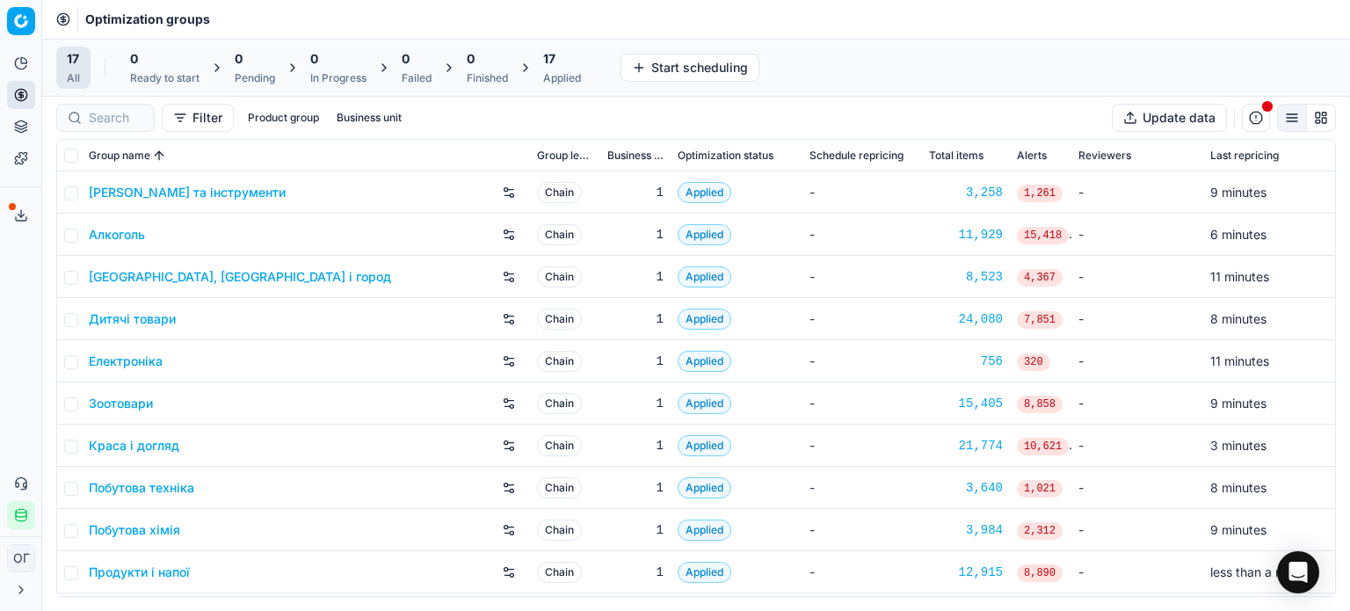
click at [575, 62] on div "17" at bounding box center [562, 59] width 38 height 18
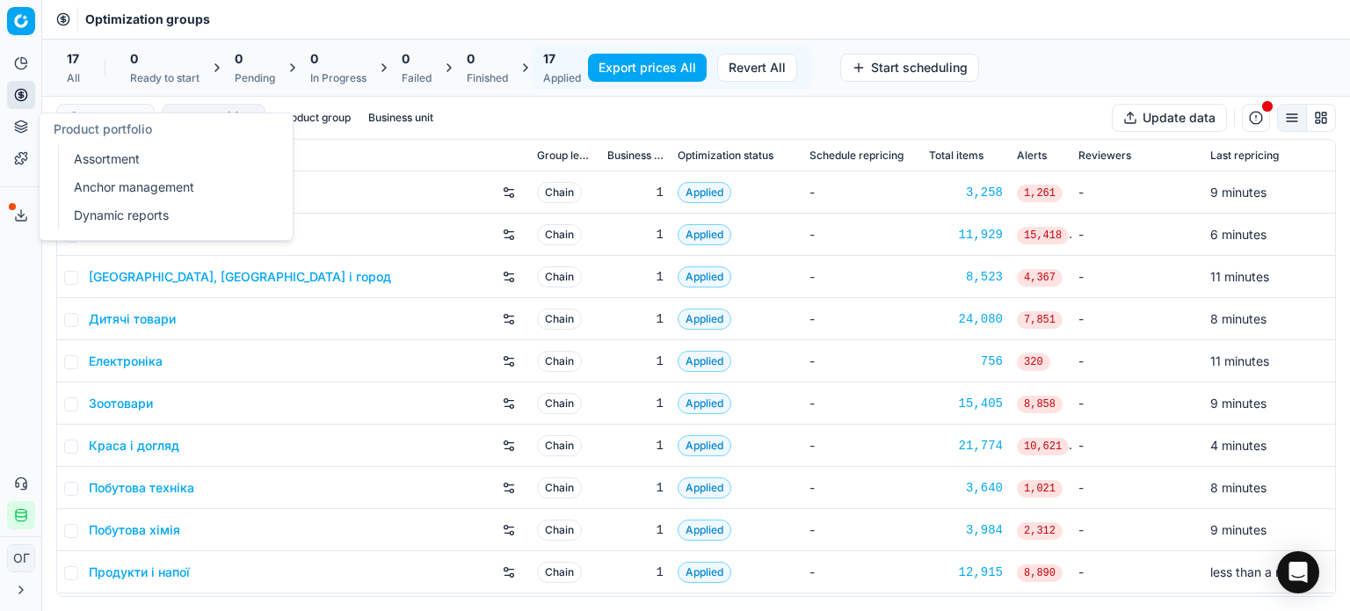
click at [28, 119] on button "Product portfolio" at bounding box center [21, 126] width 28 height 28
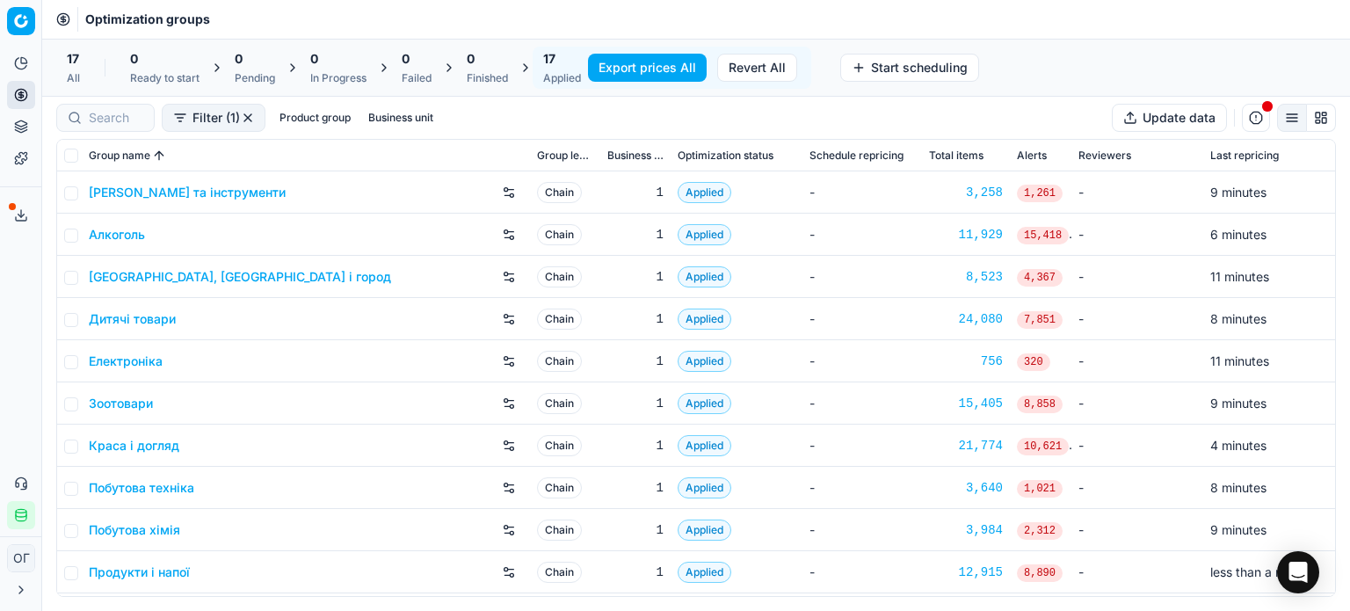
click at [112, 238] on link "Алкоголь" at bounding box center [117, 235] width 56 height 18
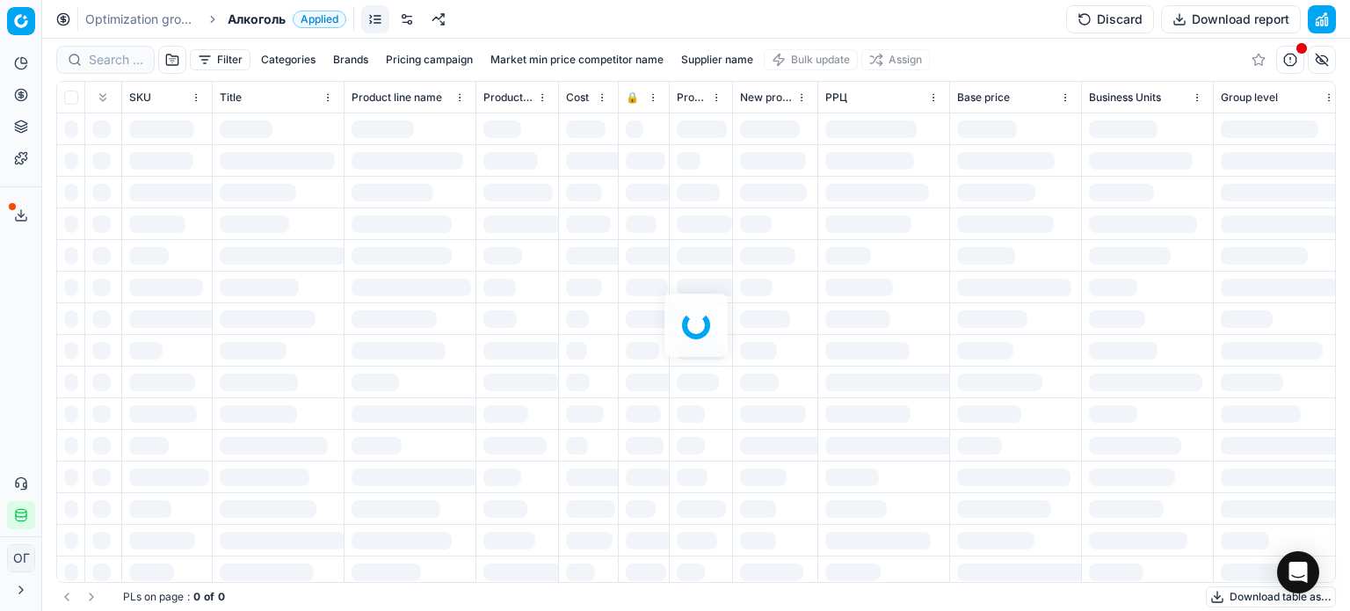
click at [218, 65] on div at bounding box center [695, 325] width 1307 height 572
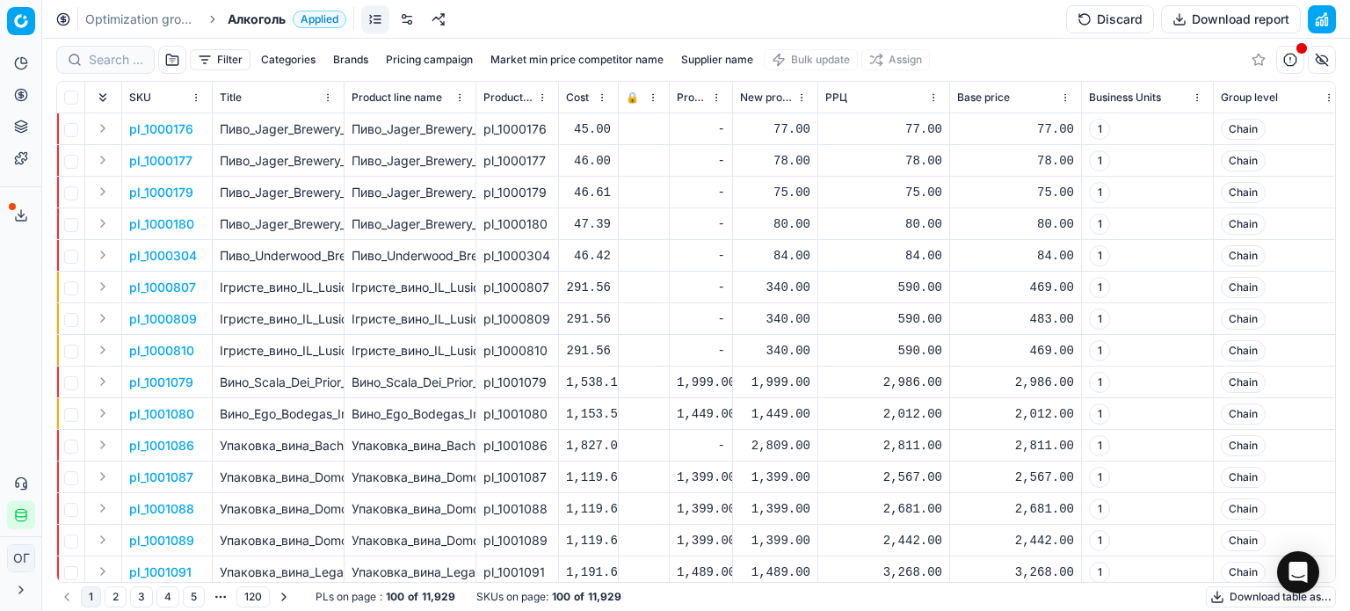
click at [214, 57] on button "Filter" at bounding box center [220, 59] width 61 height 21
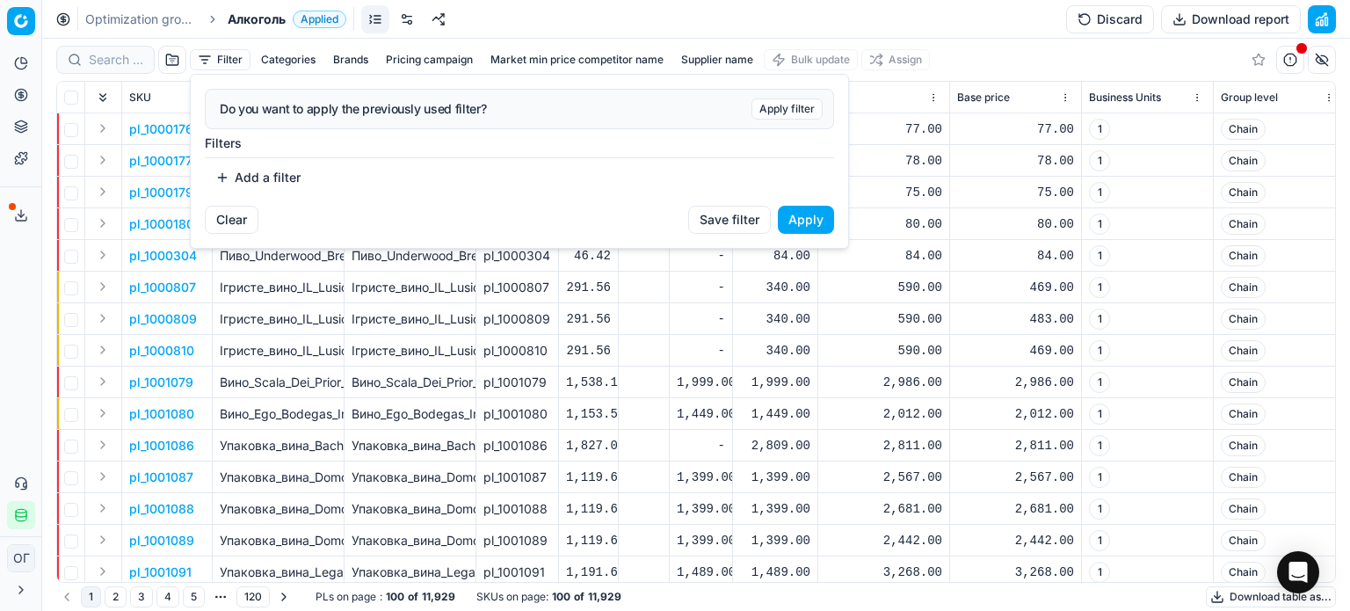
click at [262, 174] on button "Add a filter" at bounding box center [258, 177] width 106 height 28
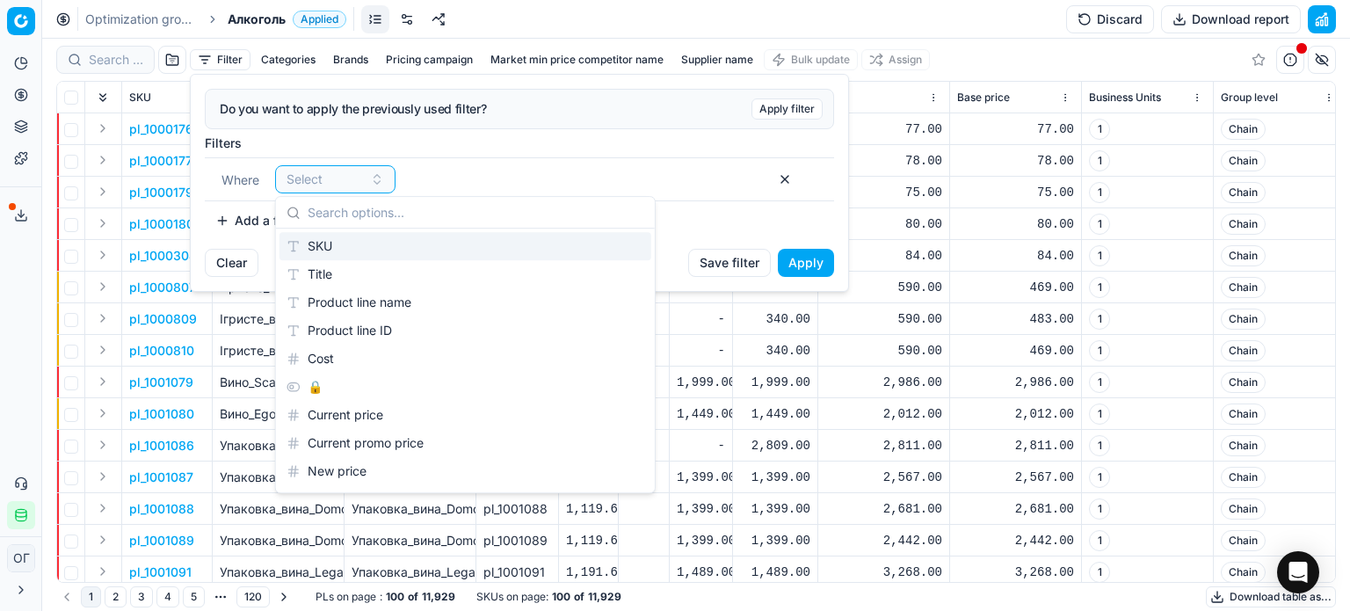
click at [325, 239] on div "SKU" at bounding box center [465, 246] width 372 height 28
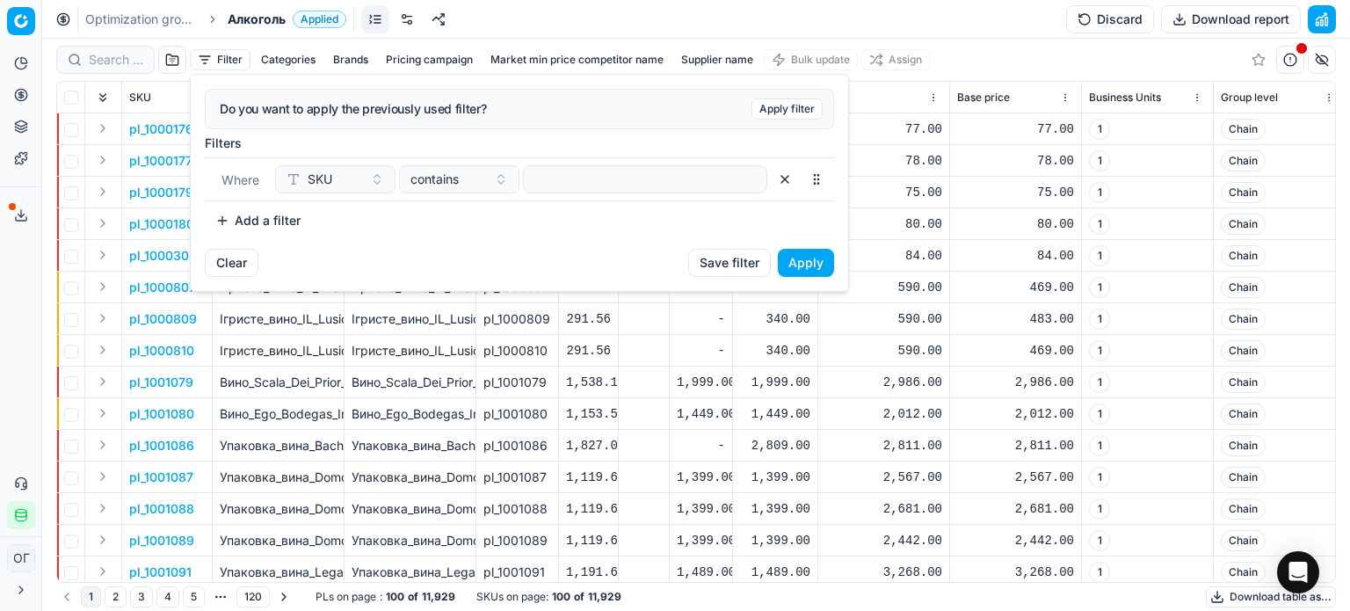
click at [520, 176] on div "SKU contains" at bounding box center [521, 179] width 492 height 28
click at [532, 177] on input at bounding box center [645, 179] width 228 height 26
paste input "421076,418866,455100,912607,455101"
type input "421076,418866,455100,912607,455101"
click at [446, 178] on span "contains" at bounding box center [434, 179] width 48 height 18
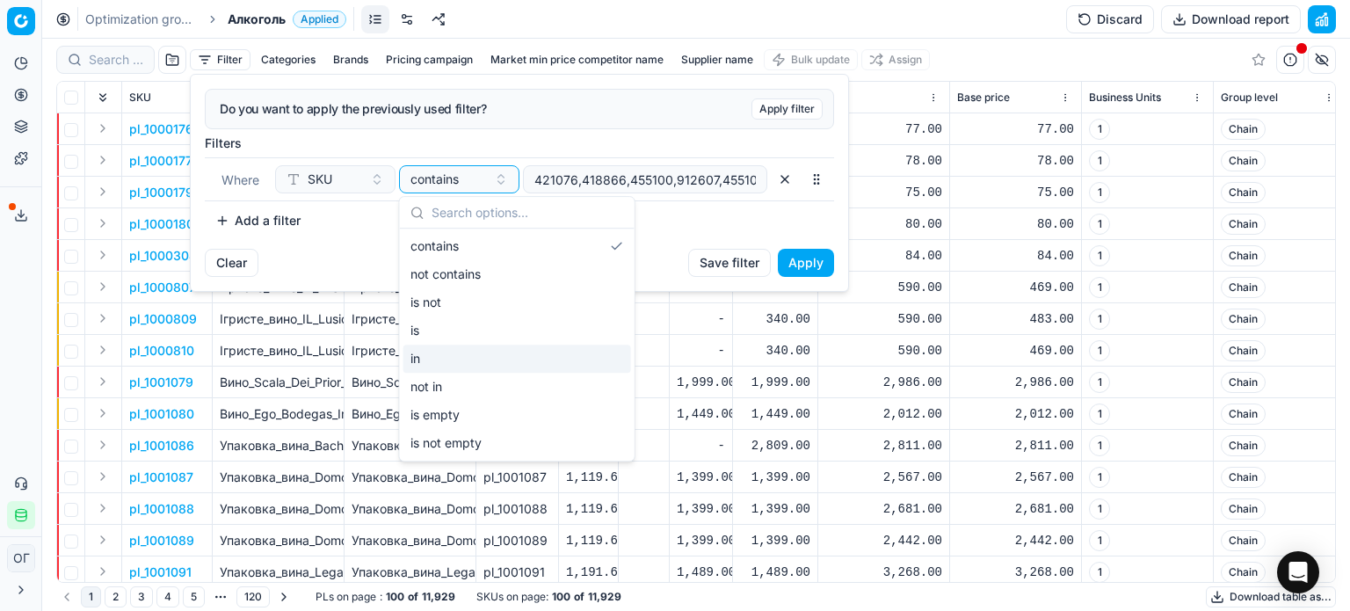
click at [457, 344] on div "in" at bounding box center [517, 358] width 228 height 28
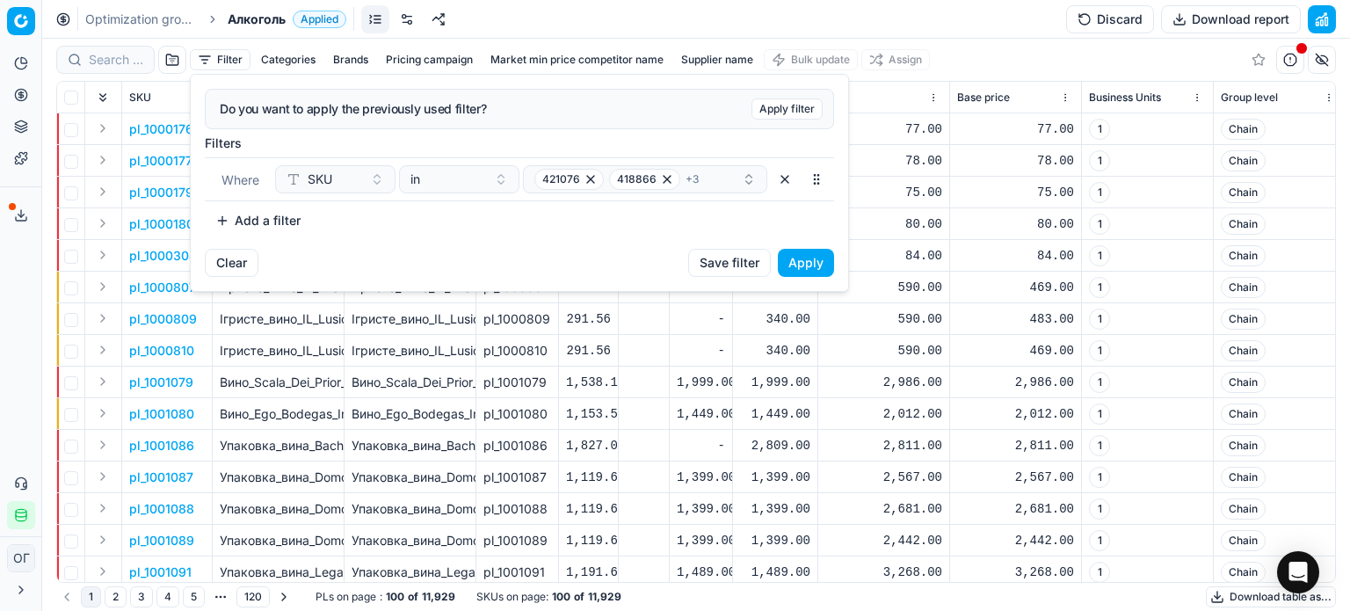
click at [801, 257] on button "Apply" at bounding box center [806, 263] width 56 height 28
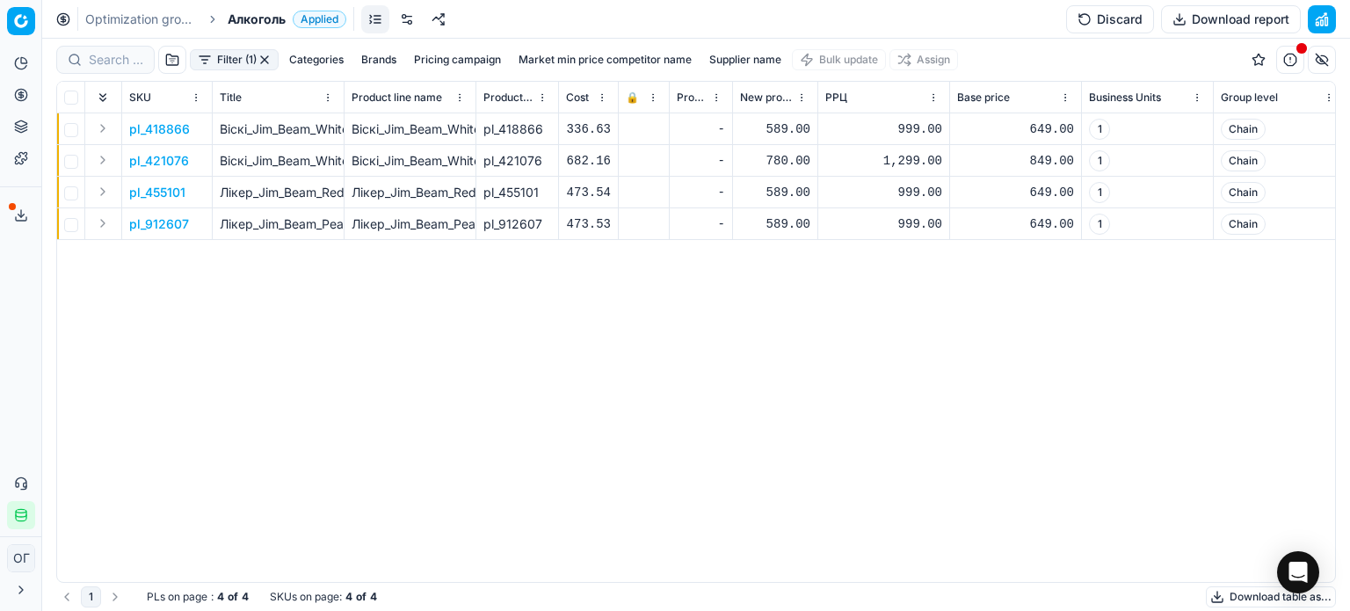
click at [1325, 62] on button "button" at bounding box center [1321, 60] width 28 height 28
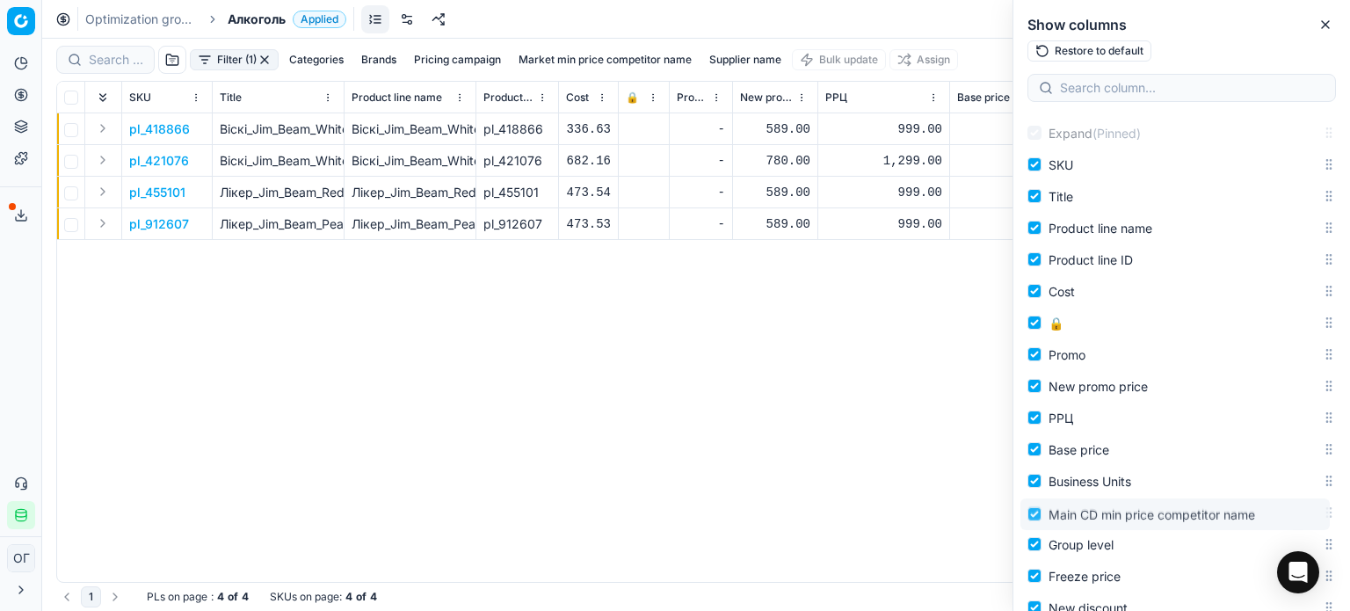
scroll to position [72, 0]
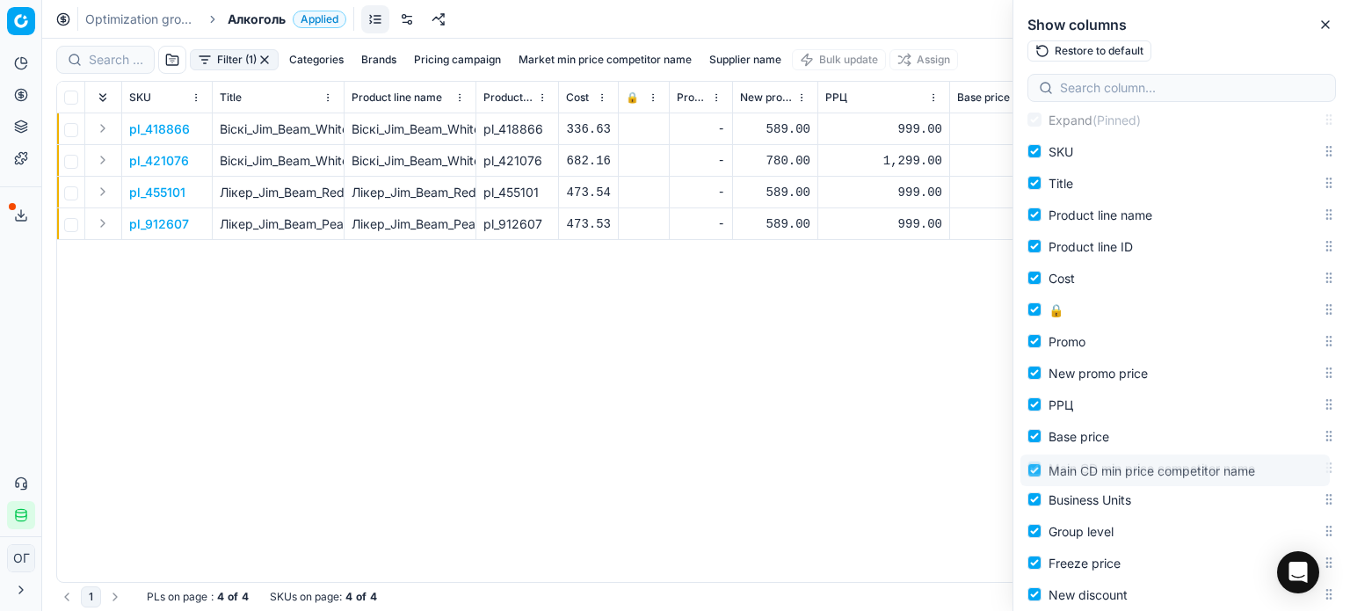
drag, startPoint x: 1316, startPoint y: 243, endPoint x: 1323, endPoint y: 473, distance: 229.4
click at [1323, 473] on body "Pricing platform Analytics Pricing Product portfolio Templates Export service 1…" at bounding box center [675, 305] width 1350 height 611
click at [1033, 561] on input "Freeze price" at bounding box center [1034, 562] width 14 height 14
checkbox input "false"
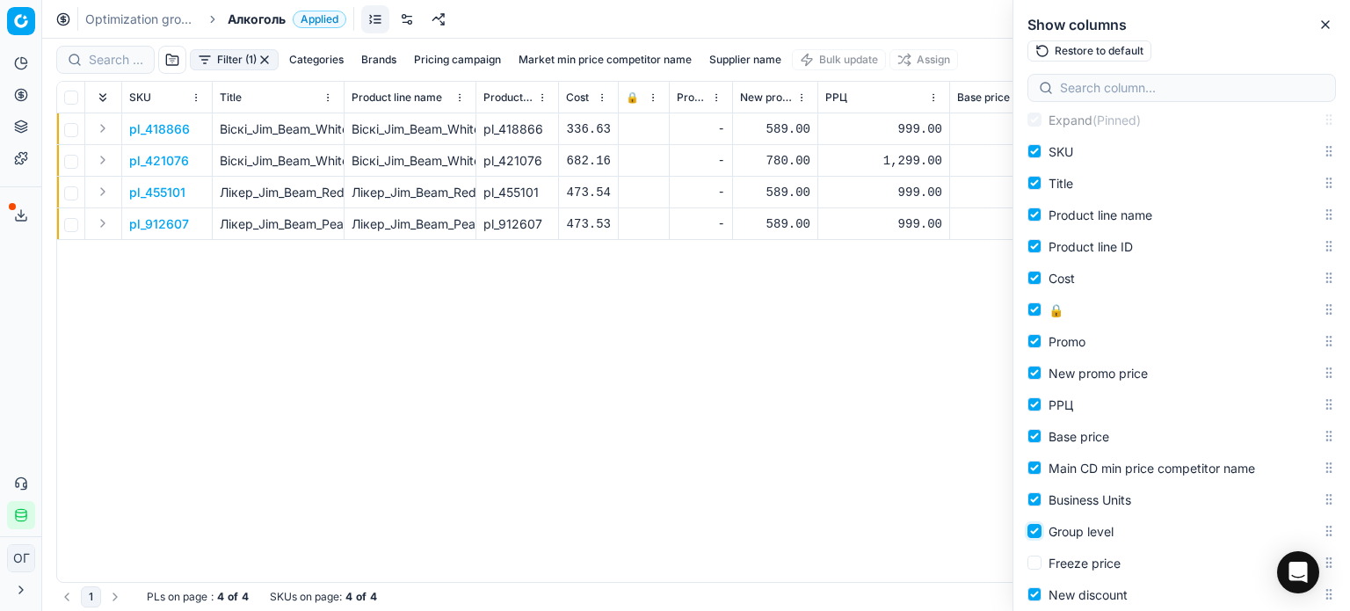
click at [1037, 530] on input "Group level" at bounding box center [1034, 531] width 14 height 14
checkbox input "false"
click at [1037, 498] on input "Business Units" at bounding box center [1034, 499] width 14 height 14
checkbox input "false"
click at [1037, 590] on input "New discount" at bounding box center [1034, 594] width 14 height 14
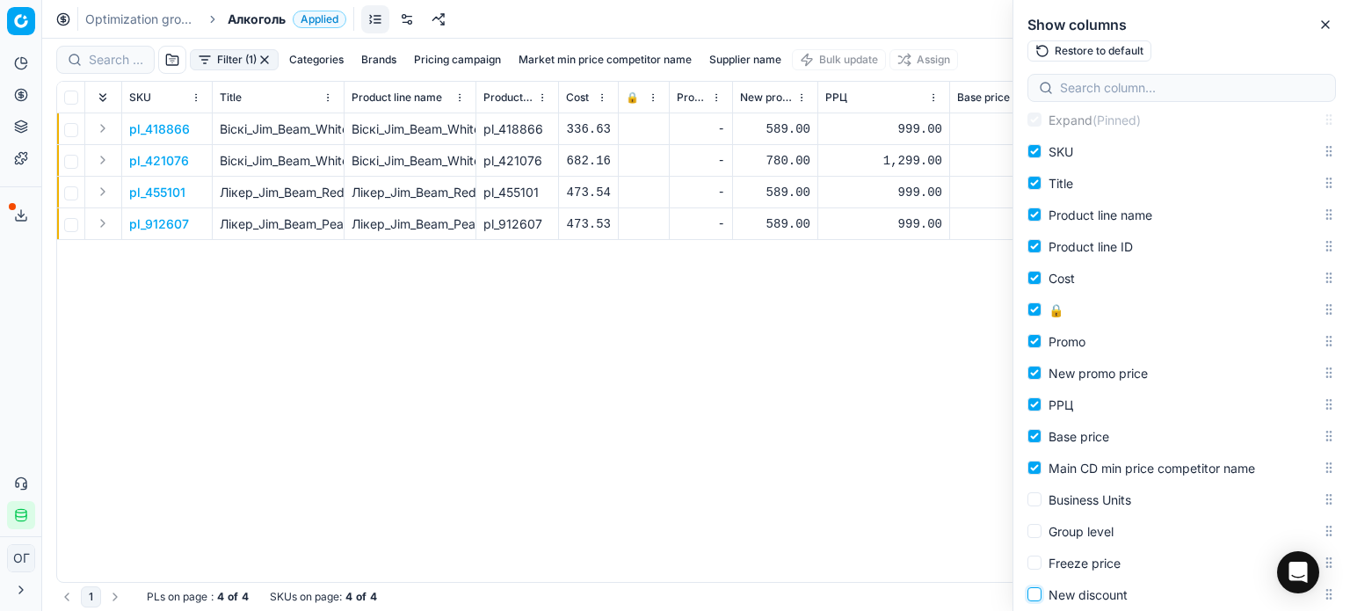
checkbox input "false"
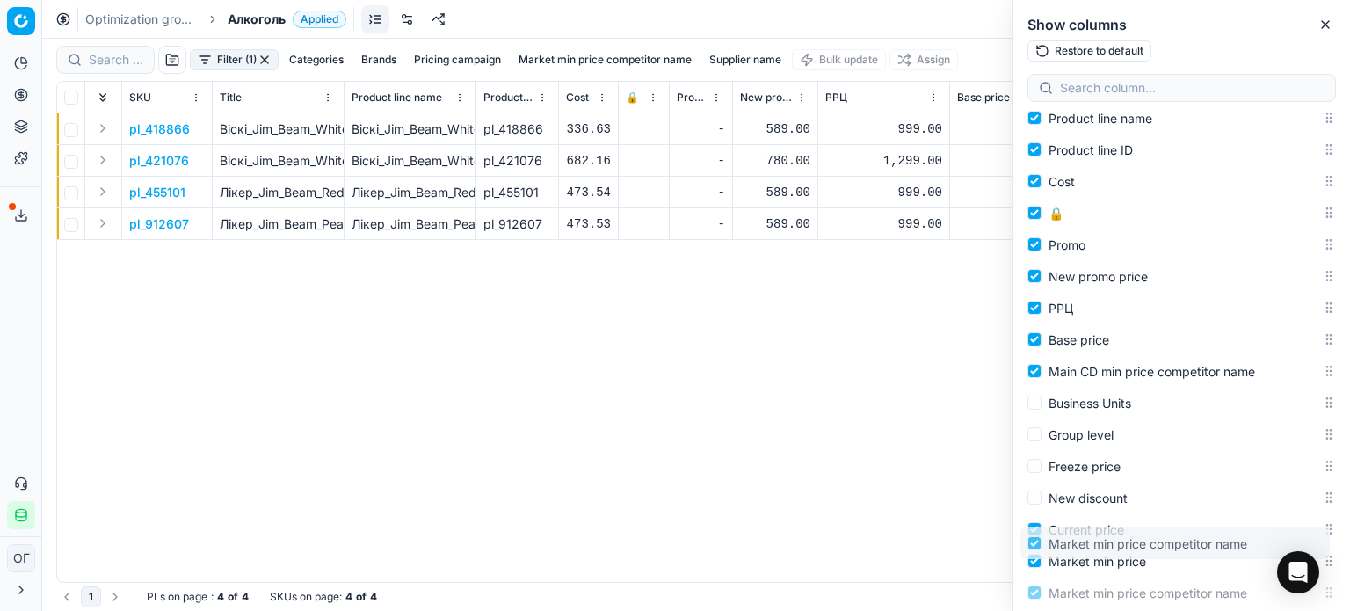
scroll to position [245, 0]
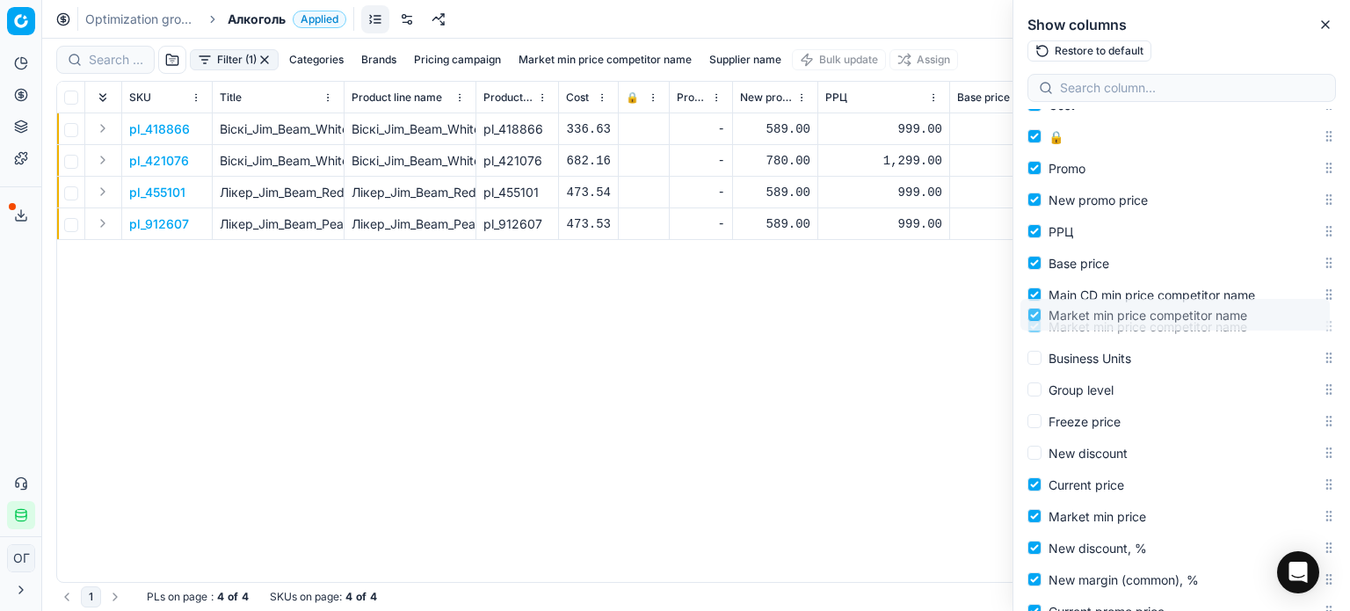
drag, startPoint x: 1314, startPoint y: 373, endPoint x: 1318, endPoint y: 312, distance: 61.7
click at [1318, 312] on body "Pricing platform Analytics Pricing Product portfolio Templates Export service 1…" at bounding box center [675, 305] width 1350 height 611
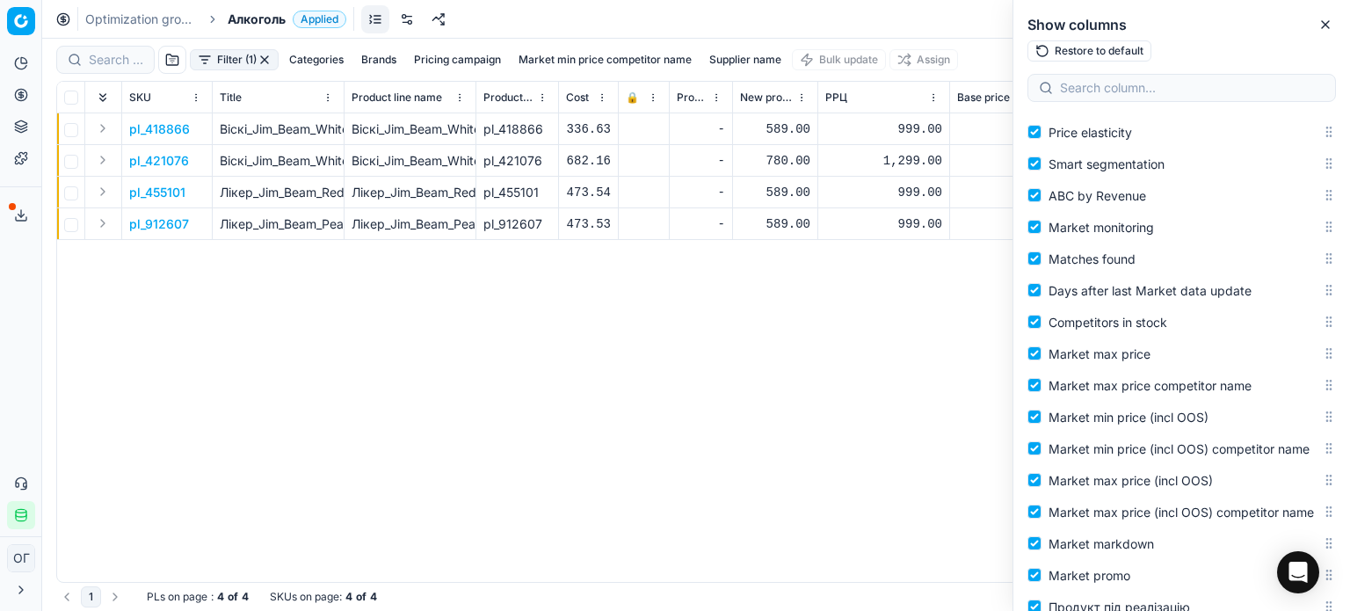
scroll to position [1387, 0]
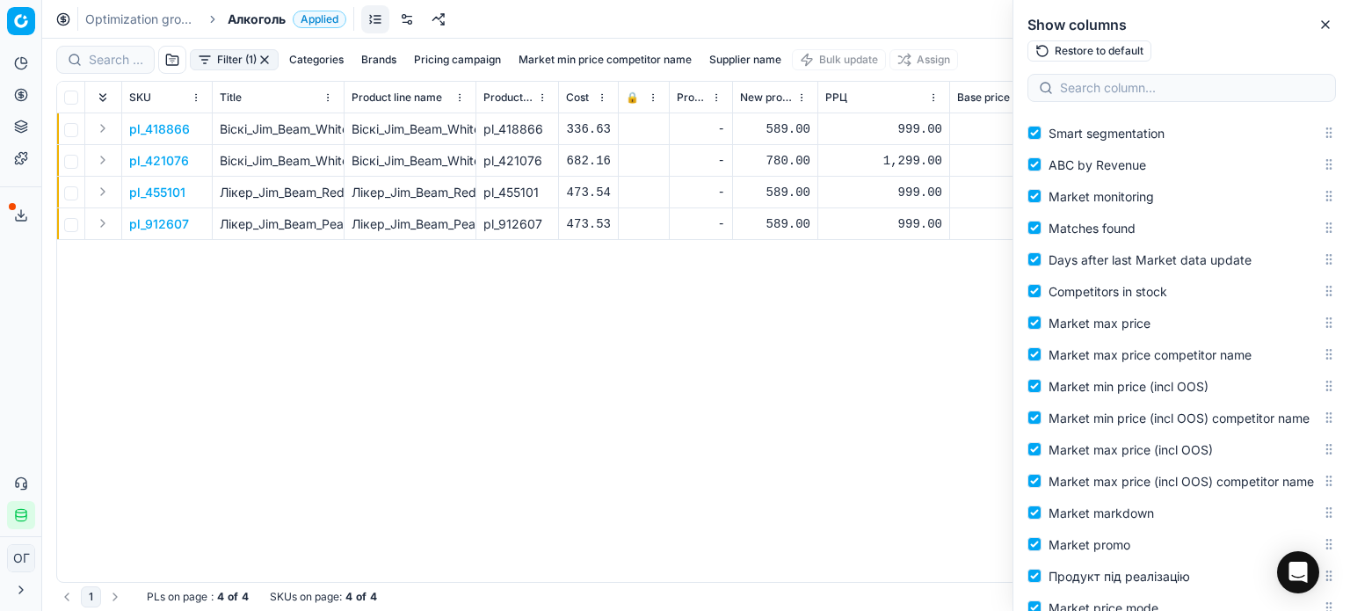
click at [885, 382] on div "pl_418866 Віскі_Jim_Beam_White_Kentucky_Staright_Bourbon_Whiskey_4yo_40%_0.7_л …" at bounding box center [696, 347] width 1278 height 468
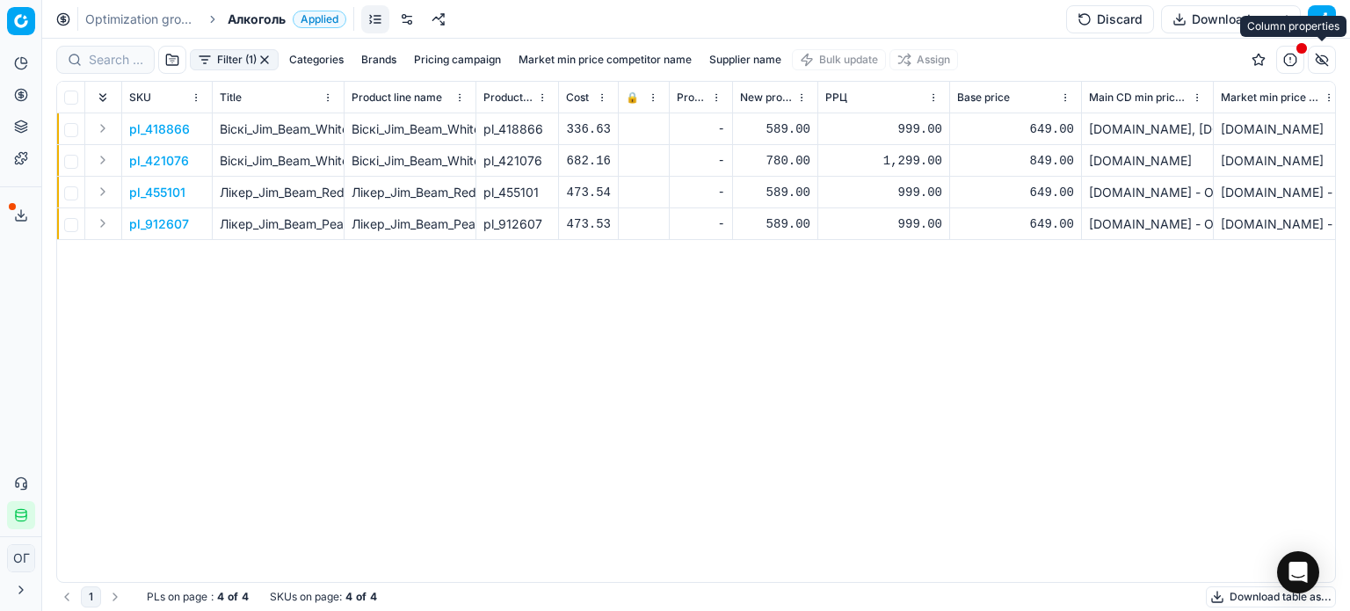
click at [1319, 63] on button "button" at bounding box center [1321, 60] width 28 height 28
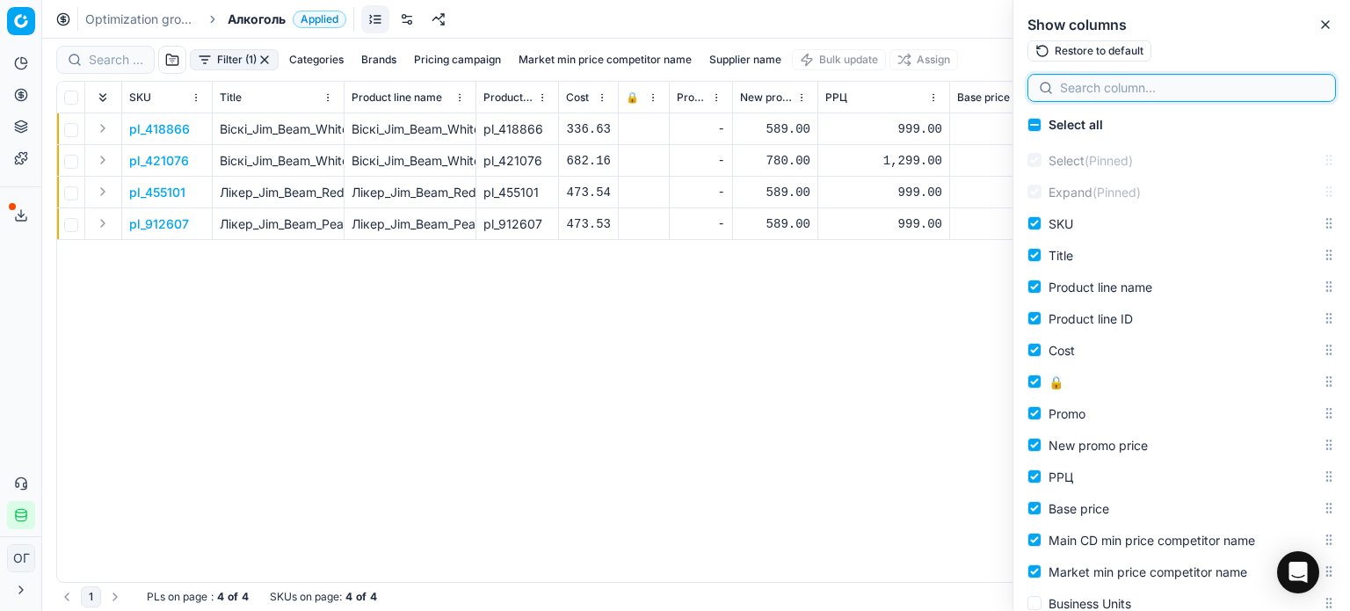
click at [1135, 83] on input at bounding box center [1192, 88] width 264 height 18
type input "ь"
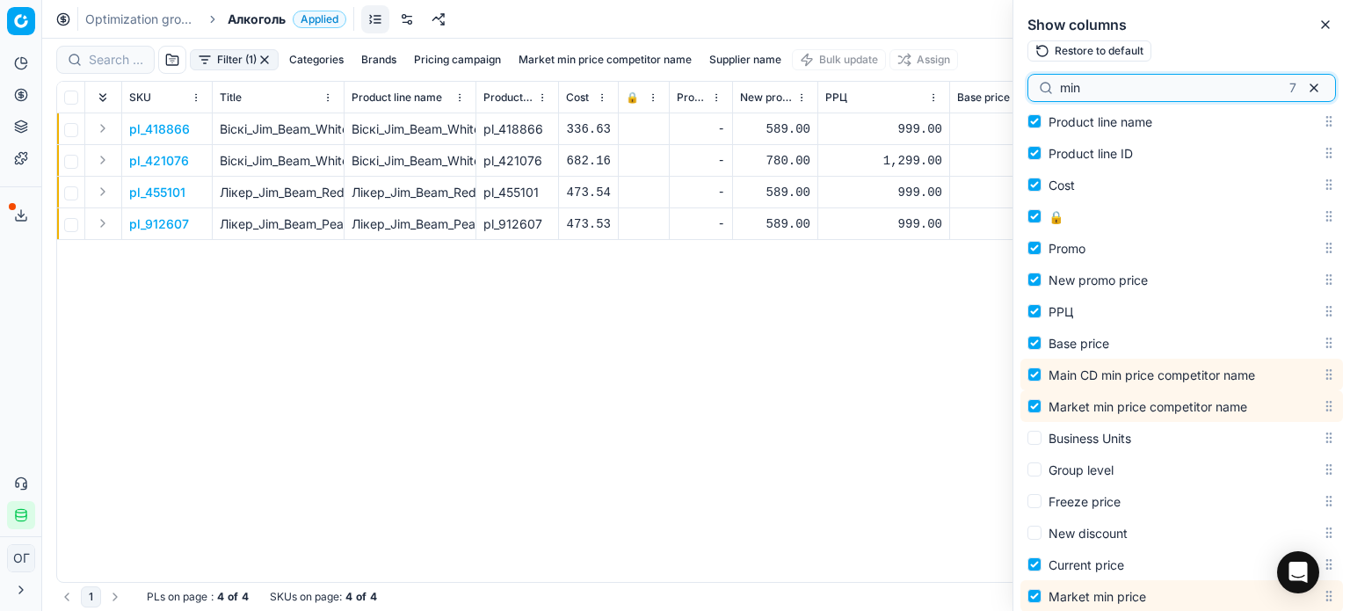
type input "min"
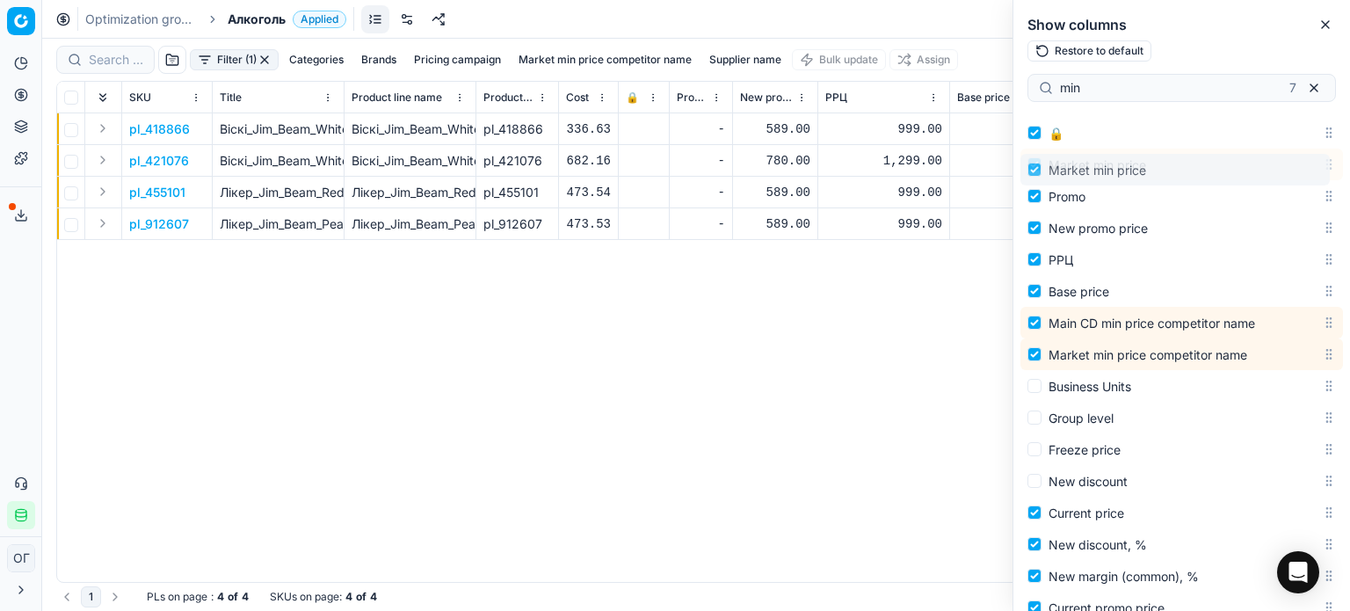
scroll to position [197, 0]
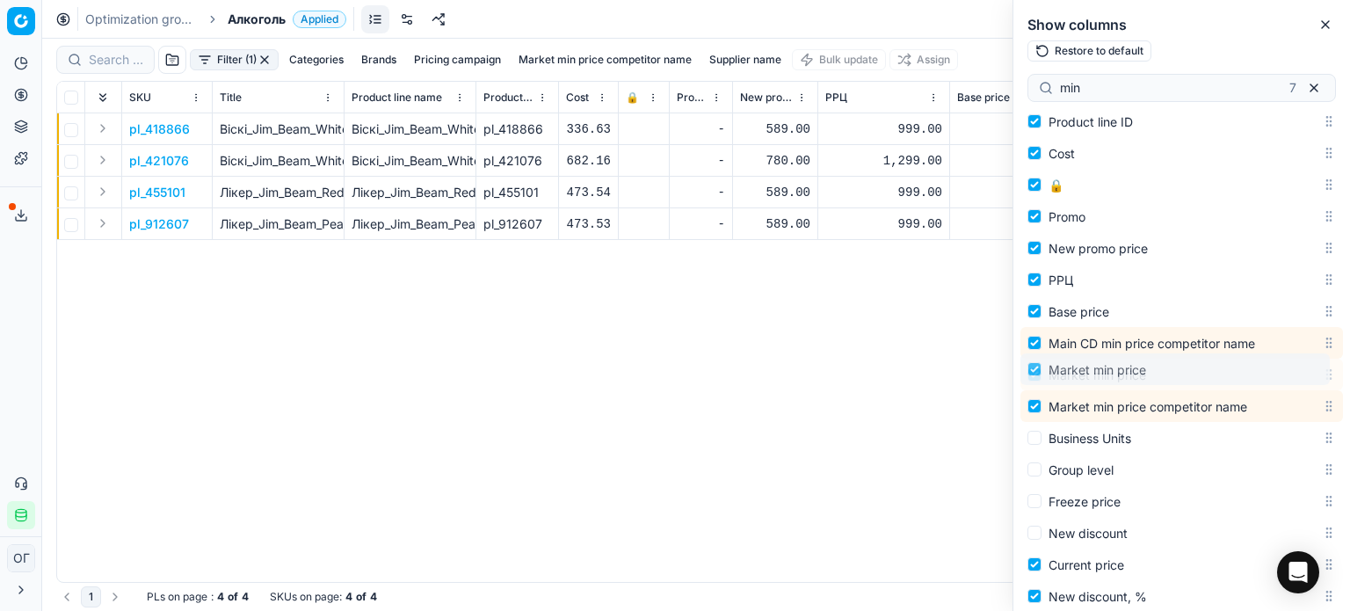
drag, startPoint x: 1316, startPoint y: 349, endPoint x: 1332, endPoint y: 372, distance: 27.8
click at [1332, 372] on div "Select all Select (Pinned) Expand (Pinned) SKU Title Product line name Product …" at bounding box center [1181, 360] width 337 height 502
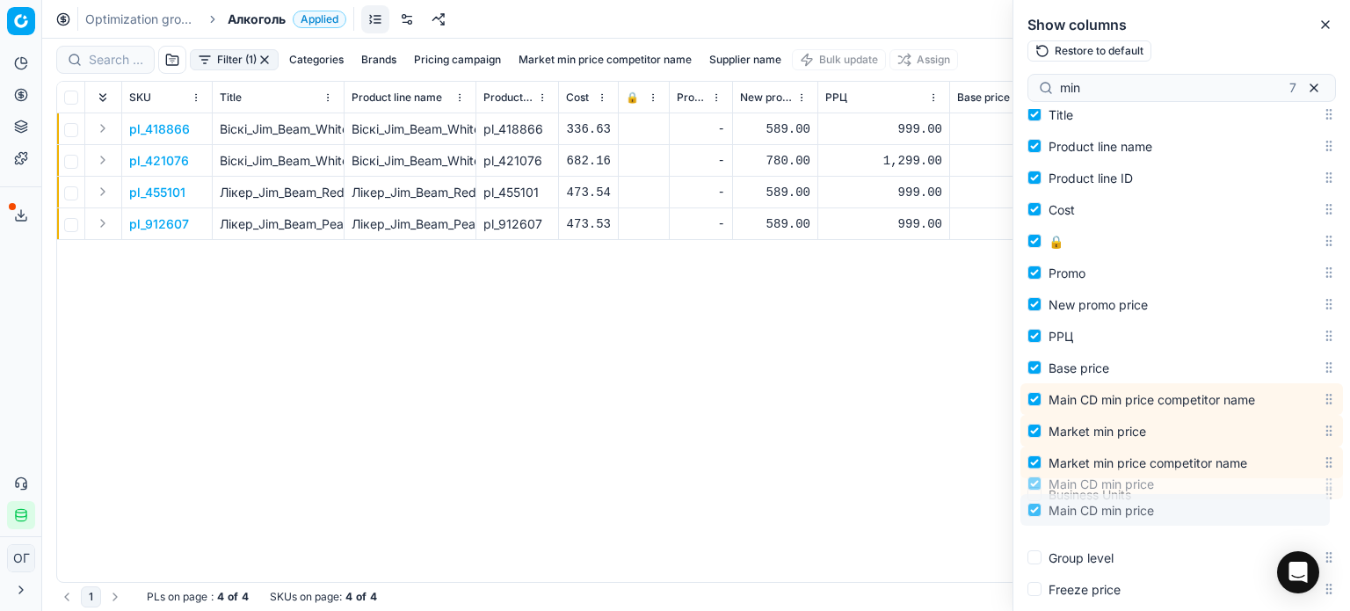
scroll to position [141, 0]
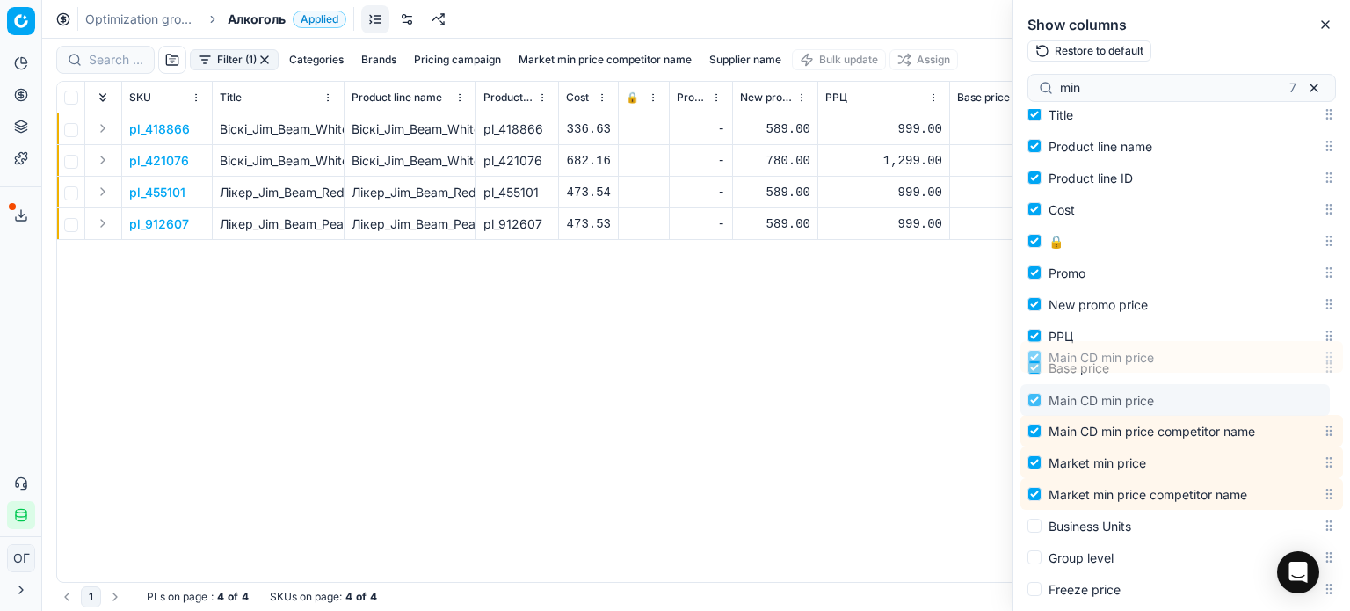
drag, startPoint x: 1321, startPoint y: 550, endPoint x: 1337, endPoint y: 396, distance: 154.7
click at [1337, 396] on div "Select all Select (Pinned) Expand (Pinned) SKU Title Product line name Product …" at bounding box center [1181, 360] width 337 height 502
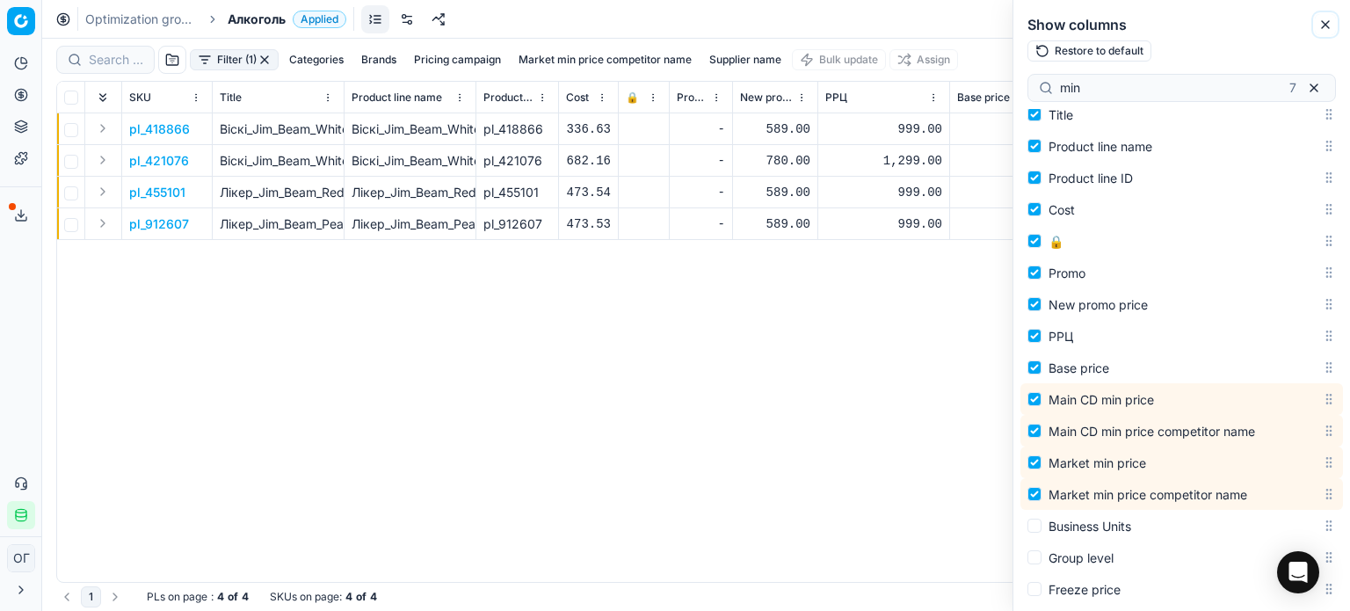
click at [1326, 20] on icon "button" at bounding box center [1325, 25] width 14 height 14
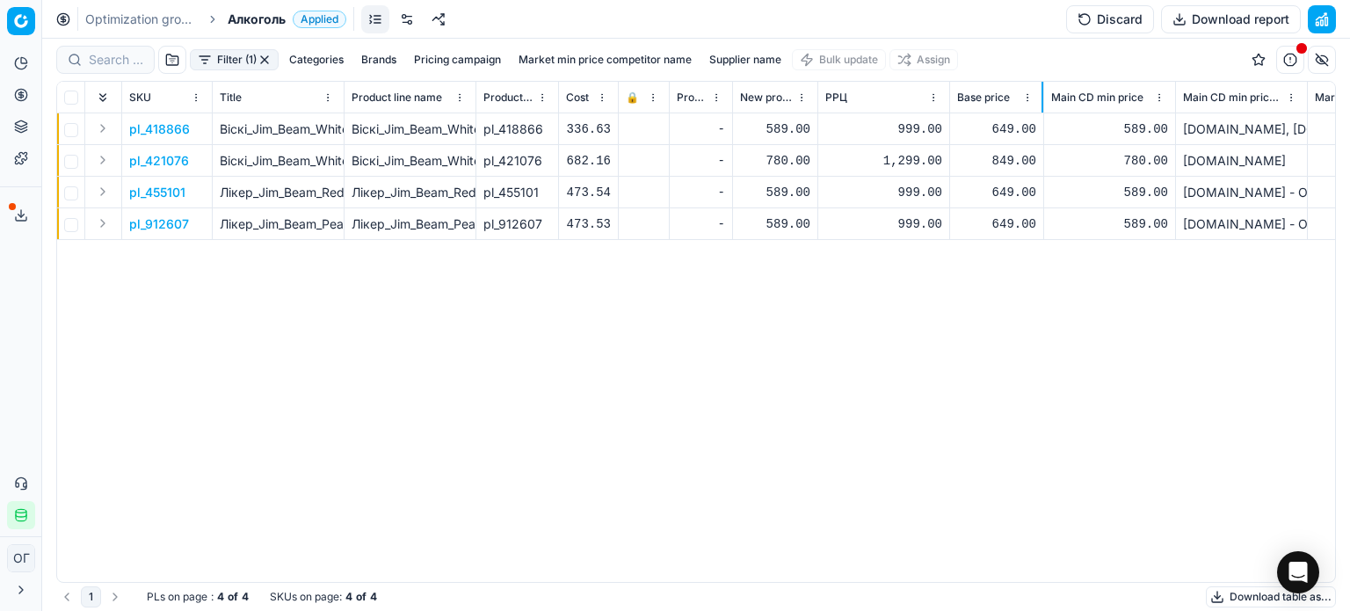
drag, startPoint x: 1080, startPoint y: 98, endPoint x: 1040, endPoint y: 98, distance: 39.5
click at [1041, 98] on div at bounding box center [1042, 97] width 2 height 31
click at [948, 98] on div at bounding box center [948, 97] width 2 height 31
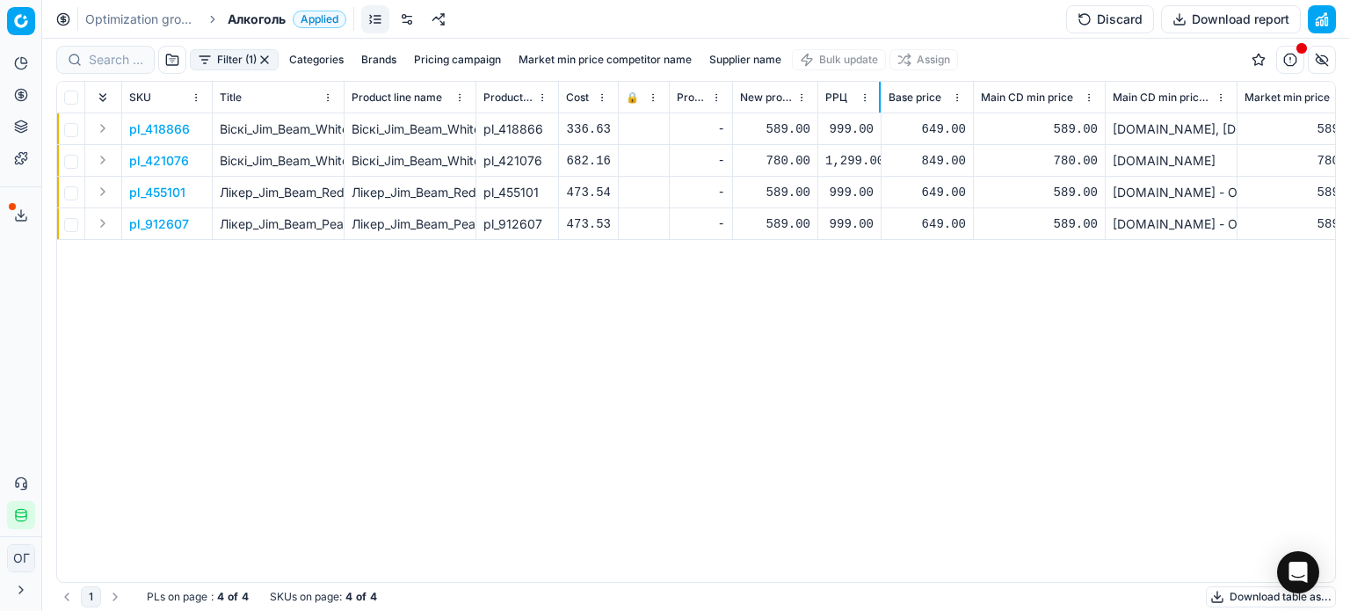
drag, startPoint x: 947, startPoint y: 98, endPoint x: 878, endPoint y: 97, distance: 69.4
click at [879, 97] on div at bounding box center [880, 97] width 2 height 31
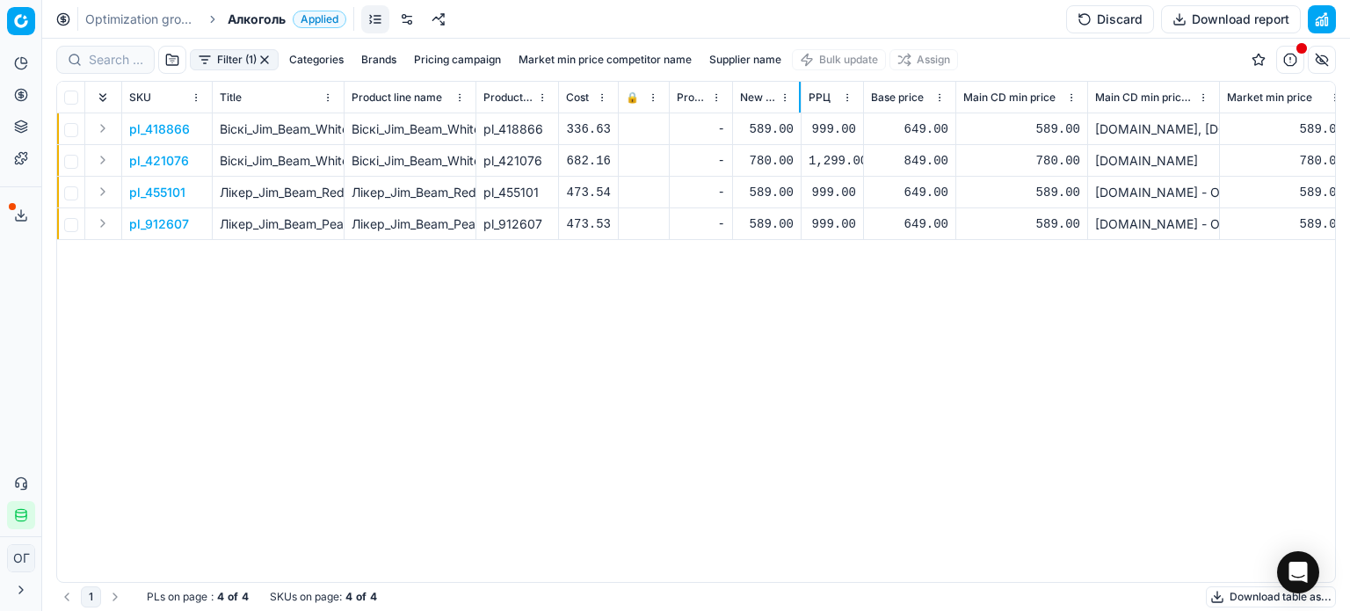
drag, startPoint x: 816, startPoint y: 95, endPoint x: 800, endPoint y: 95, distance: 16.7
click at [800, 95] on div at bounding box center [800, 97] width 2 height 31
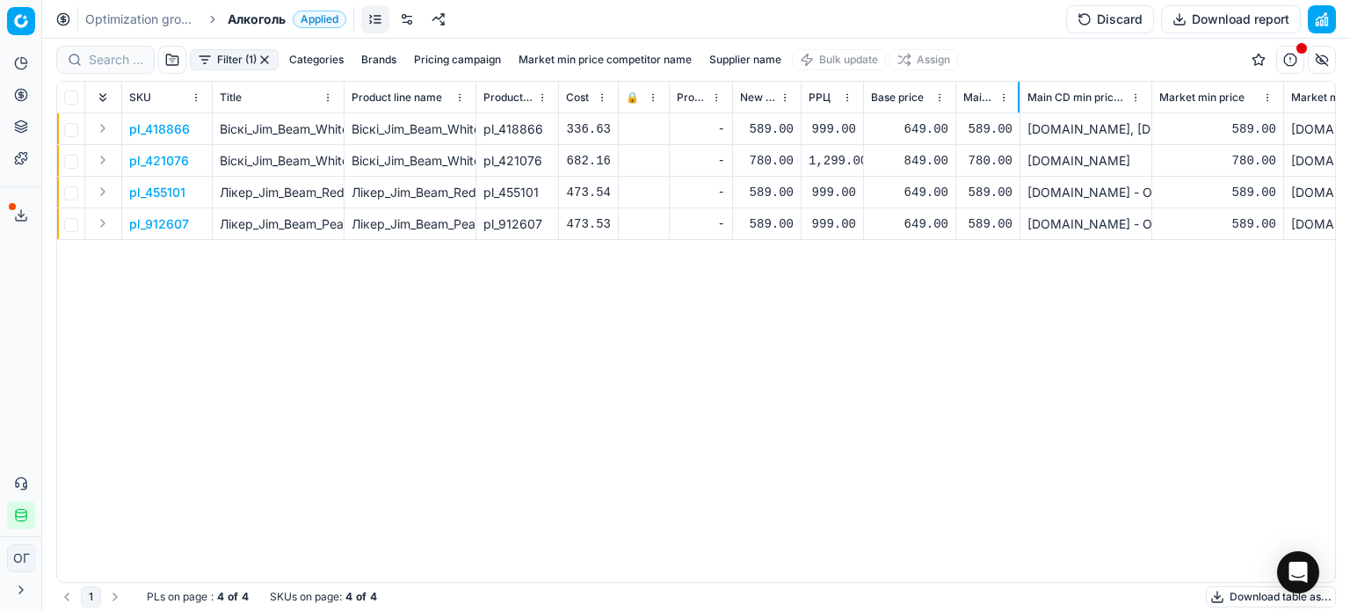
drag, startPoint x: 1086, startPoint y: 101, endPoint x: 1036, endPoint y: 91, distance: 51.2
click at [1019, 91] on div at bounding box center [1018, 97] width 2 height 31
drag, startPoint x: 1281, startPoint y: 104, endPoint x: 1217, endPoint y: 95, distance: 64.7
click at [1218, 95] on div at bounding box center [1219, 97] width 2 height 31
click at [106, 129] on button "Expand" at bounding box center [102, 128] width 21 height 21
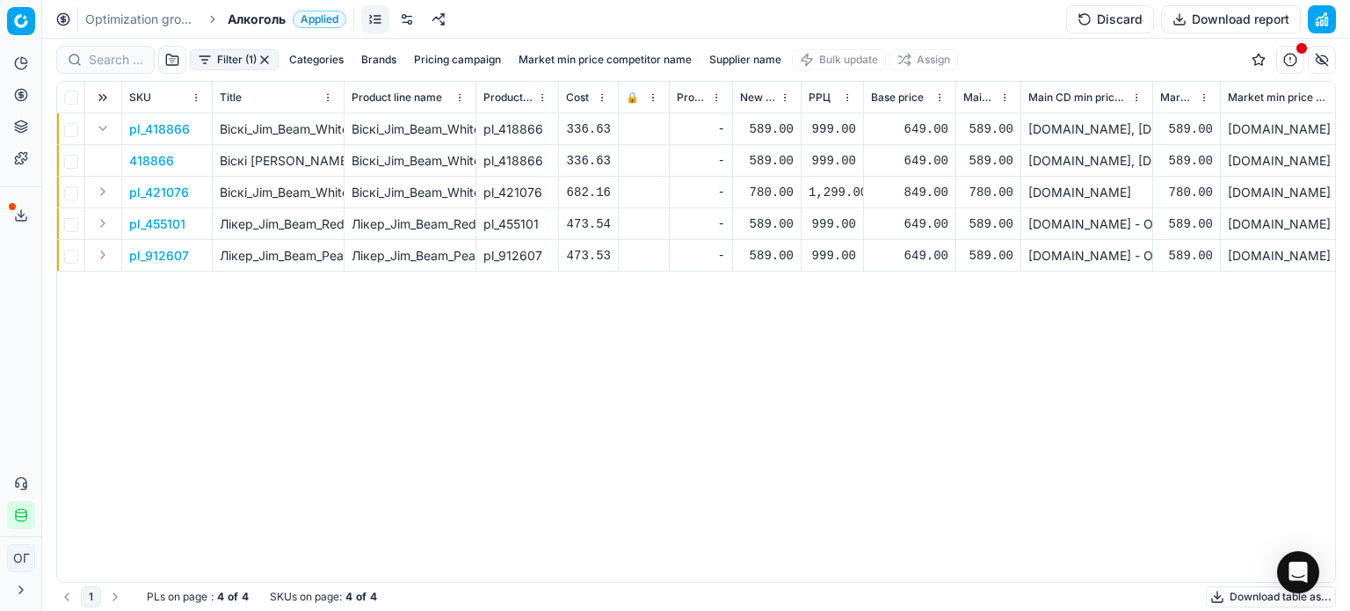
click at [156, 163] on p "418866" at bounding box center [151, 161] width 45 height 18
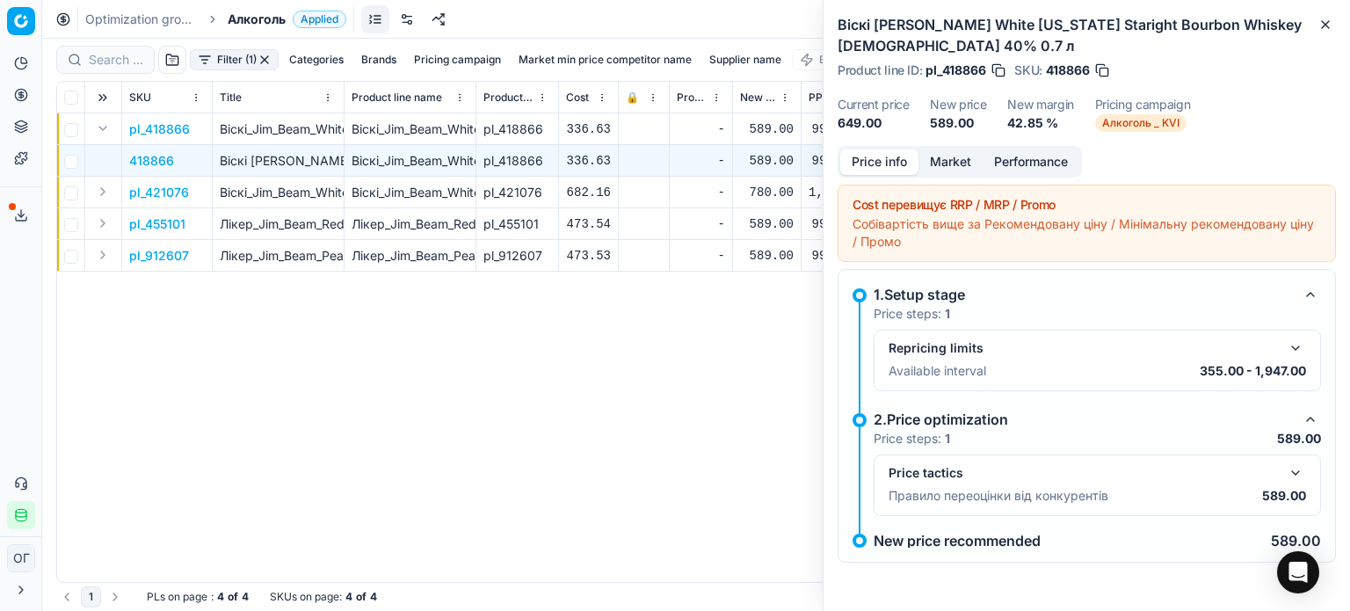
click at [941, 161] on button "Market" at bounding box center [950, 161] width 64 height 25
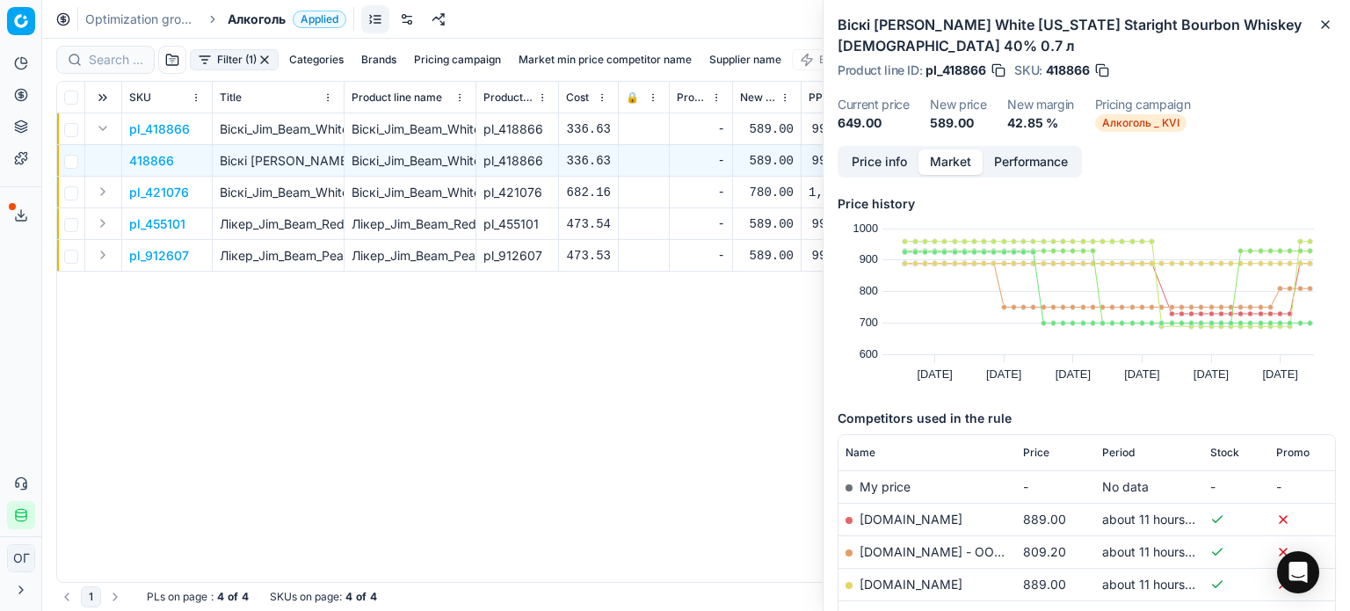
click at [1036, 446] on span "Price" at bounding box center [1036, 452] width 26 height 14
click at [1036, 448] on span "Price" at bounding box center [1036, 452] width 26 height 14
click at [900, 485] on link "[DOMAIN_NAME]" at bounding box center [910, 486] width 103 height 15
click at [1329, 24] on icon "button" at bounding box center [1325, 25] width 14 height 14
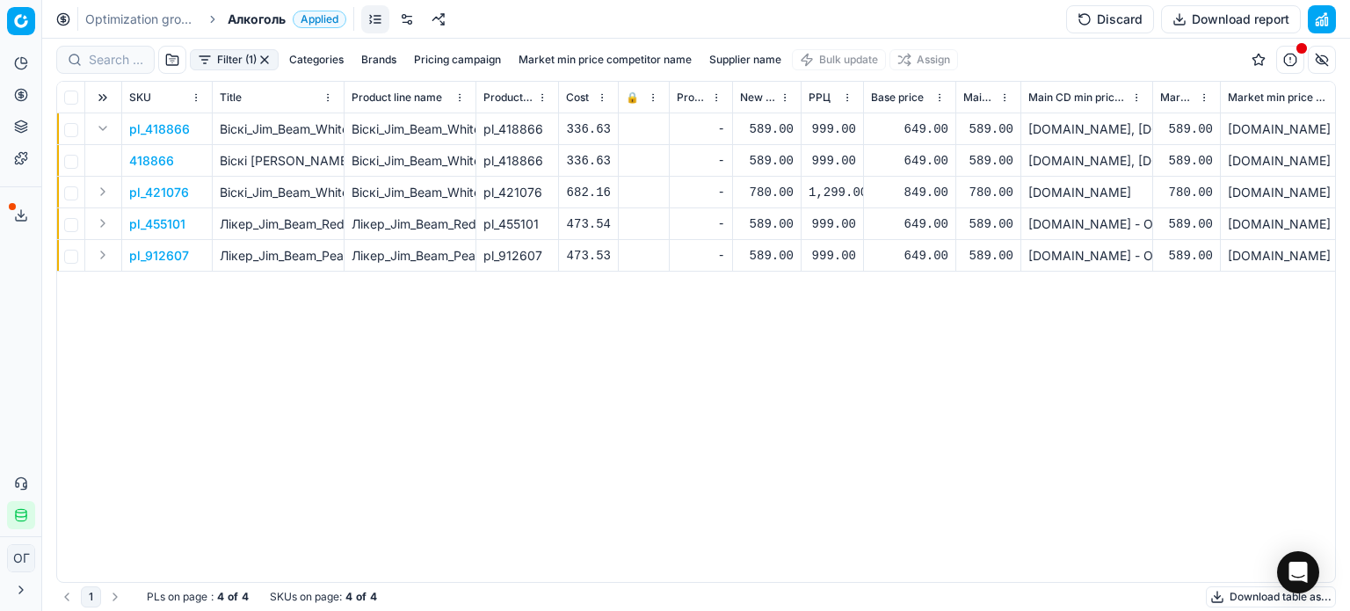
click at [763, 127] on div "589.00" at bounding box center [767, 129] width 54 height 18
click at [769, 164] on div "589.00" at bounding box center [767, 161] width 54 height 18
click at [1111, 23] on button "Discard" at bounding box center [1110, 19] width 88 height 28
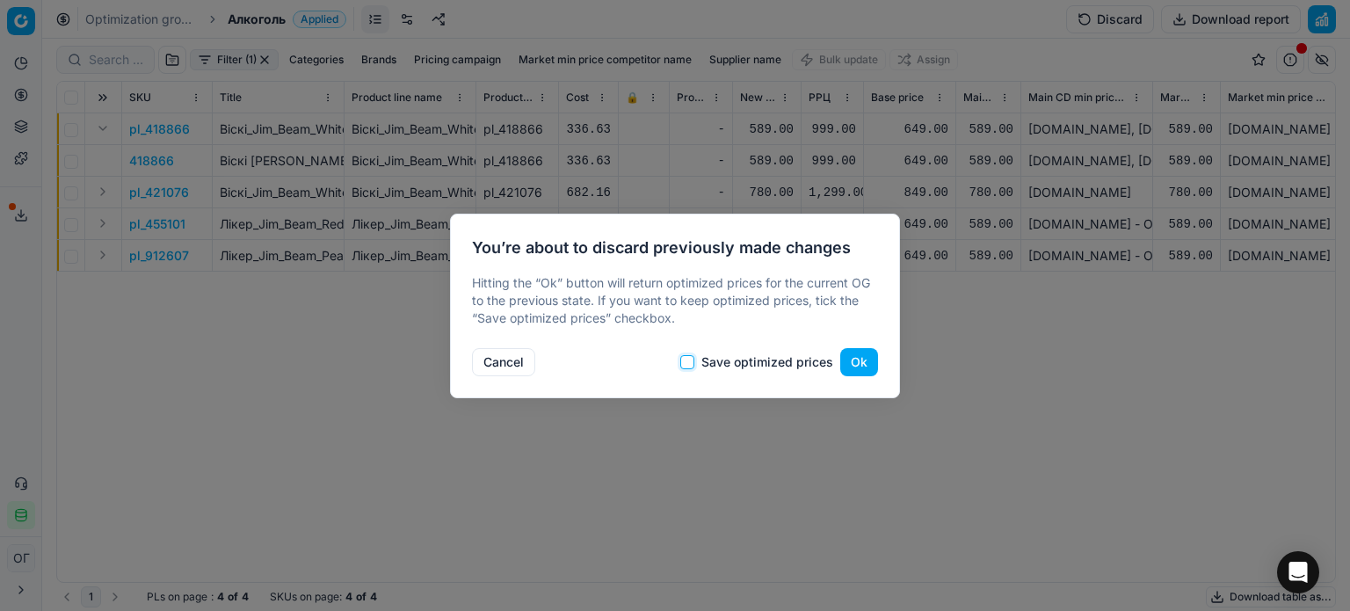
click at [686, 365] on input "Save optimized prices" at bounding box center [687, 362] width 14 height 14
checkbox input "true"
click at [854, 361] on button "Ok" at bounding box center [859, 362] width 38 height 28
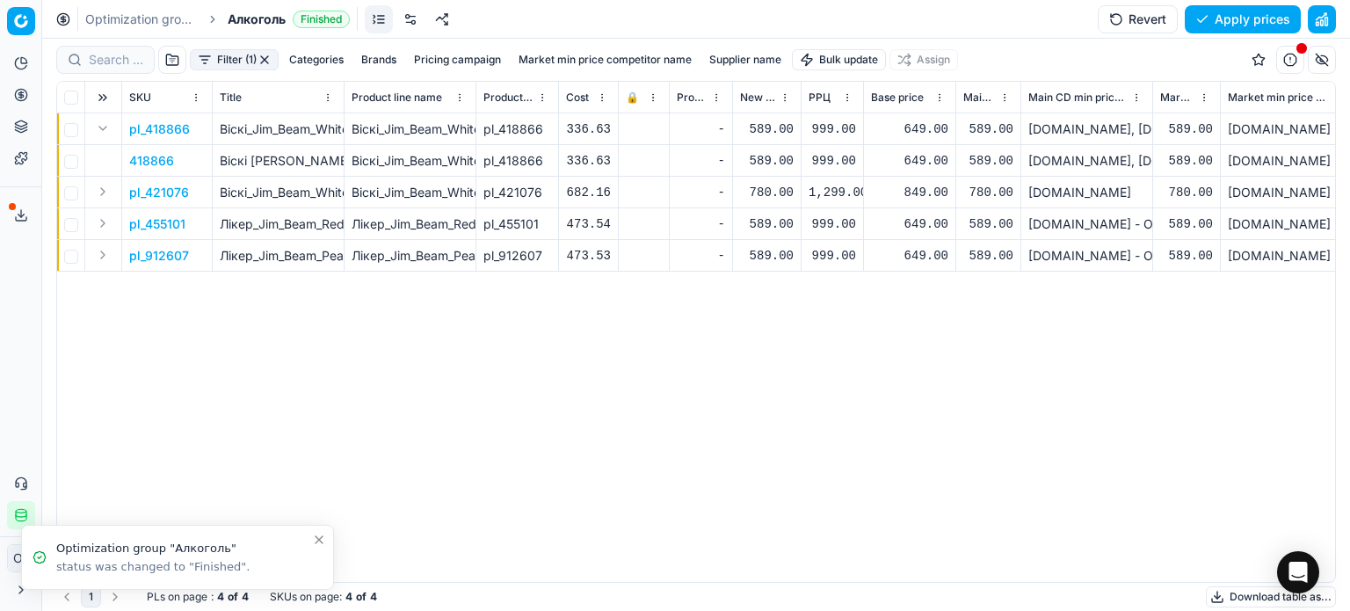
click at [766, 159] on div "589.00" at bounding box center [767, 161] width 54 height 18
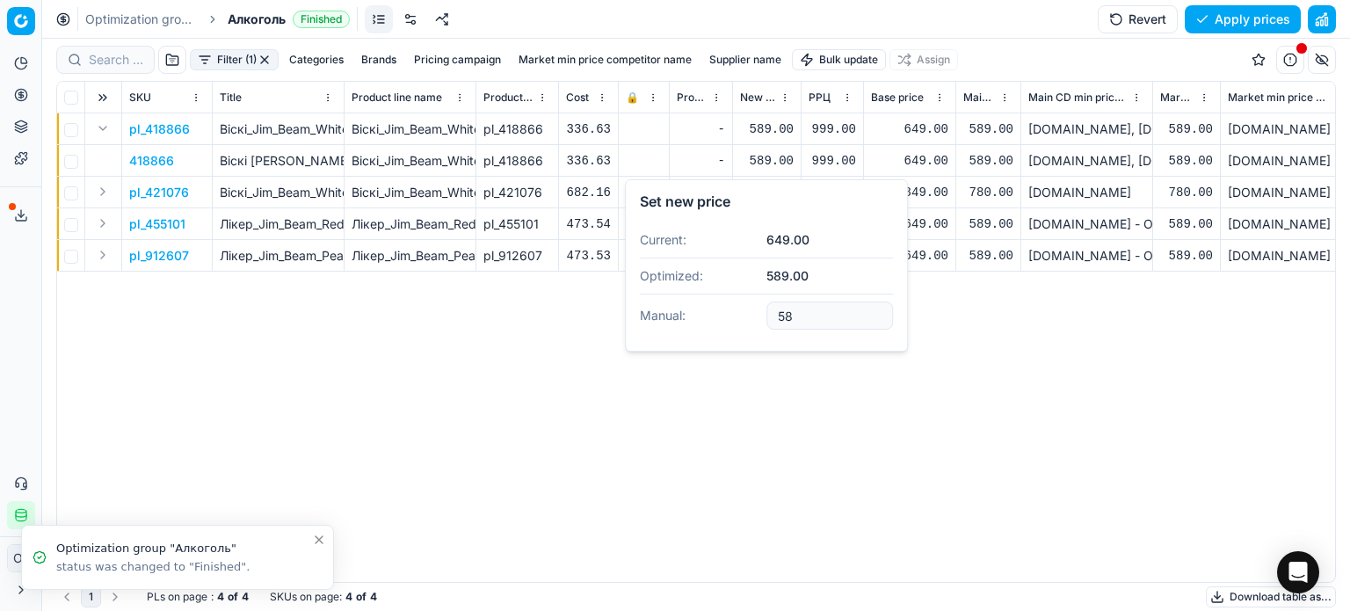
type input "5"
type input "649.00"
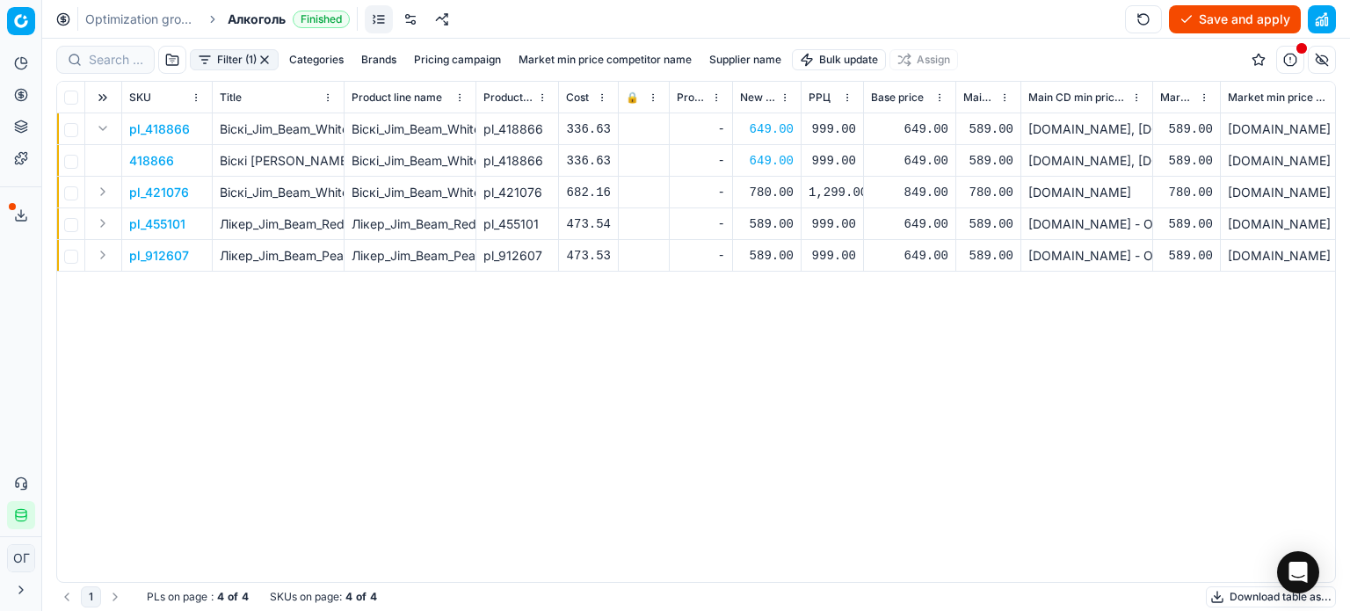
click at [102, 192] on button "Expand" at bounding box center [102, 191] width 21 height 21
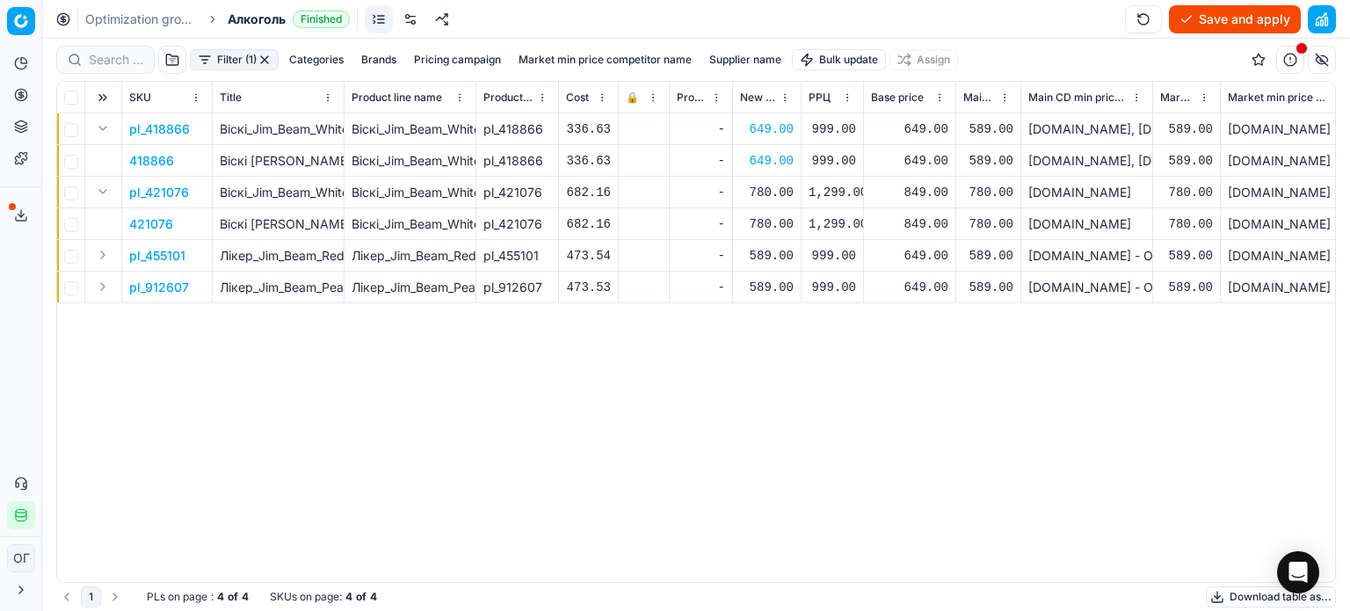
click at [157, 222] on p "421076" at bounding box center [151, 224] width 44 height 18
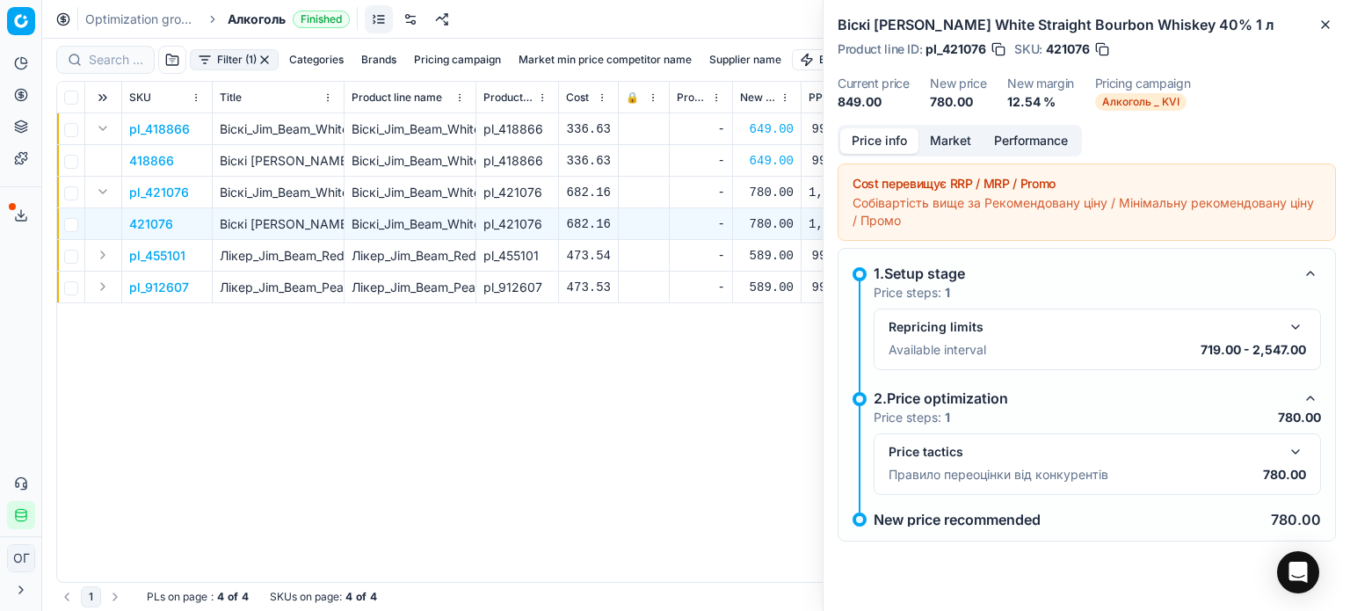
click at [955, 152] on button "Market" at bounding box center [950, 140] width 64 height 25
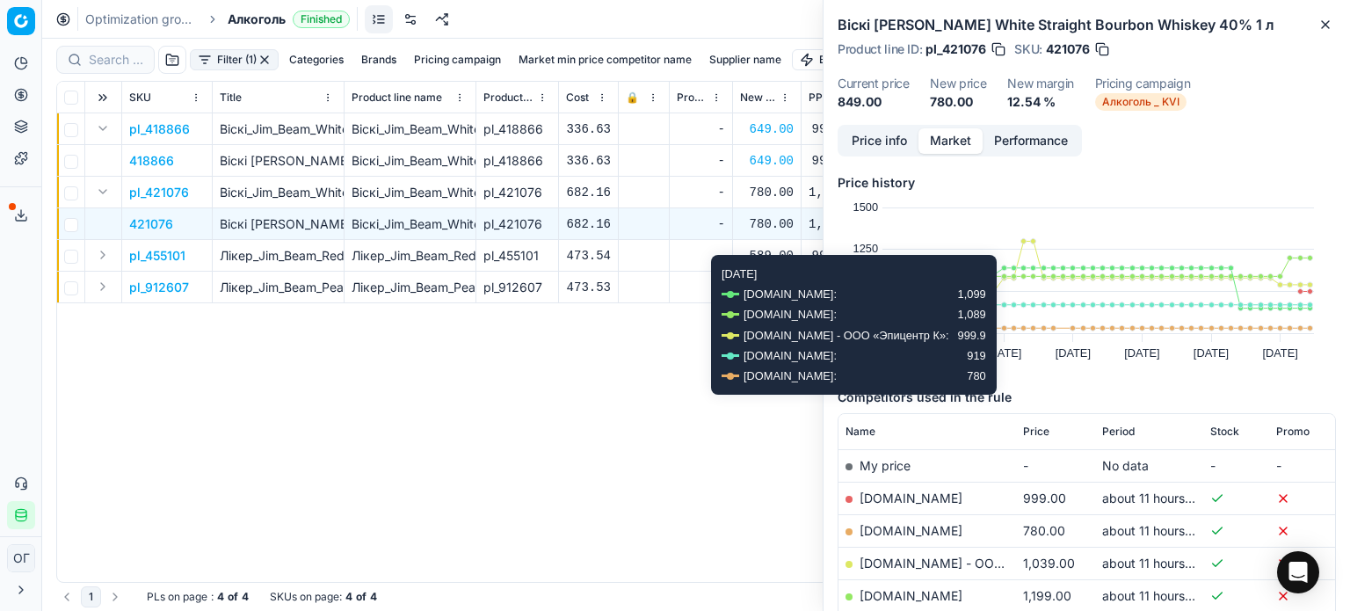
scroll to position [88, 0]
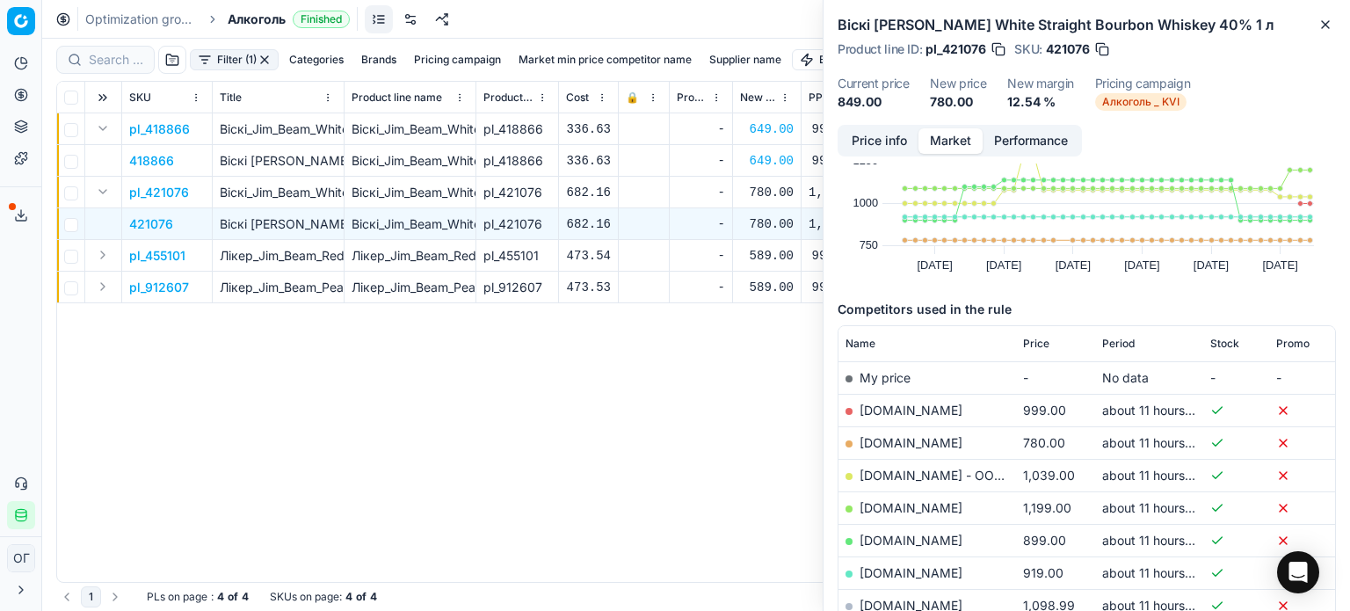
click at [1030, 339] on span "Price" at bounding box center [1036, 344] width 26 height 14
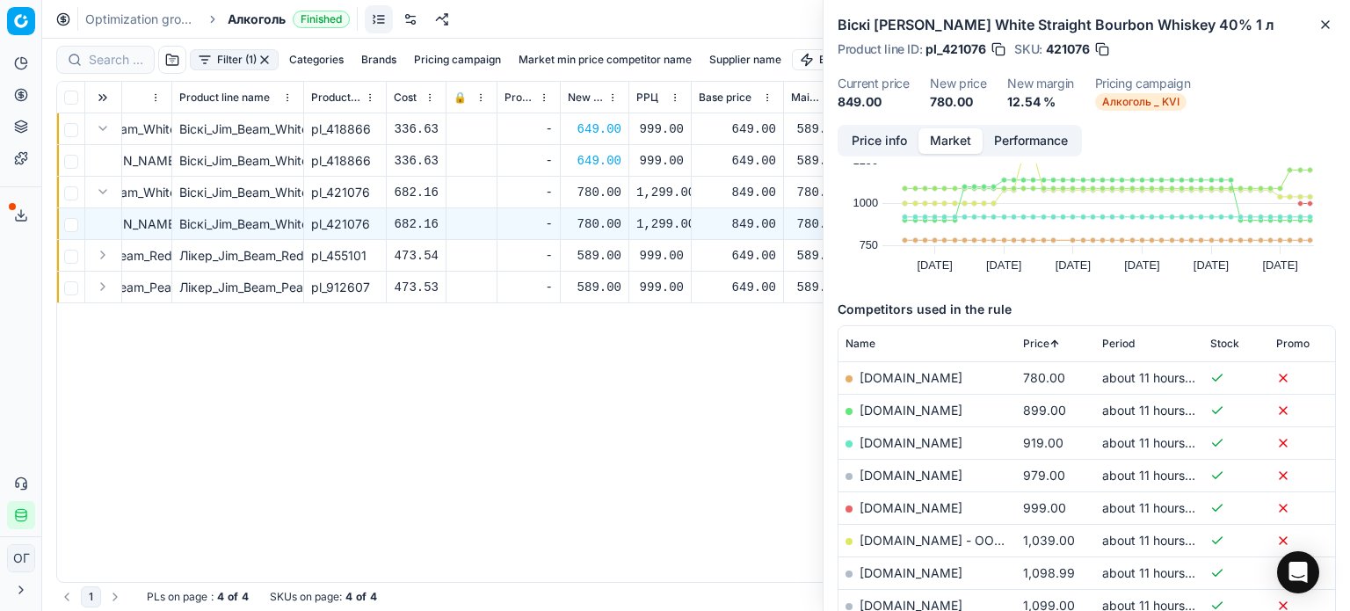
scroll to position [0, 178]
click at [1325, 31] on icon "button" at bounding box center [1325, 25] width 14 height 14
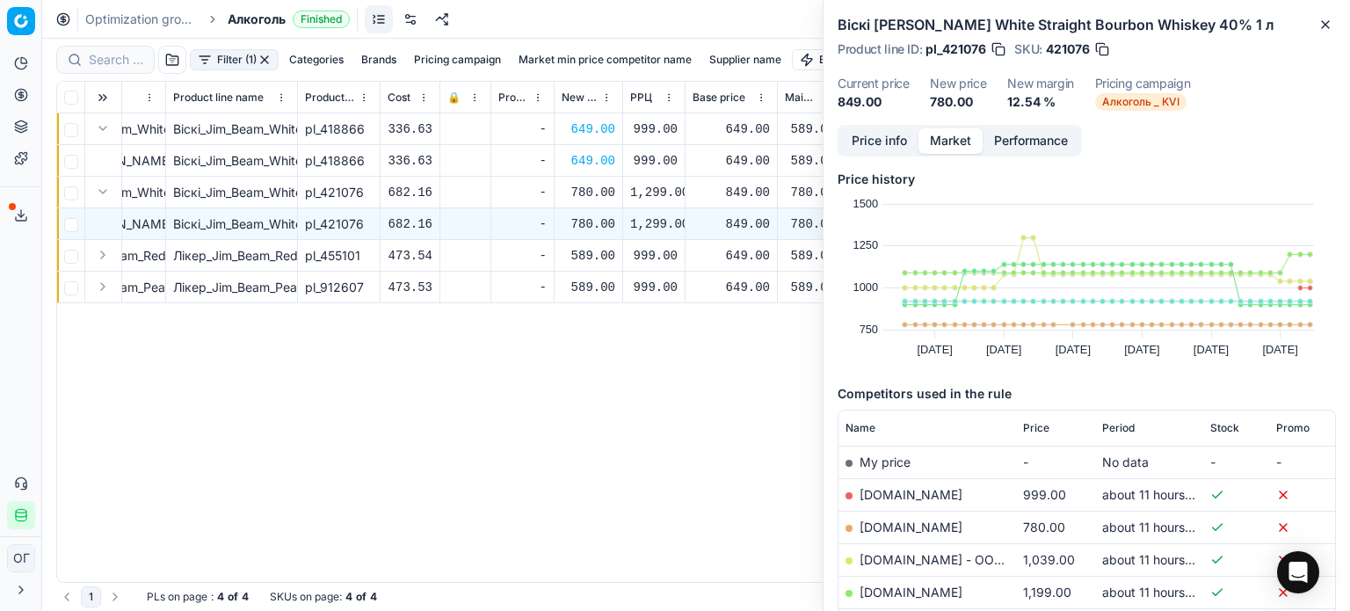
scroll to position [0, 0]
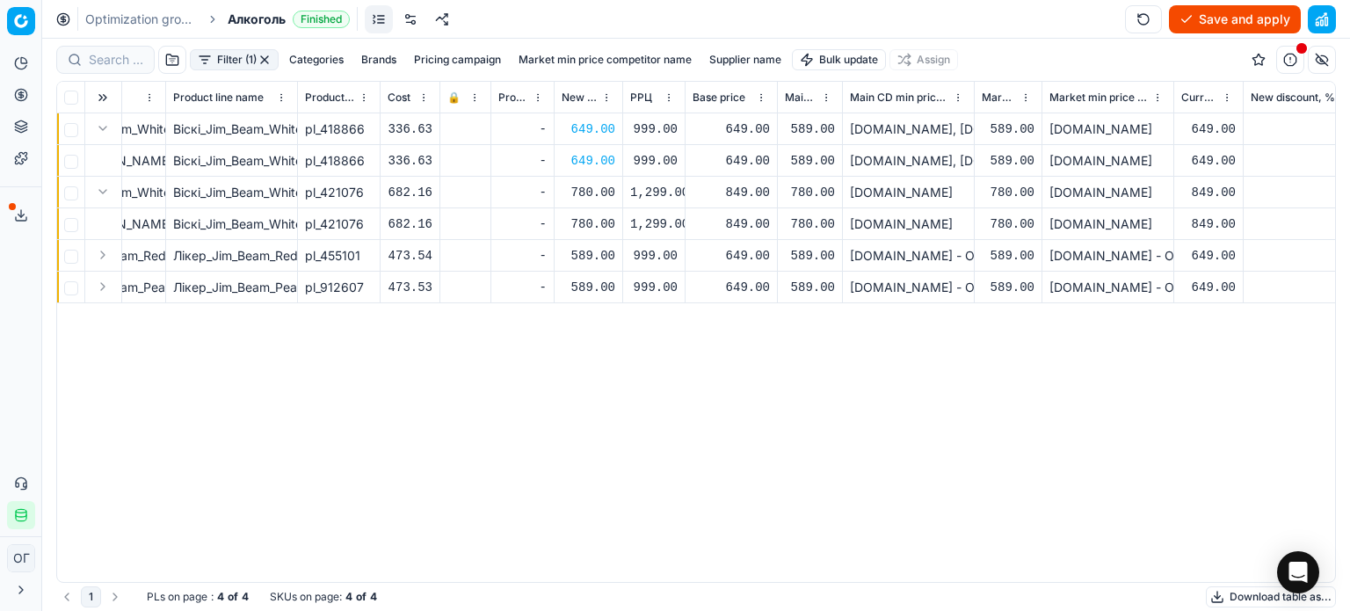
click at [103, 256] on button "Expand" at bounding box center [102, 254] width 21 height 21
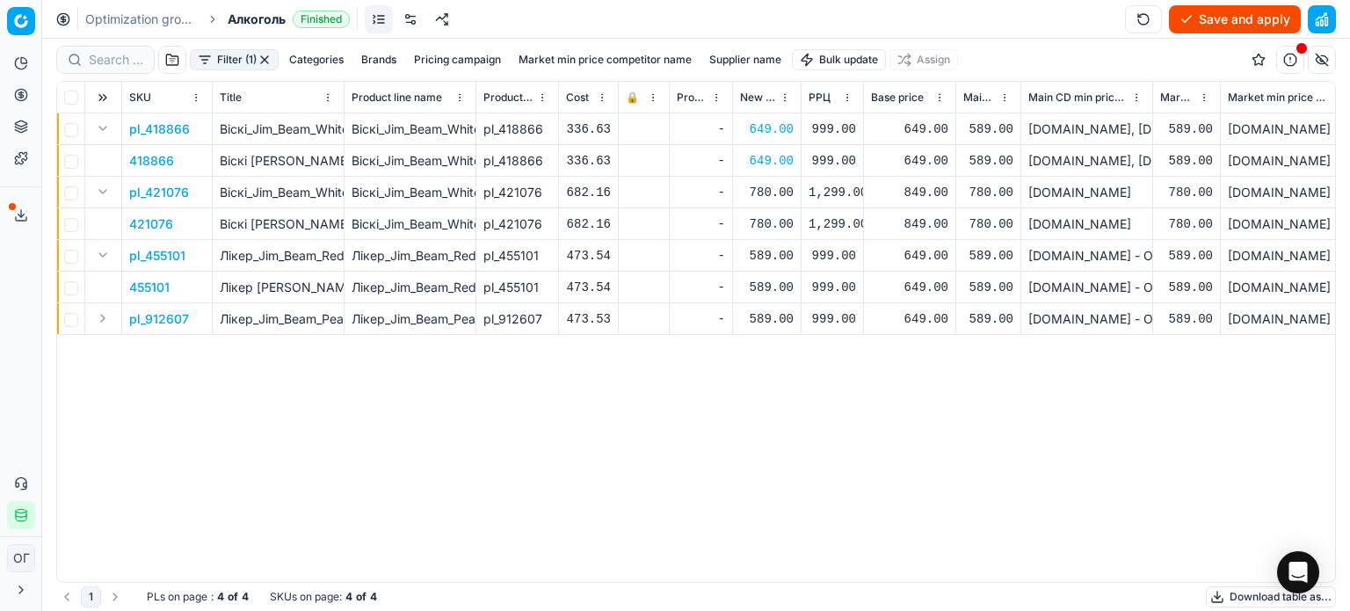
click at [151, 283] on p "455101" at bounding box center [149, 288] width 40 height 18
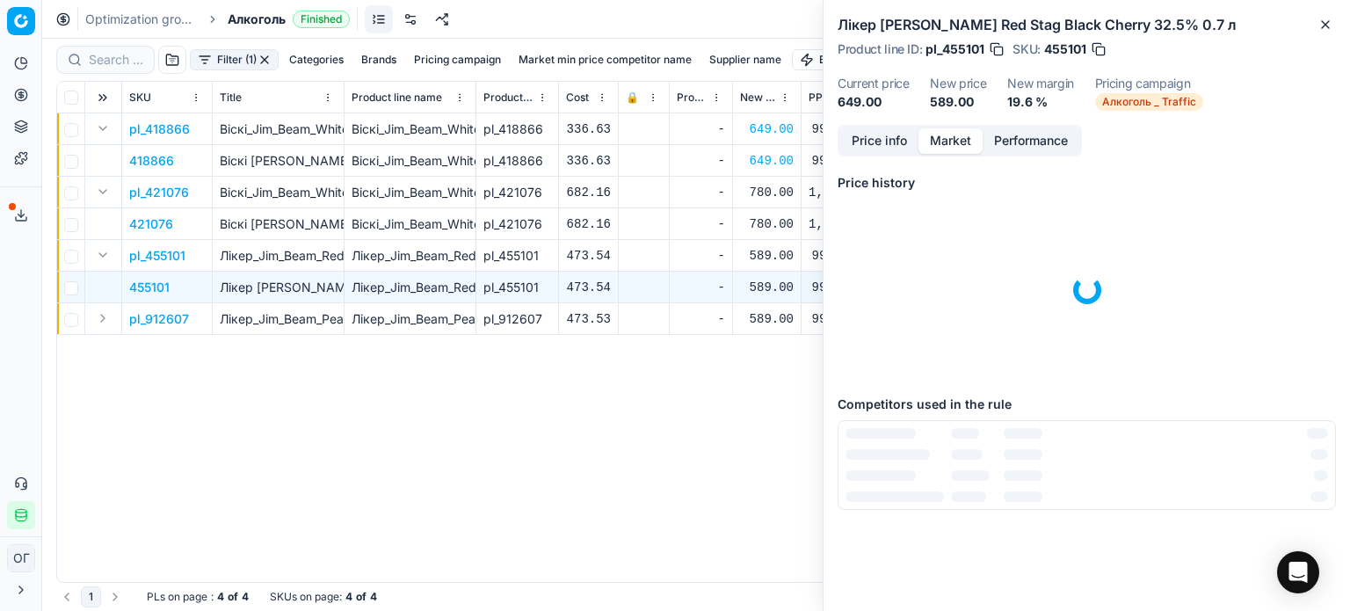
click at [954, 141] on button "Market" at bounding box center [950, 140] width 64 height 25
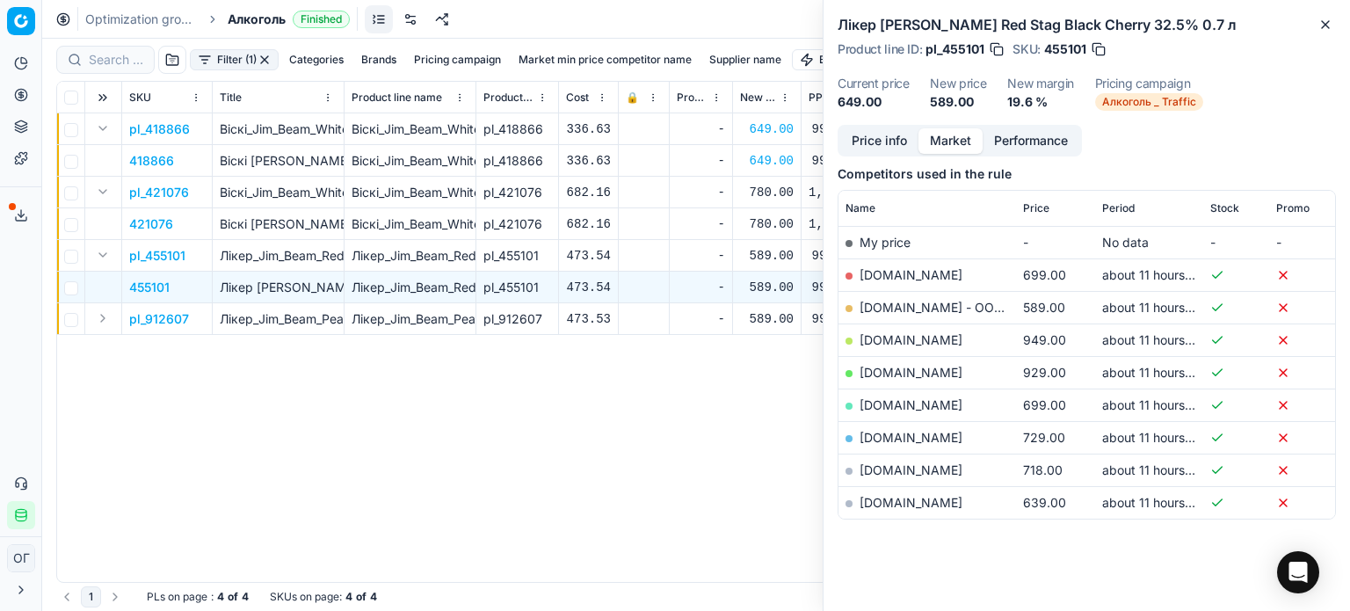
scroll to position [235, 0]
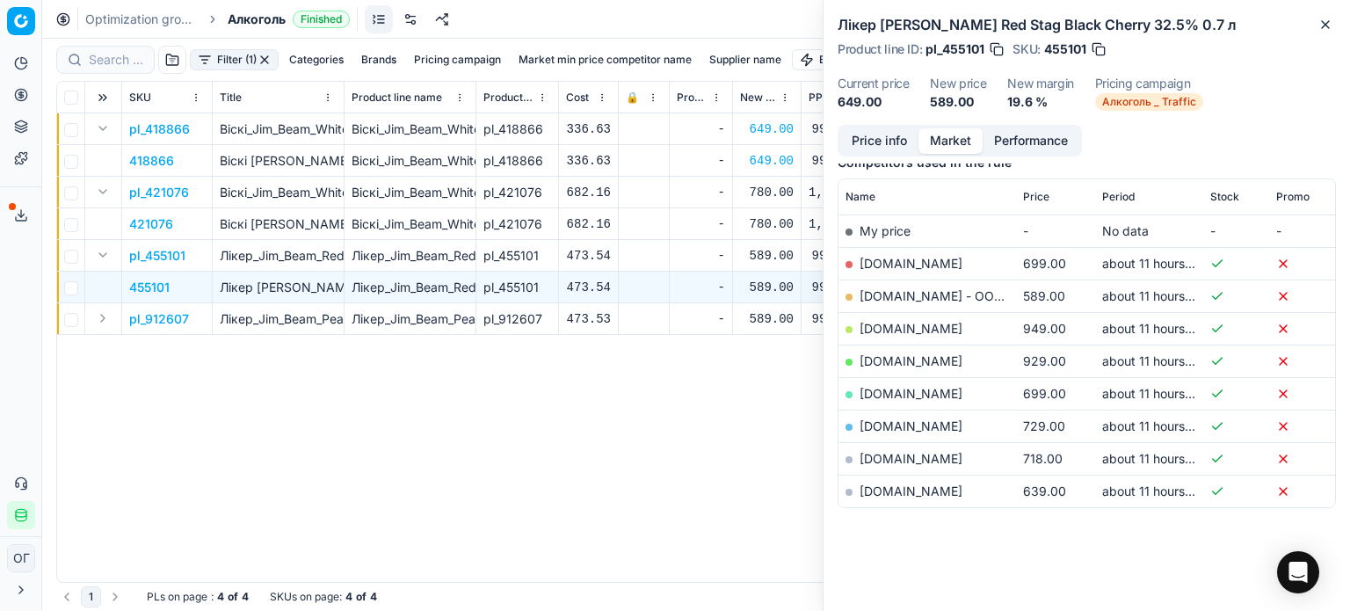
click at [1037, 199] on span "Price" at bounding box center [1036, 197] width 26 height 14
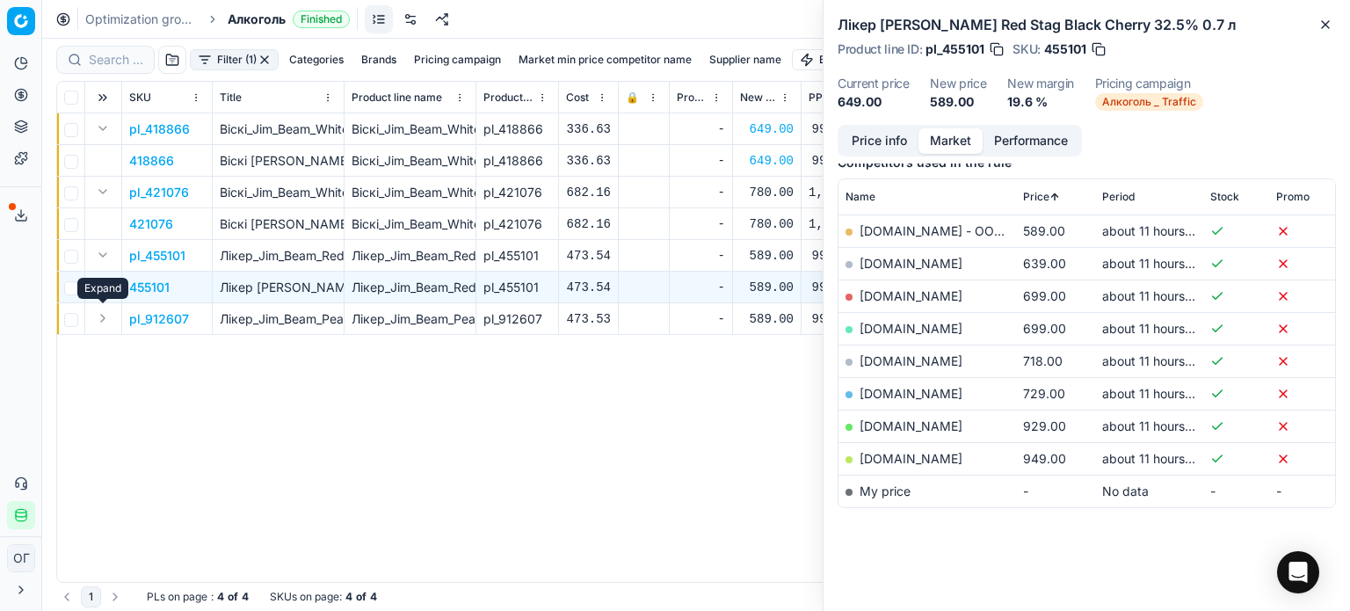
click at [103, 321] on button "Expand" at bounding box center [102, 318] width 21 height 21
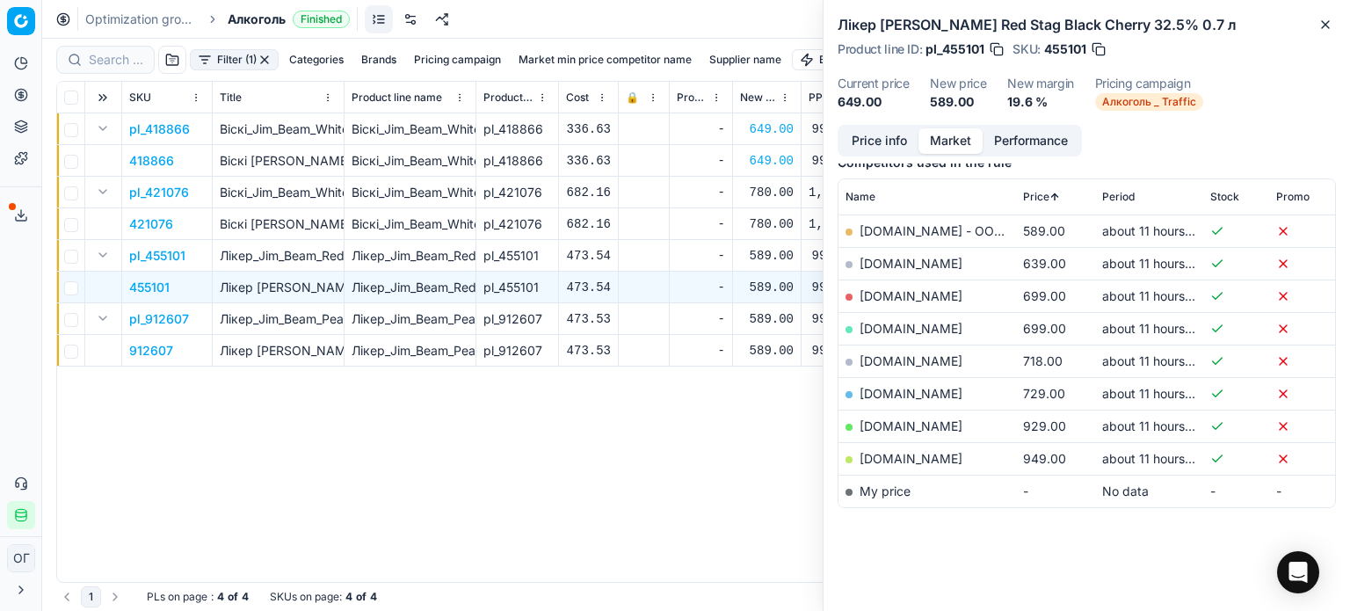
click at [155, 344] on p "912607" at bounding box center [151, 351] width 44 height 18
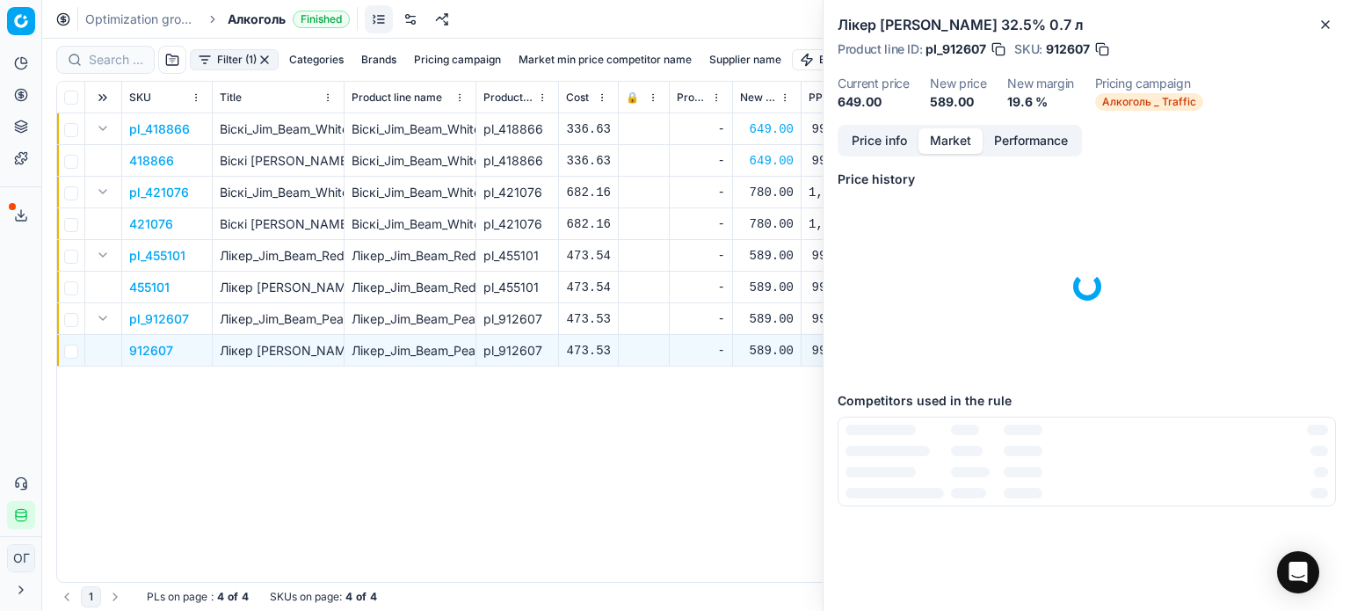
scroll to position [0, 0]
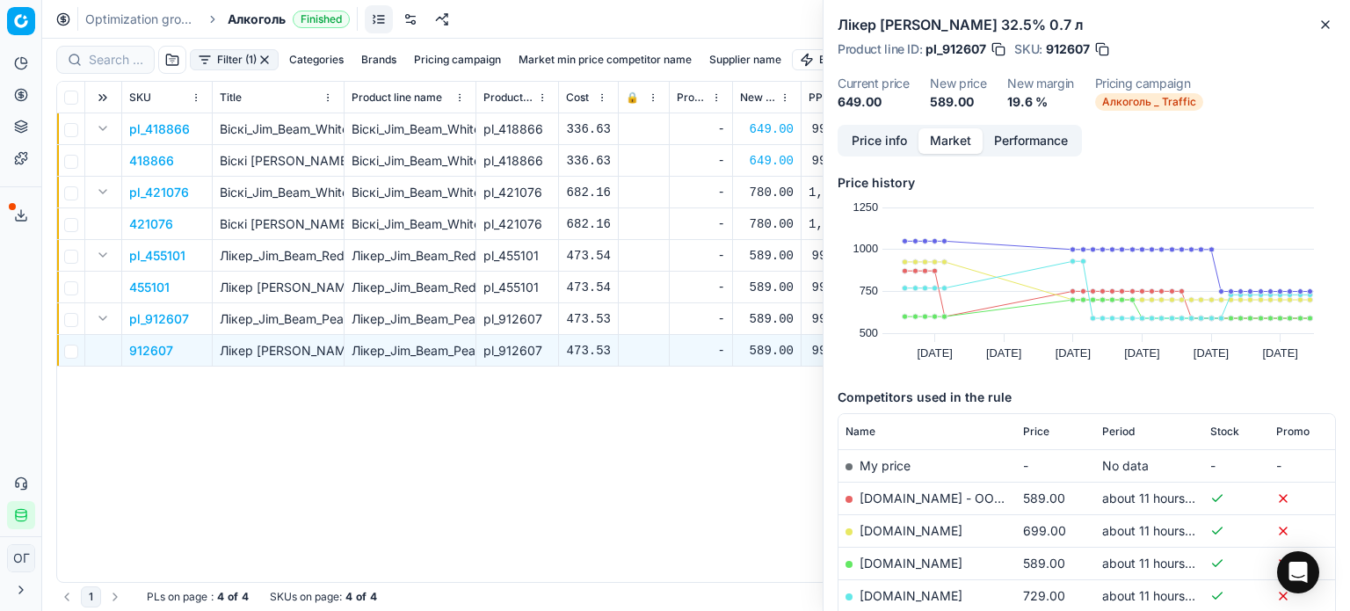
click at [1026, 431] on span "Price" at bounding box center [1036, 431] width 26 height 14
click at [1330, 33] on button "Close" at bounding box center [1324, 24] width 21 height 21
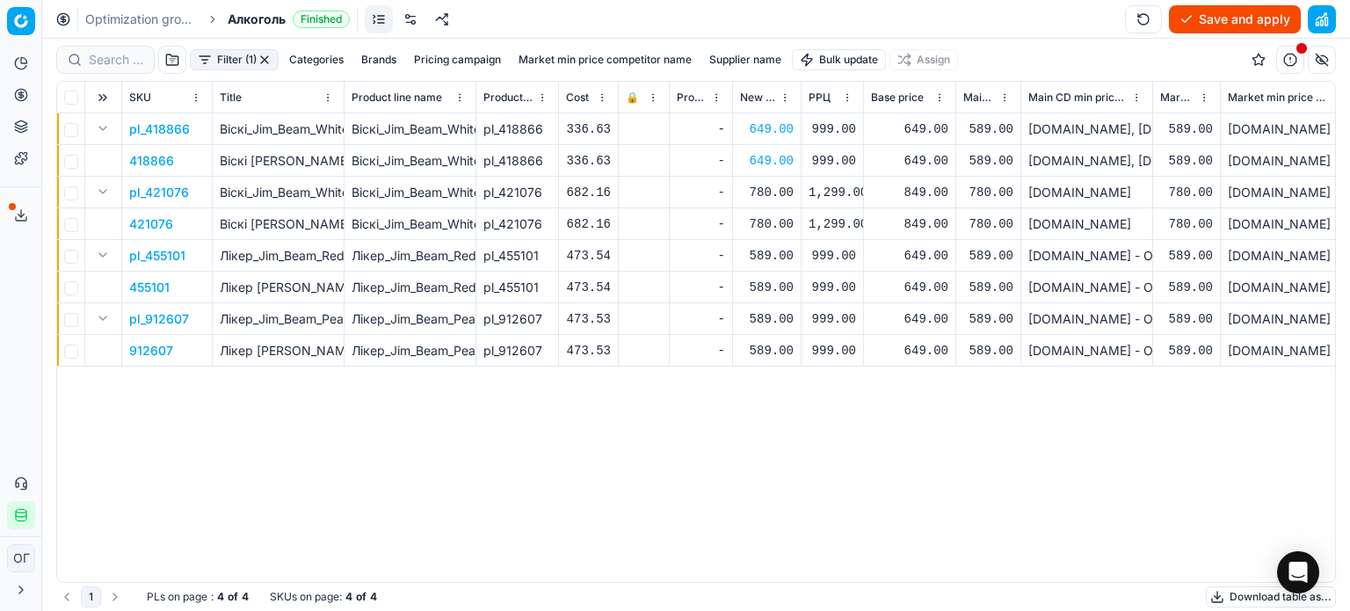
click at [1225, 18] on button "Save and apply" at bounding box center [1235, 19] width 132 height 28
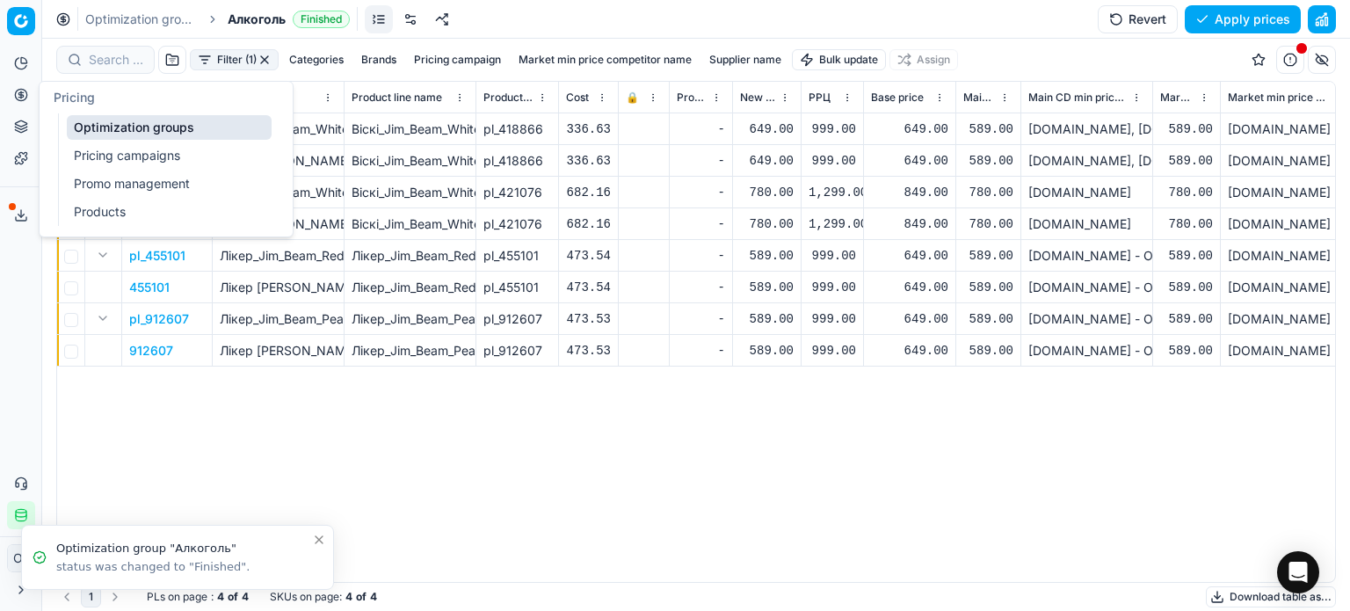
click at [97, 126] on link "Optimization groups" at bounding box center [169, 127] width 205 height 25
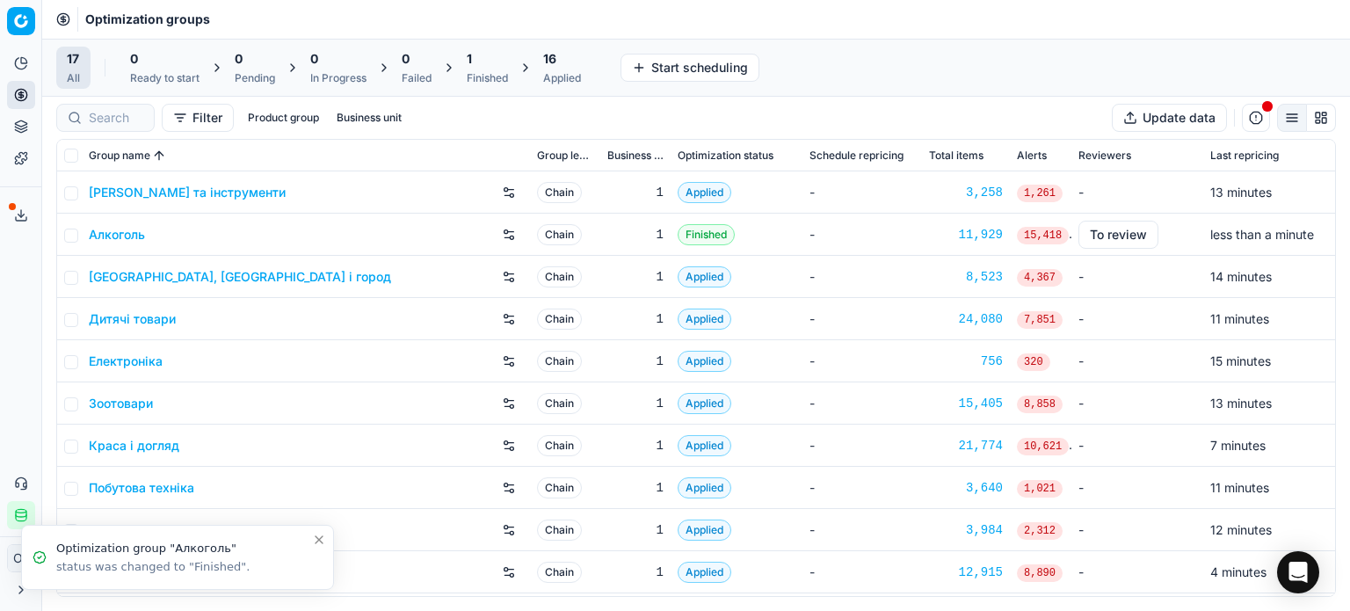
click at [508, 71] on div "Finished" at bounding box center [487, 78] width 41 height 14
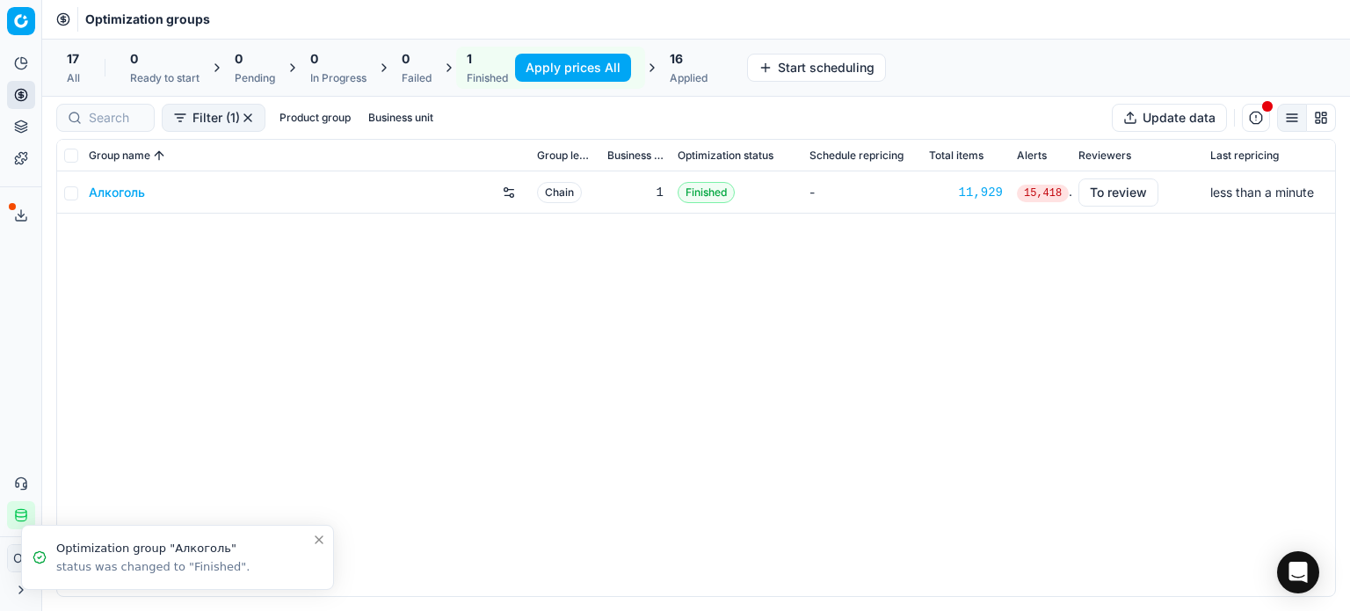
click at [538, 72] on button "Apply prices All" at bounding box center [573, 68] width 116 height 28
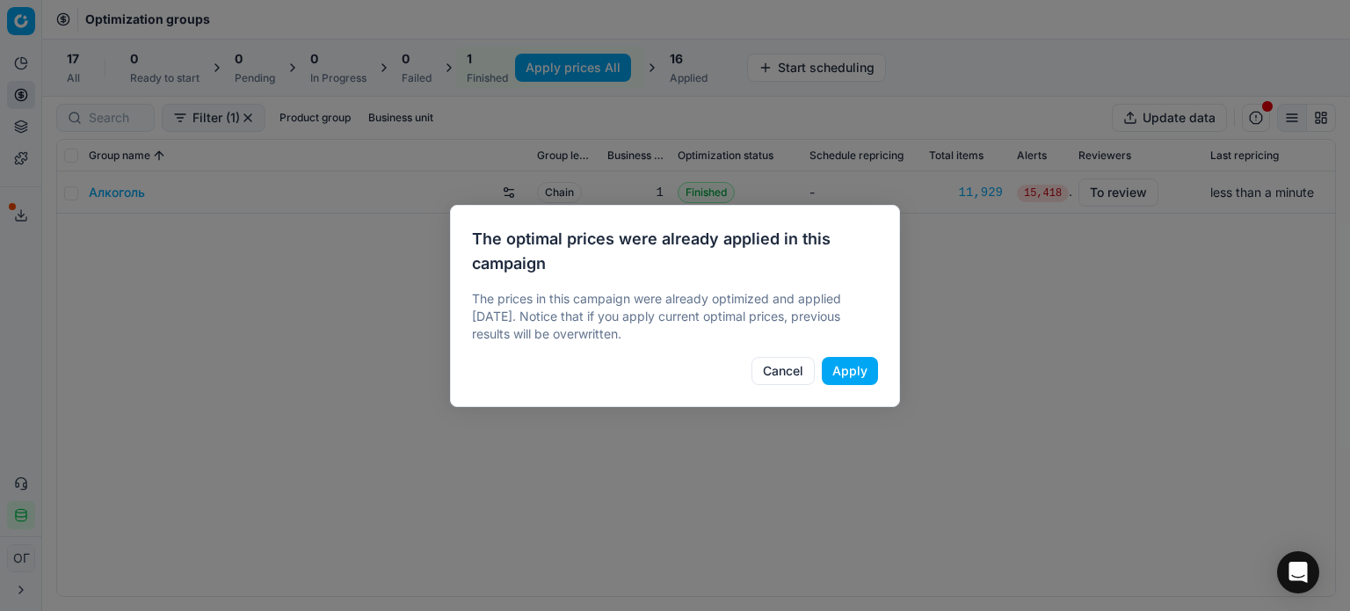
click at [864, 368] on button "Apply" at bounding box center [850, 371] width 56 height 28
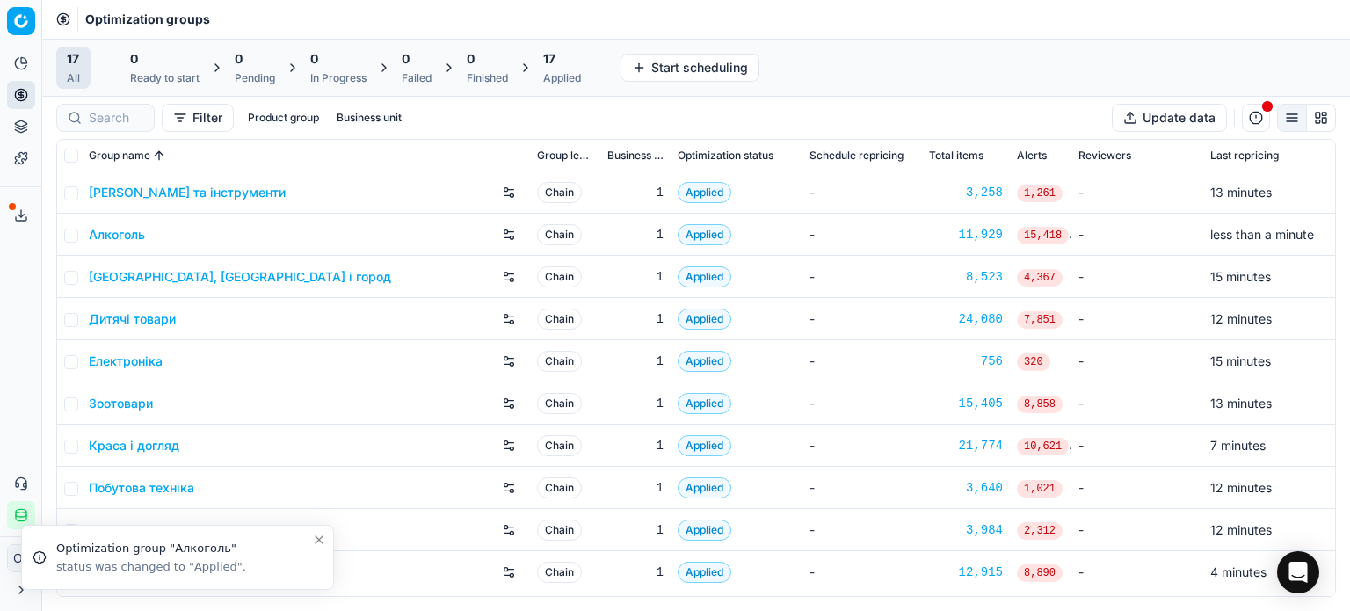
click at [555, 63] on span "17" at bounding box center [549, 59] width 12 height 18
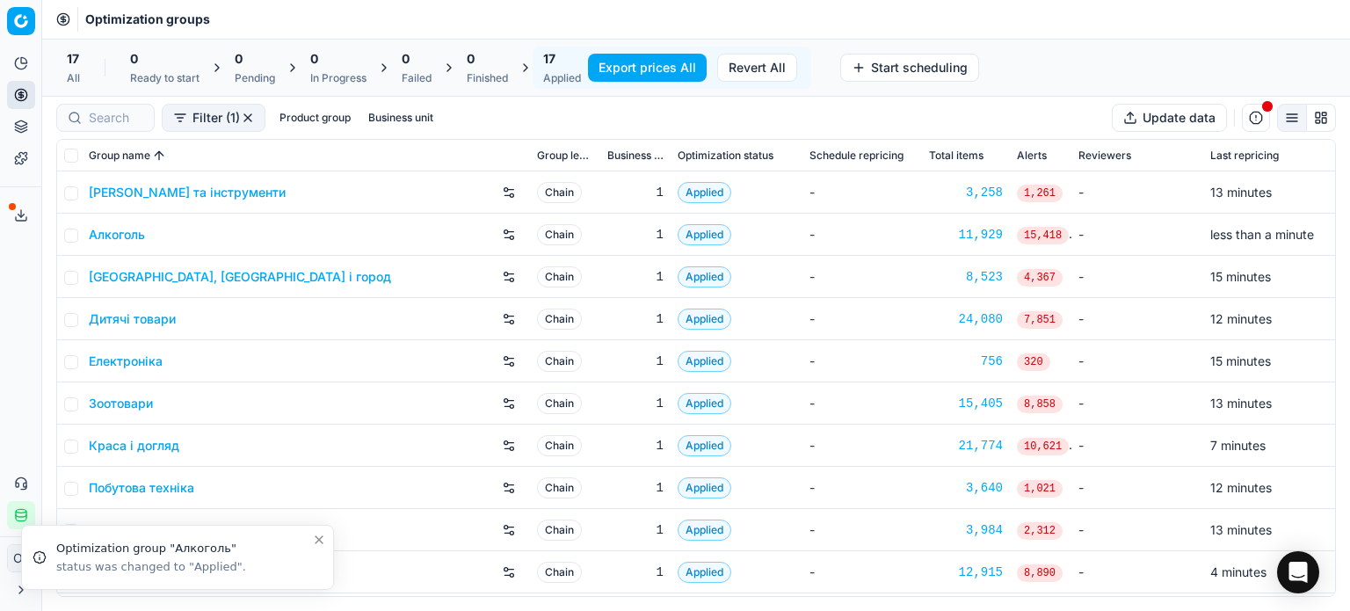
click at [634, 68] on button "Export prices All" at bounding box center [647, 68] width 119 height 28
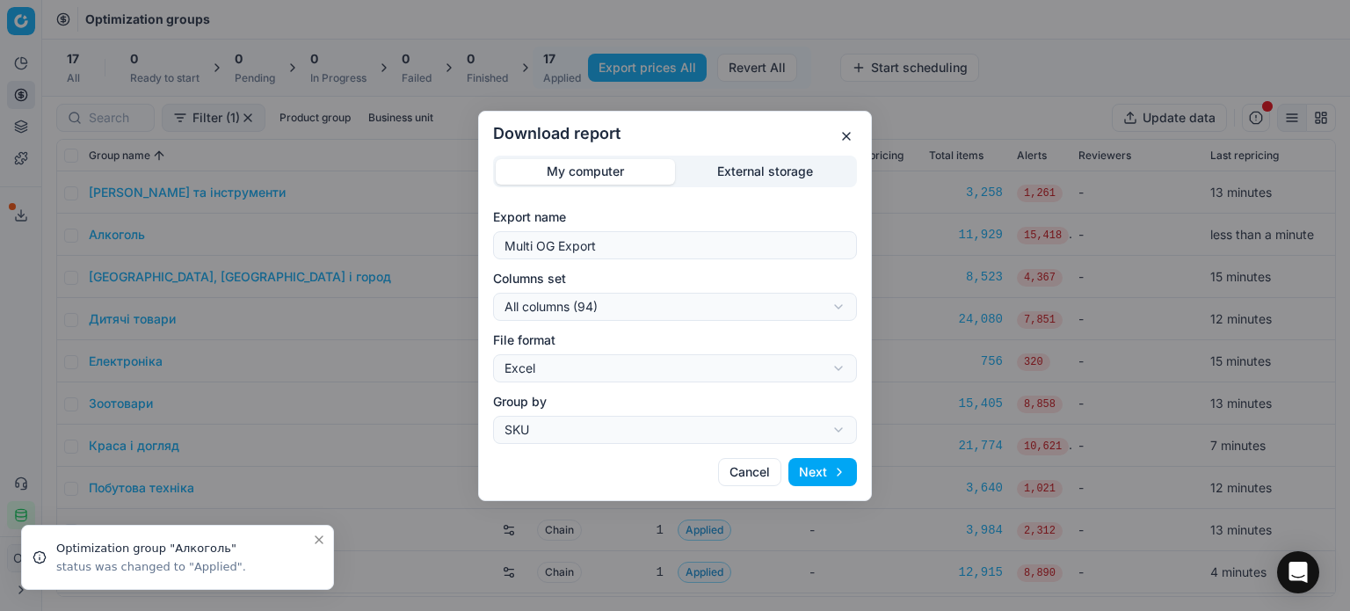
click at [753, 171] on div "Download report My computer External storage Export name Multi OG Export Column…" at bounding box center [675, 305] width 1350 height 611
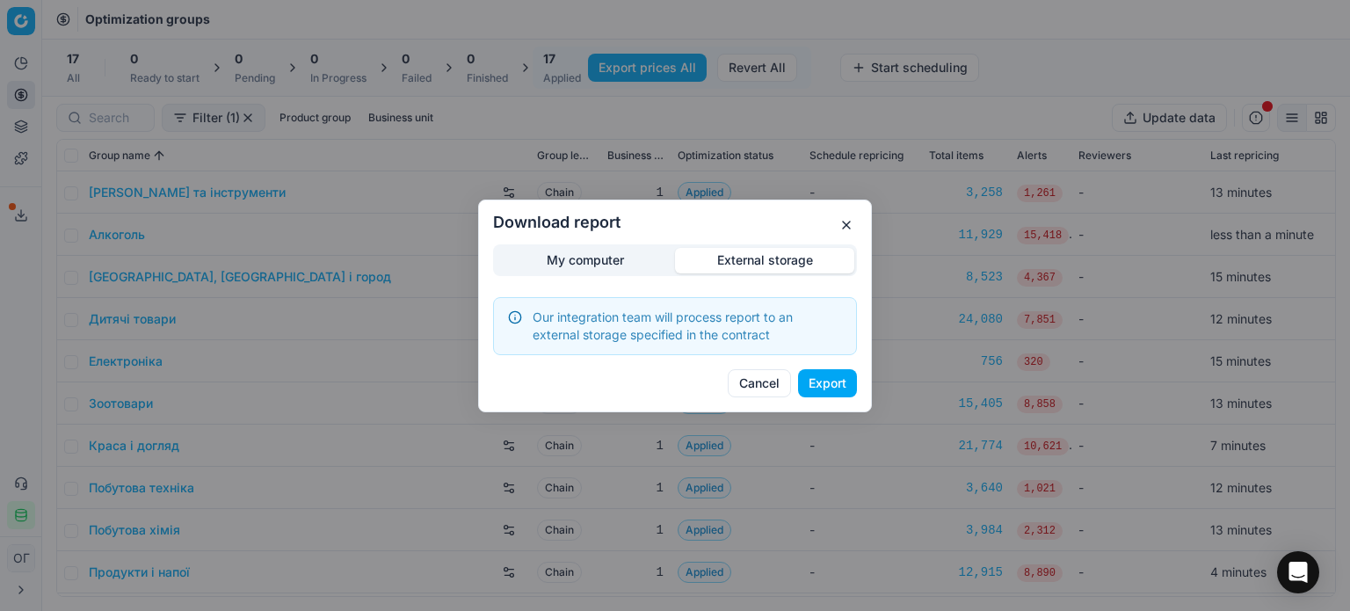
click at [829, 386] on button "Export" at bounding box center [827, 383] width 59 height 28
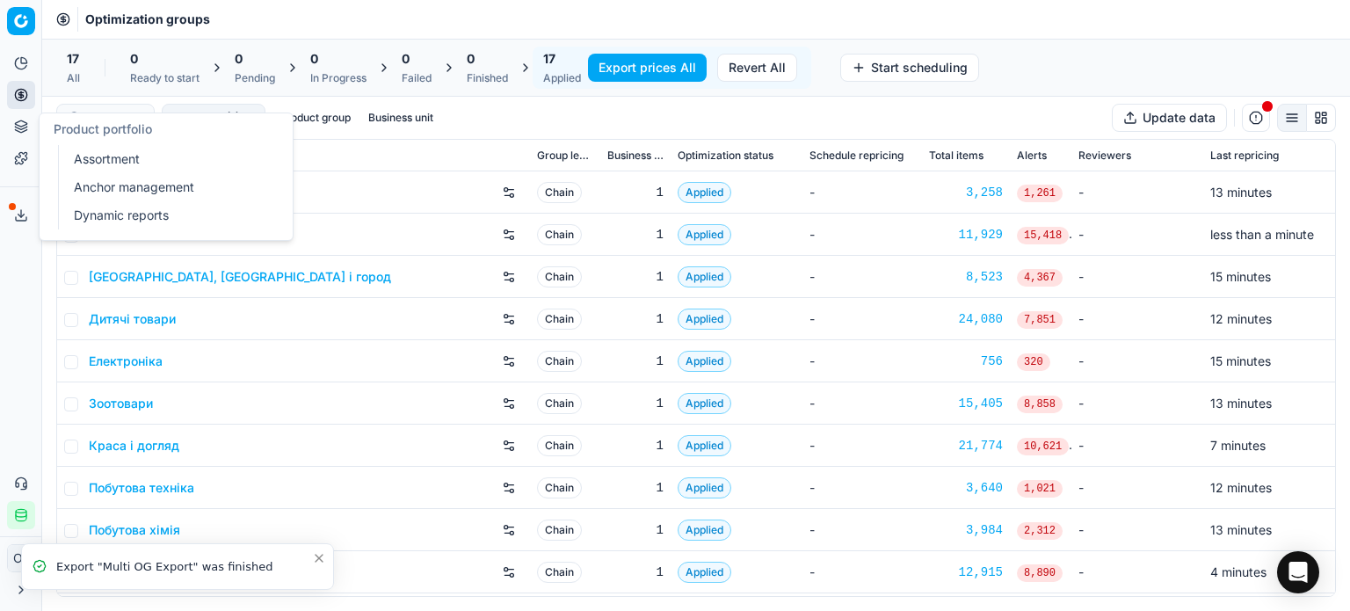
click at [123, 163] on link "Assortment" at bounding box center [169, 159] width 205 height 25
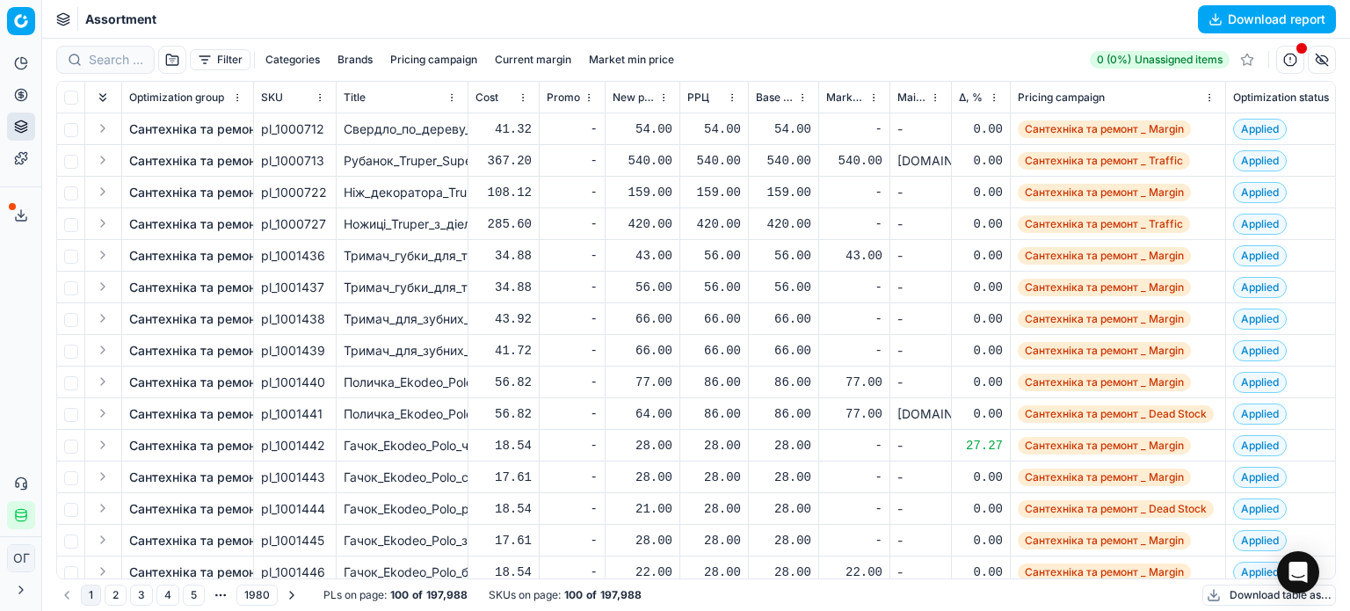
click at [207, 59] on button "Filter" at bounding box center [220, 59] width 61 height 21
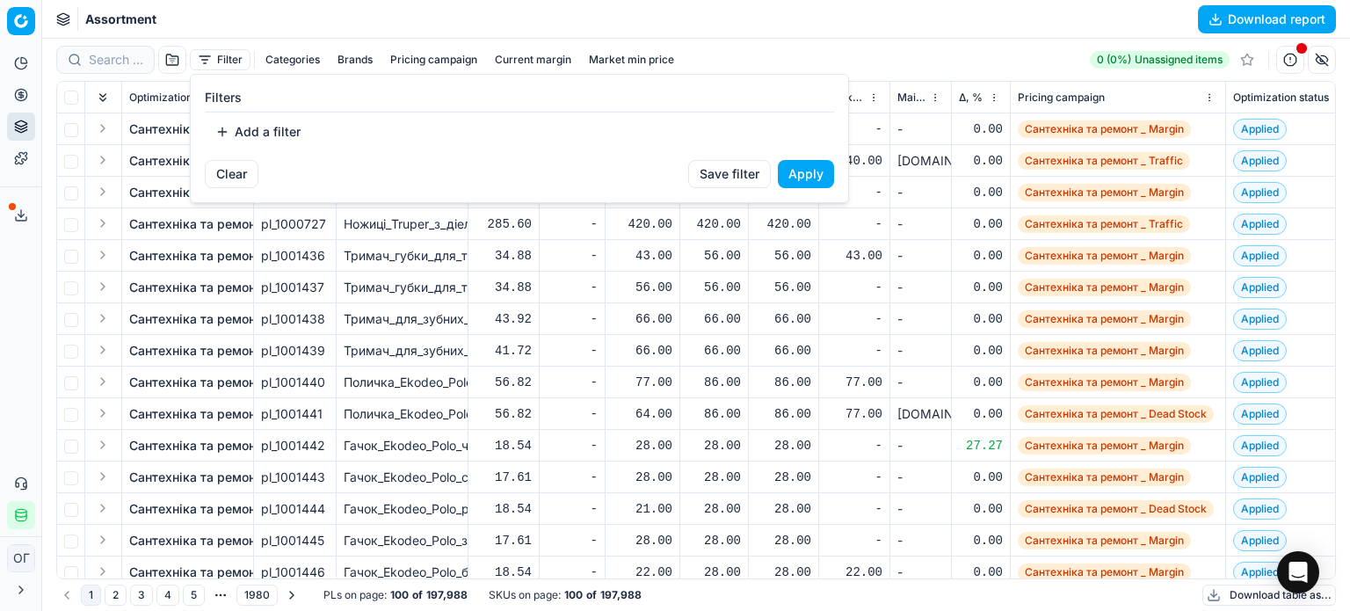
click at [267, 140] on button "Add a filter" at bounding box center [258, 132] width 106 height 28
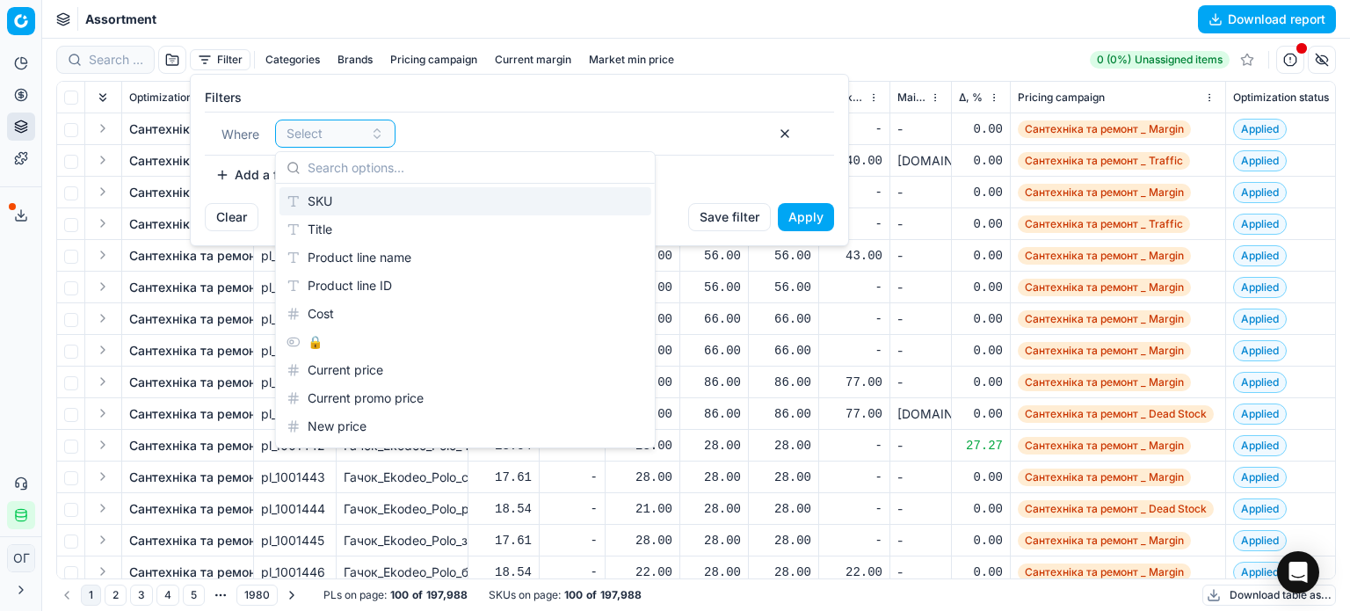
click at [304, 196] on div "SKU" at bounding box center [465, 201] width 372 height 28
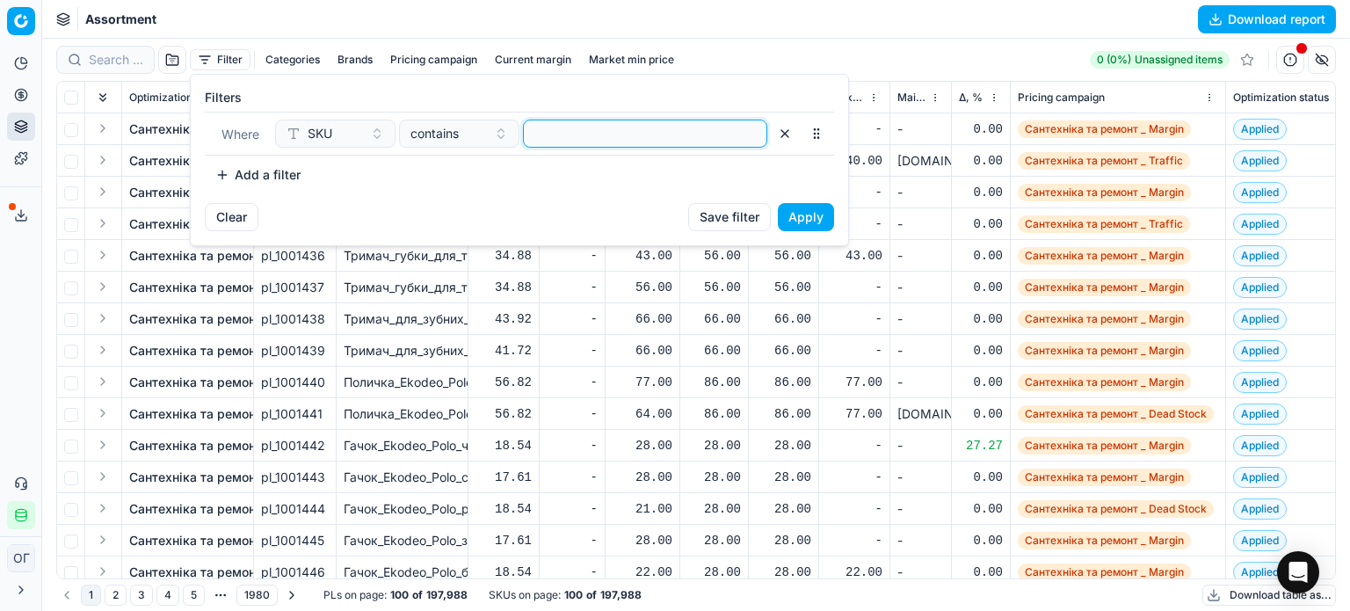
click at [551, 133] on input at bounding box center [645, 133] width 228 height 26
click at [807, 214] on button "Apply" at bounding box center [806, 217] width 56 height 28
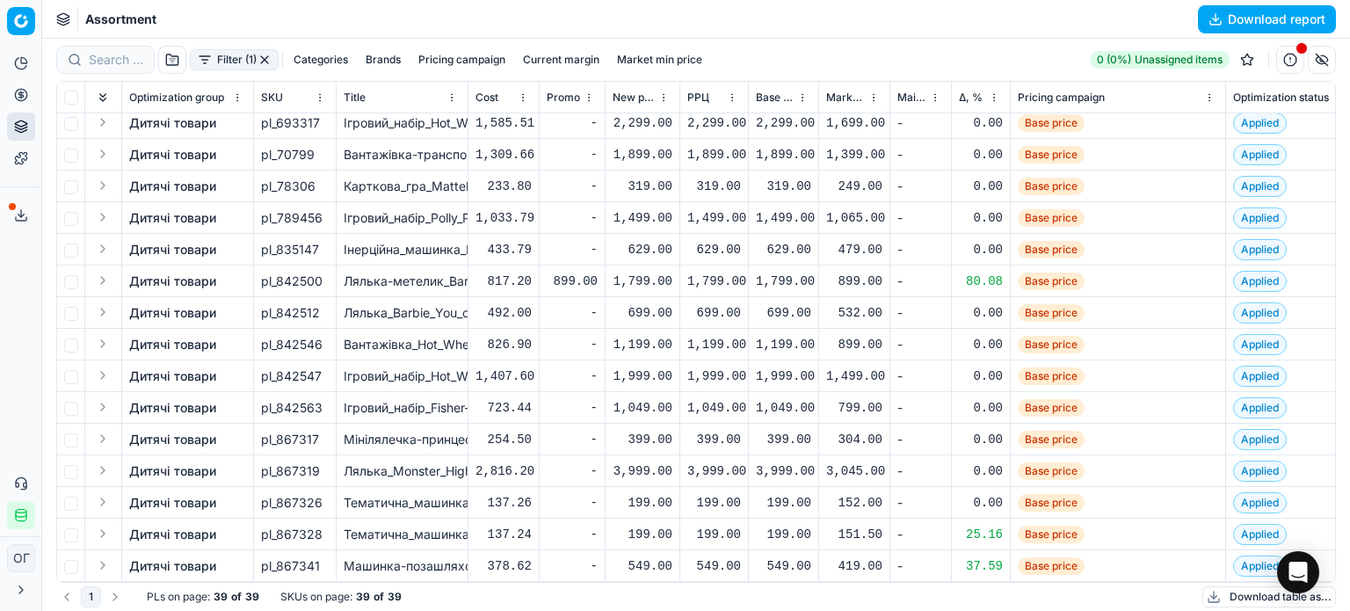
scroll to position [778, 0]
drag, startPoint x: 265, startPoint y: 62, endPoint x: 279, endPoint y: 28, distance: 36.7
click at [265, 62] on button "button" at bounding box center [264, 60] width 14 height 14
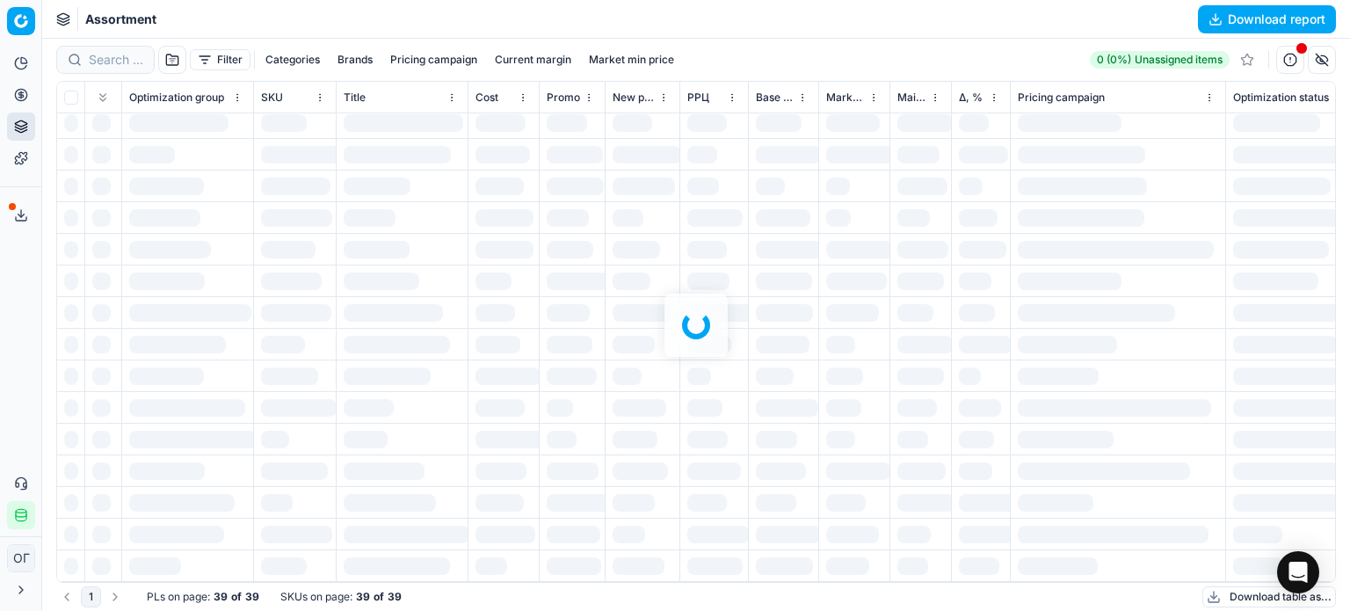
click at [279, 23] on div "Assortment Download report" at bounding box center [695, 19] width 1307 height 39
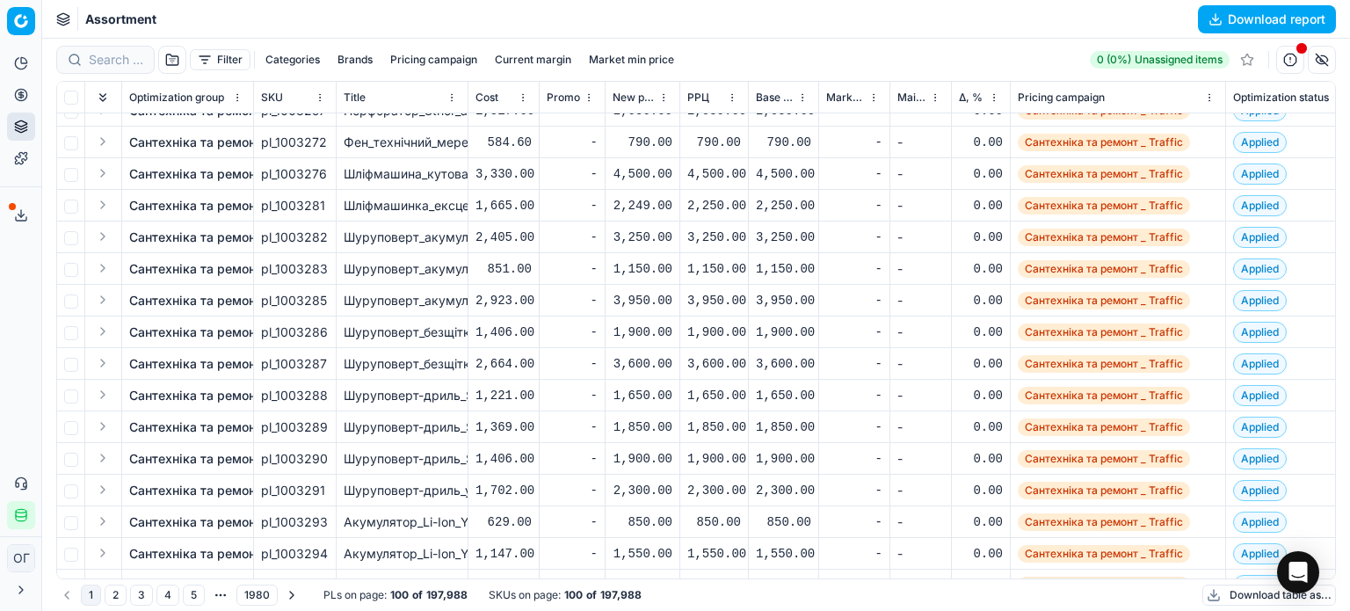
click at [1238, 586] on button "Download table as..." at bounding box center [1269, 594] width 134 height 21
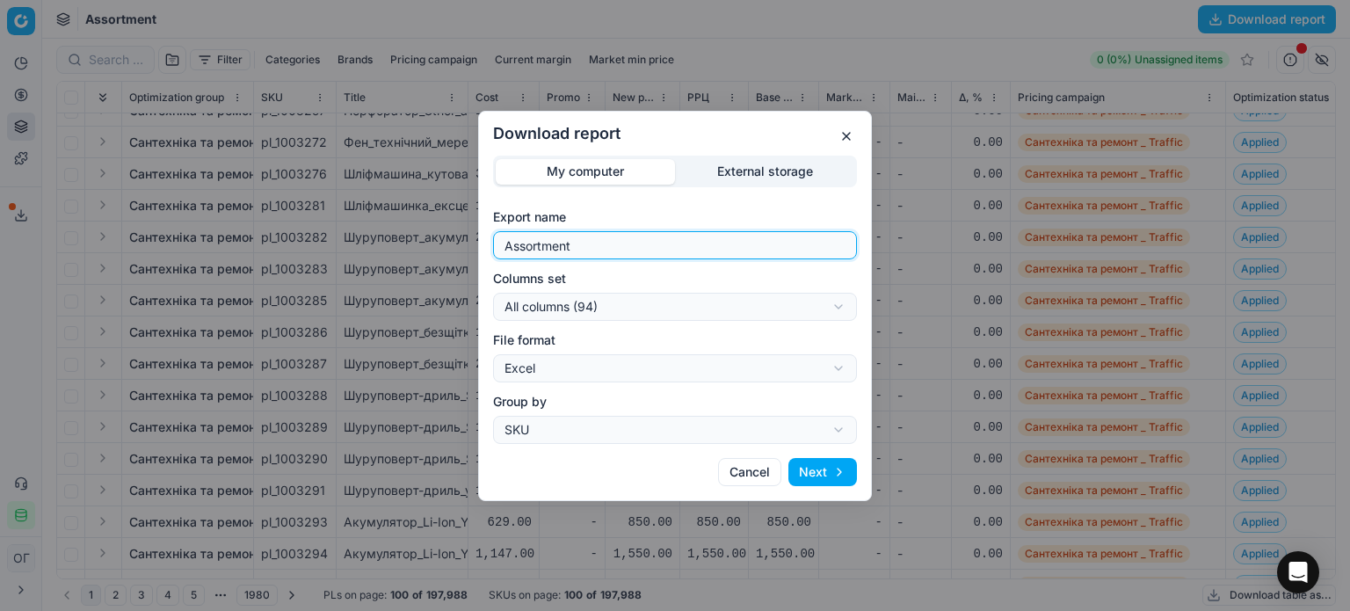
click at [692, 256] on input "Assortment" at bounding box center [675, 245] width 348 height 26
type input "Assortment 28.08 Д"
click at [686, 301] on div "Download report My computer External storage Export name Assortment 28.08 Д Col…" at bounding box center [675, 305] width 1350 height 611
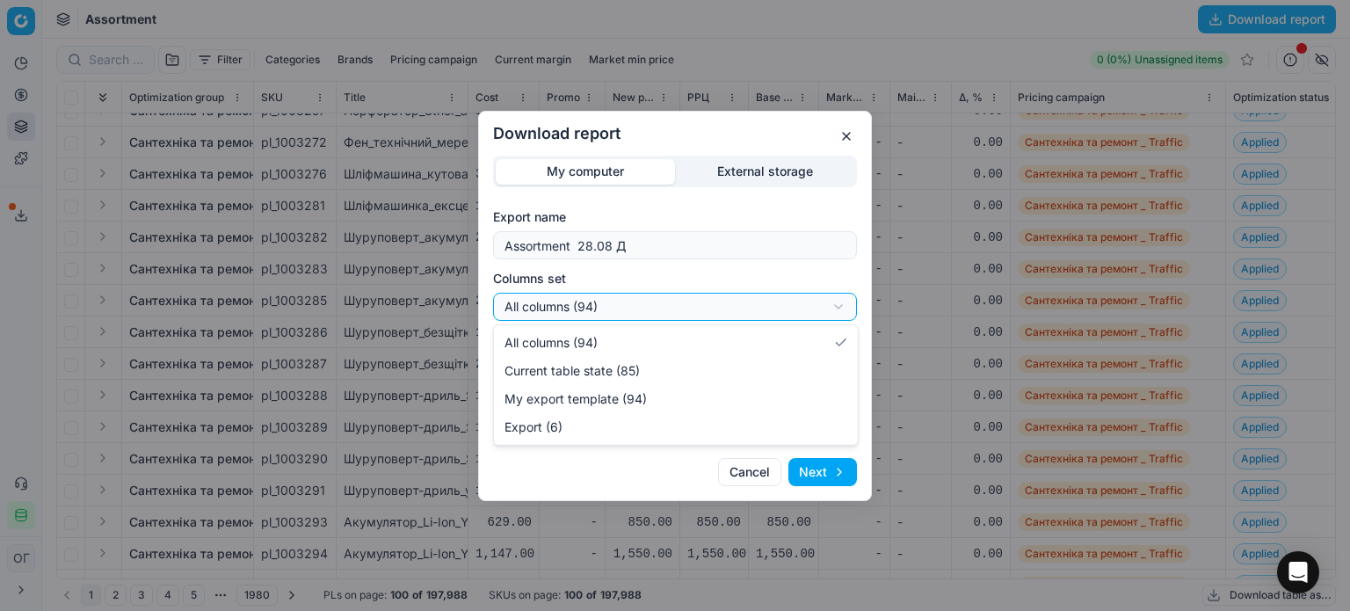
select select "table"
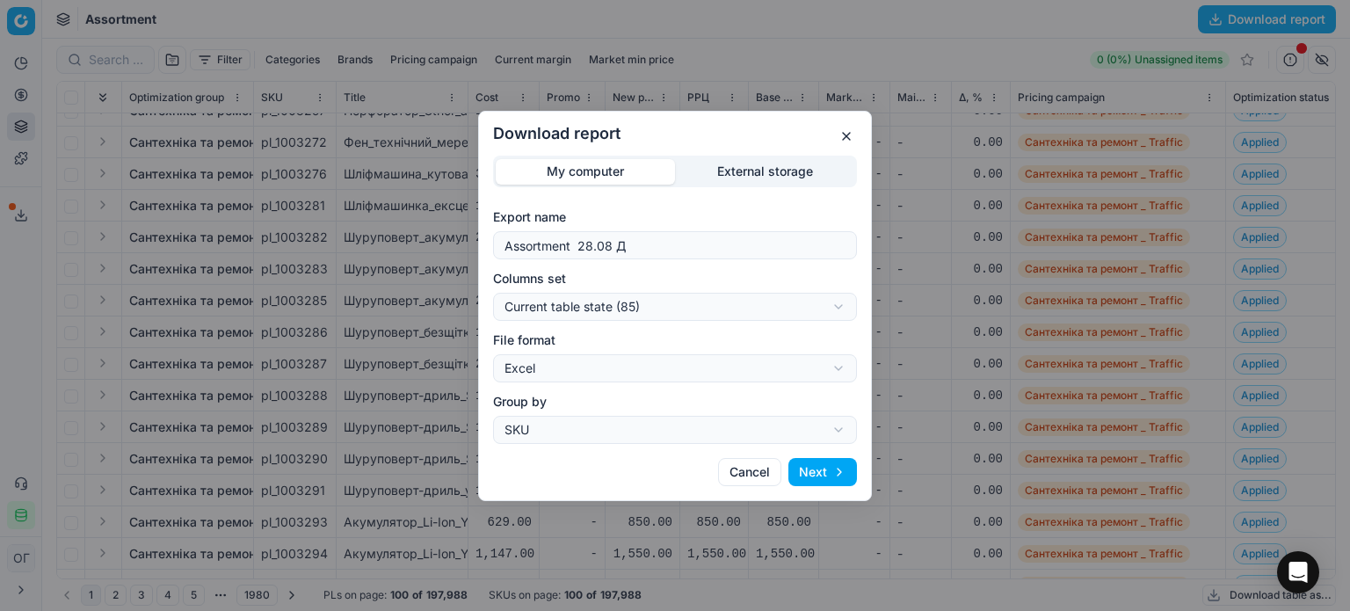
click at [829, 474] on button "Next" at bounding box center [822, 472] width 69 height 28
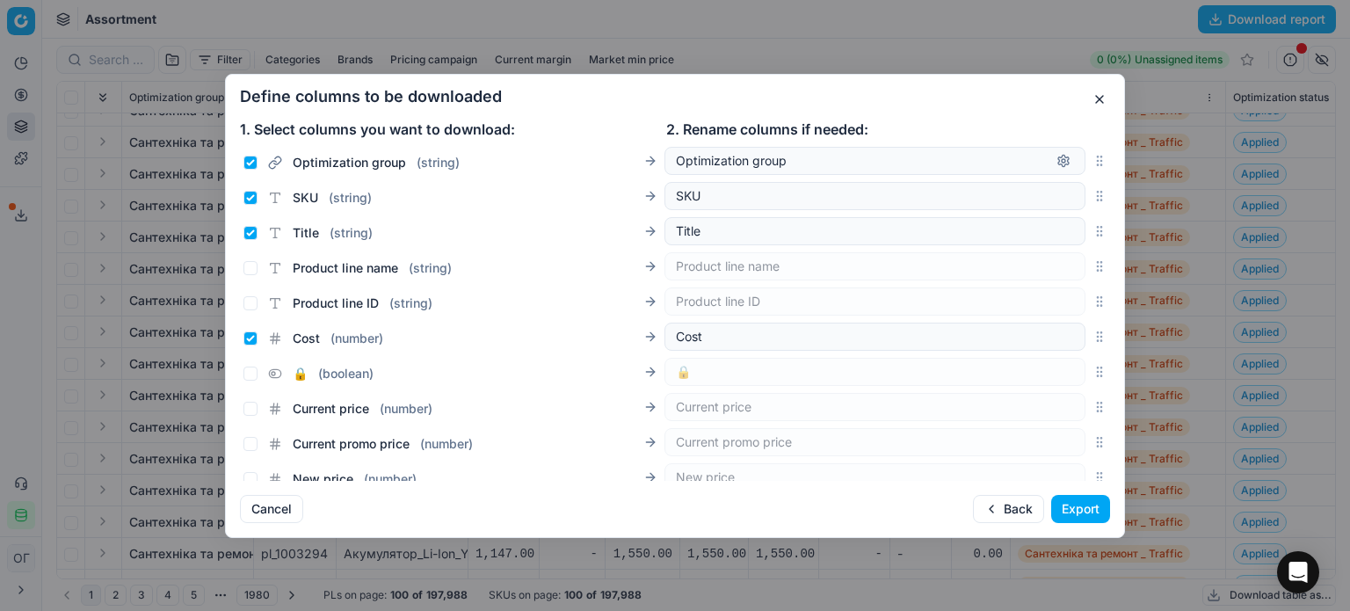
click at [1072, 510] on button "Export" at bounding box center [1080, 509] width 59 height 28
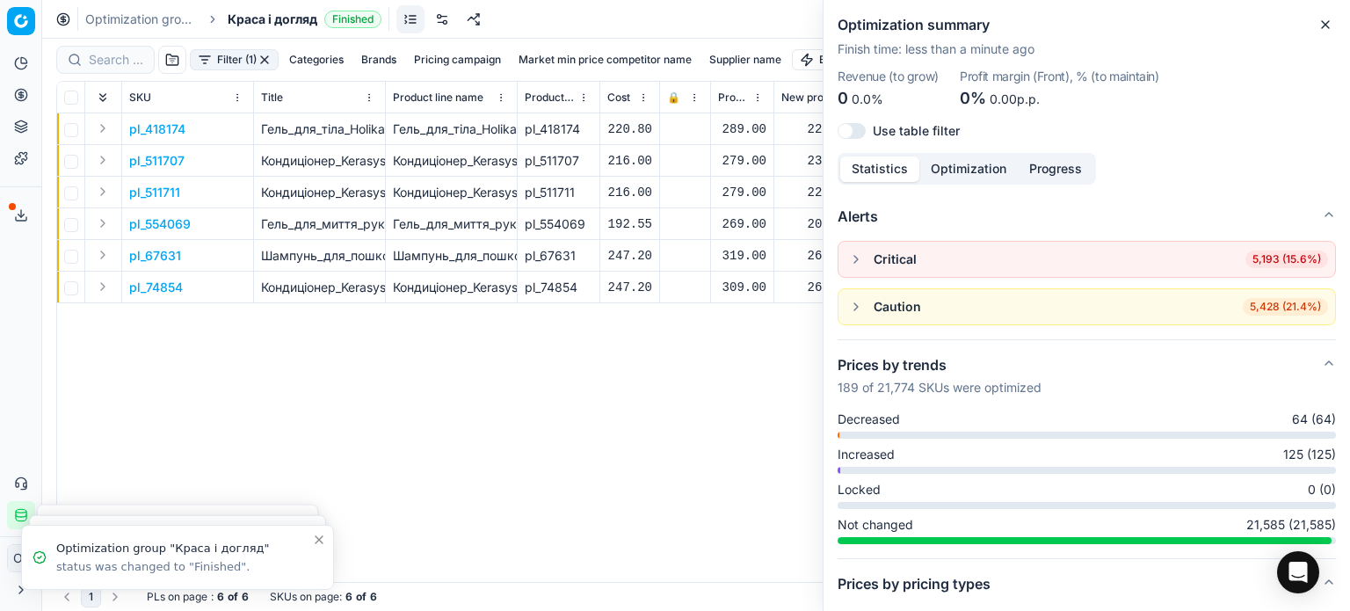
click at [1332, 16] on button "Close" at bounding box center [1324, 24] width 21 height 21
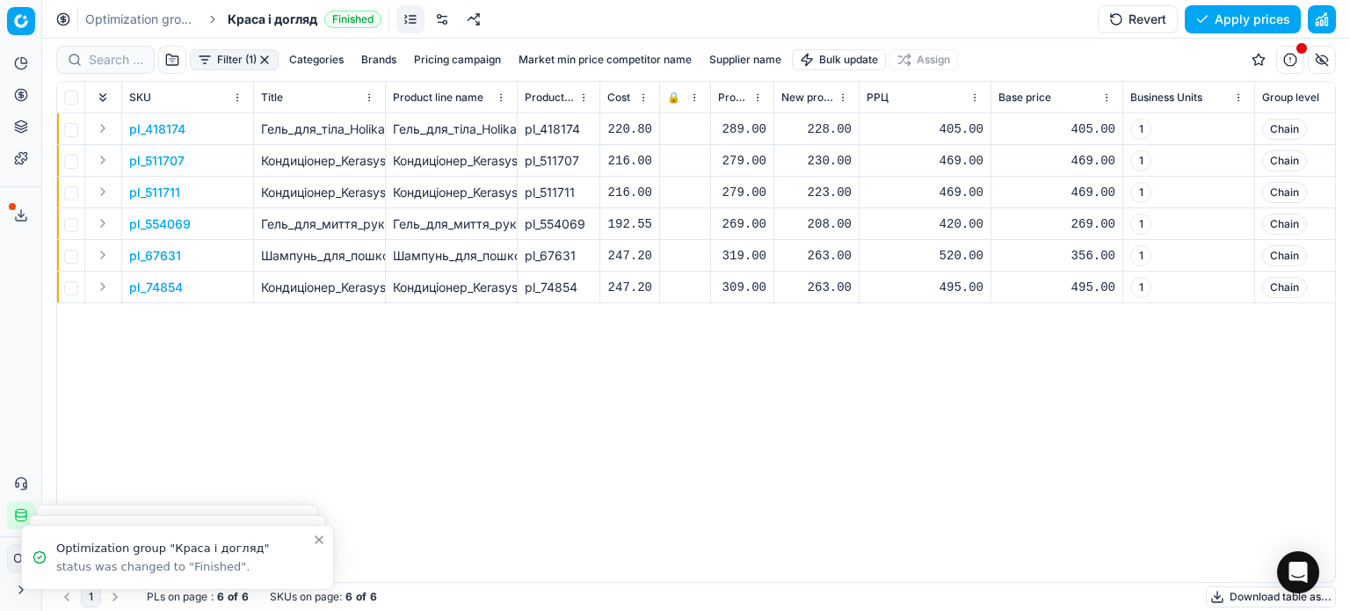
click at [818, 129] on div "228.00" at bounding box center [816, 129] width 70 height 18
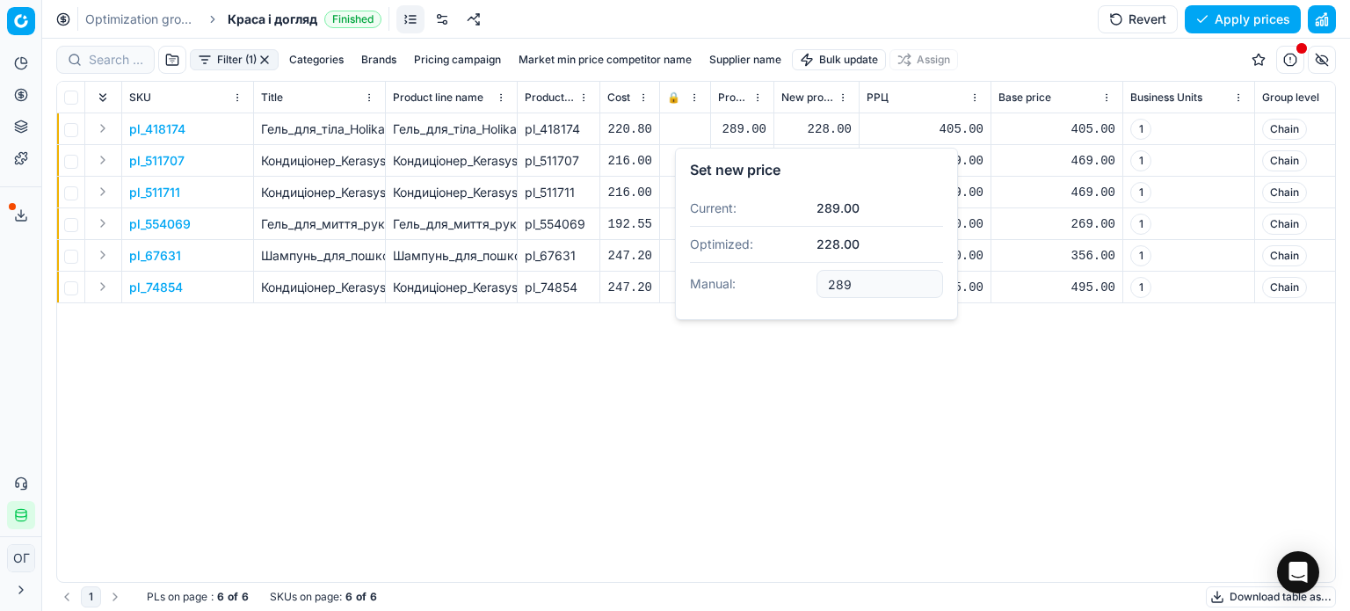
type input "289.00"
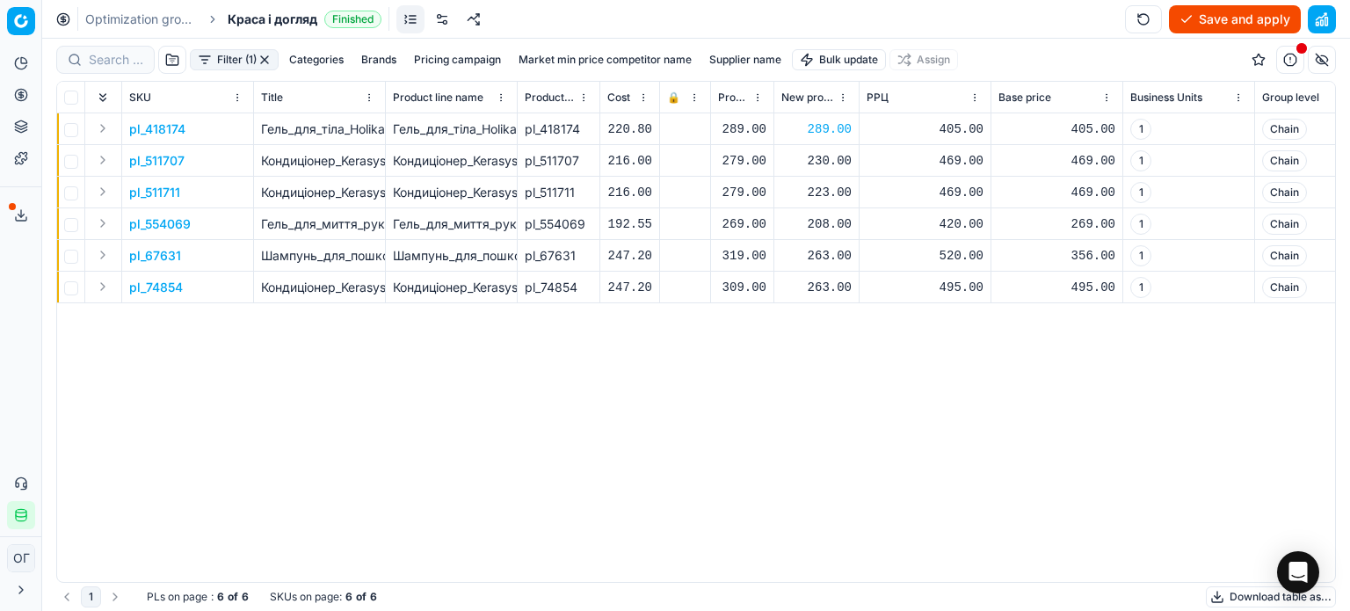
click at [832, 158] on div "230.00" at bounding box center [816, 161] width 70 height 18
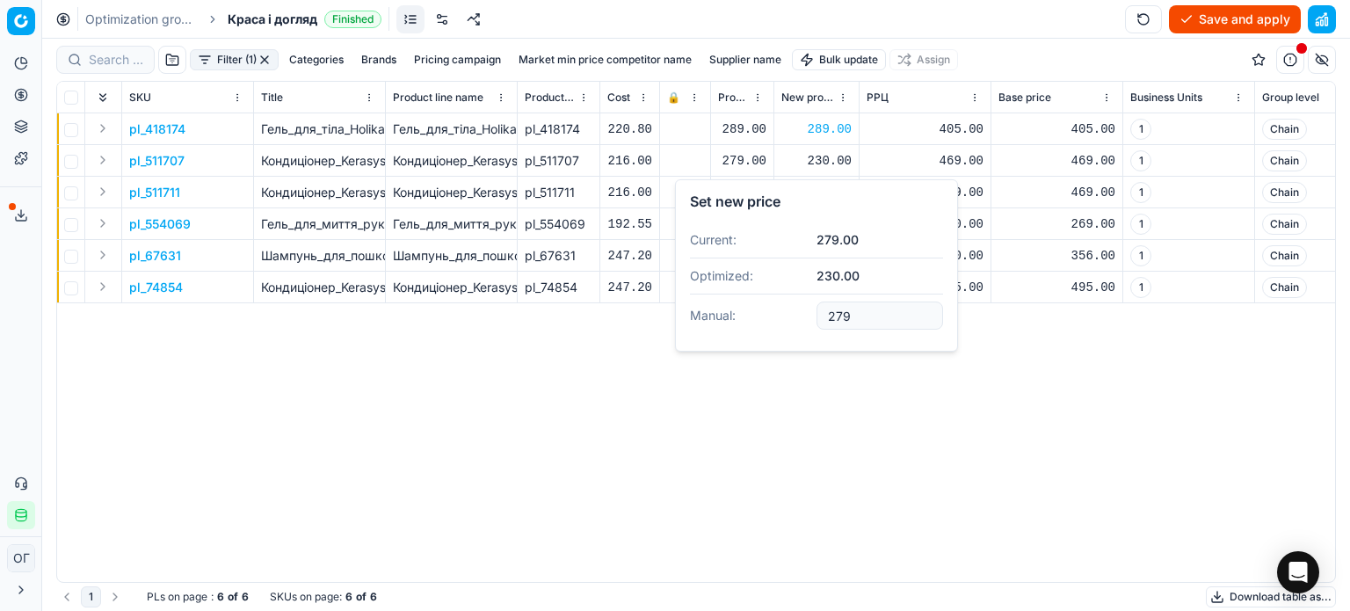
type input "279.00"
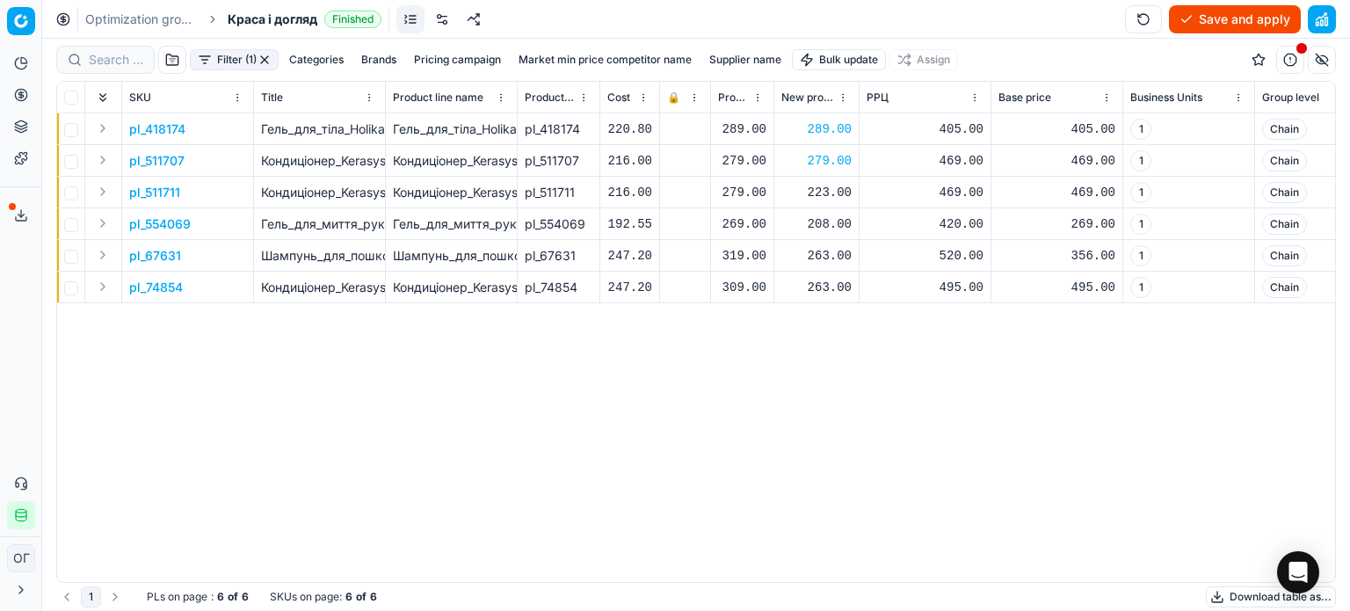
click at [824, 196] on div "223.00" at bounding box center [816, 193] width 70 height 18
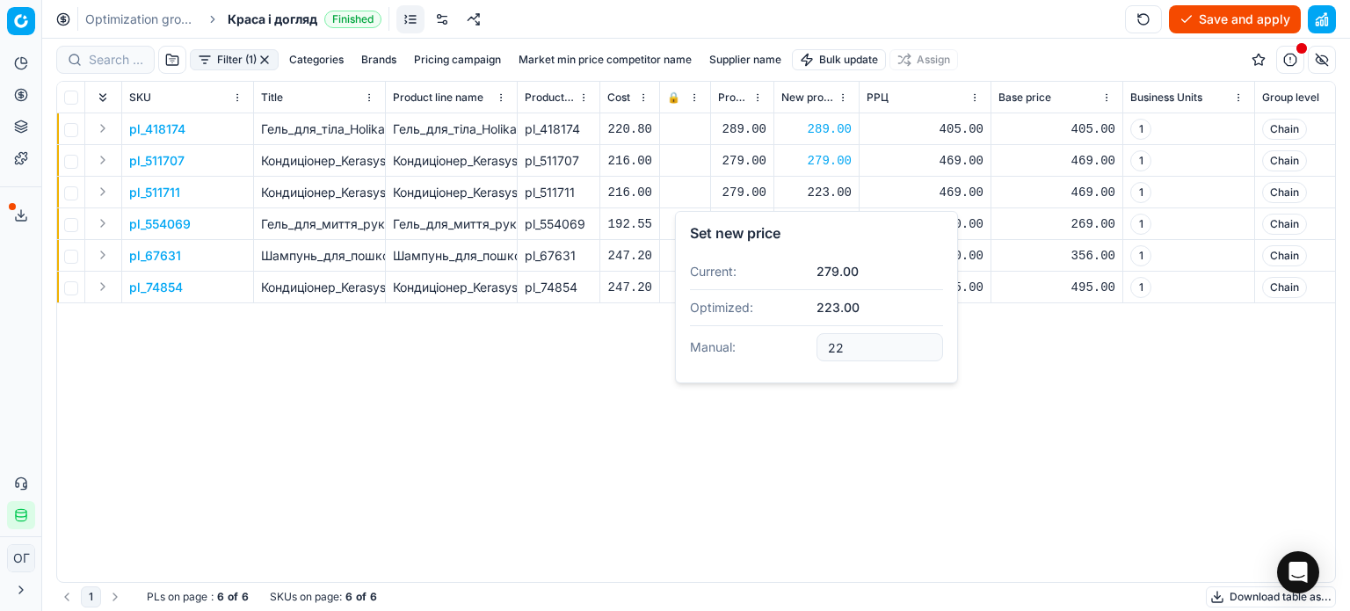
type input "2"
type input "279.00"
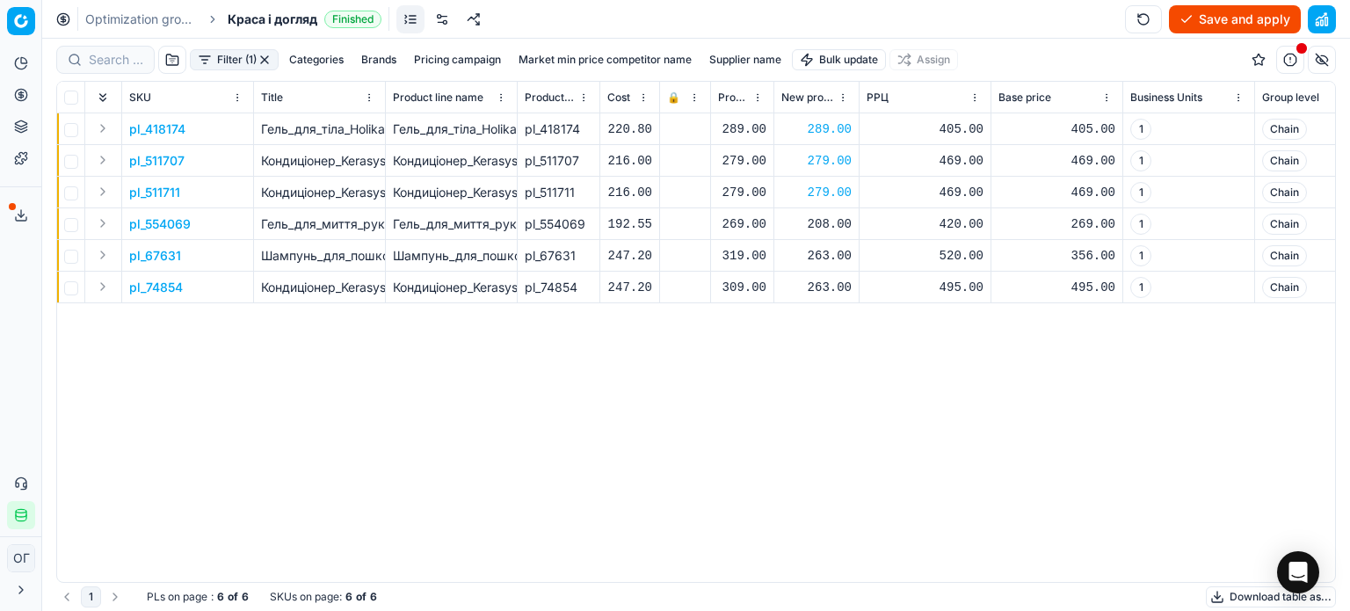
click at [820, 223] on div "208.00" at bounding box center [816, 224] width 70 height 18
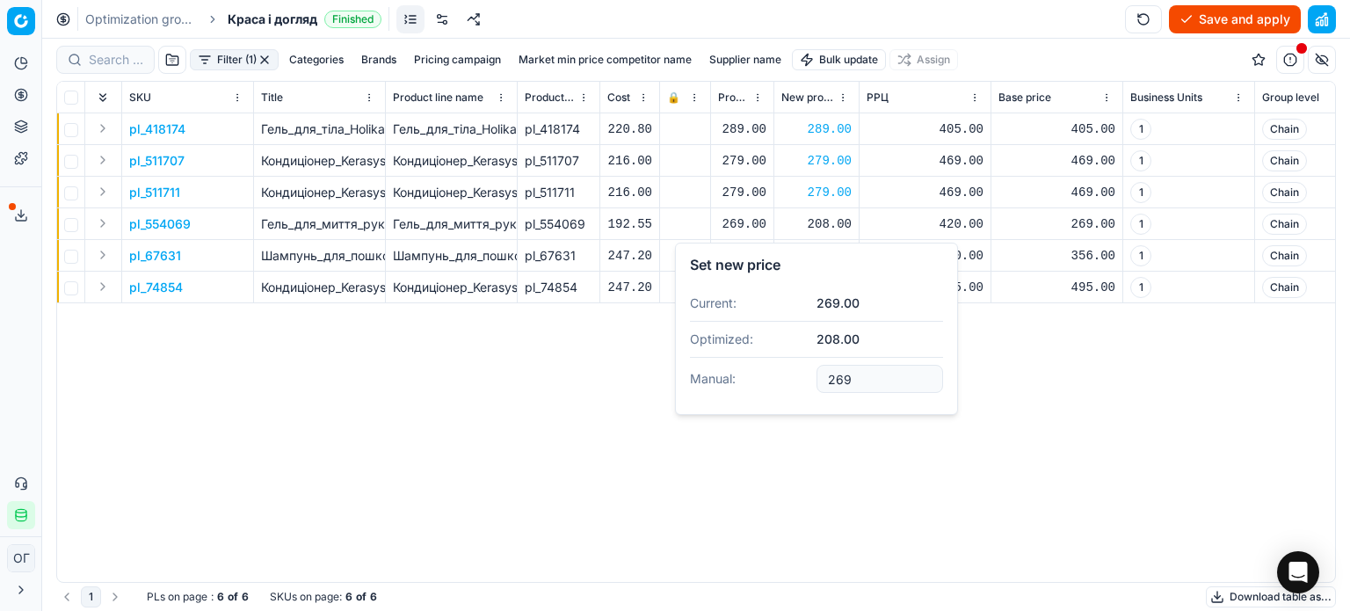
type input "269.00"
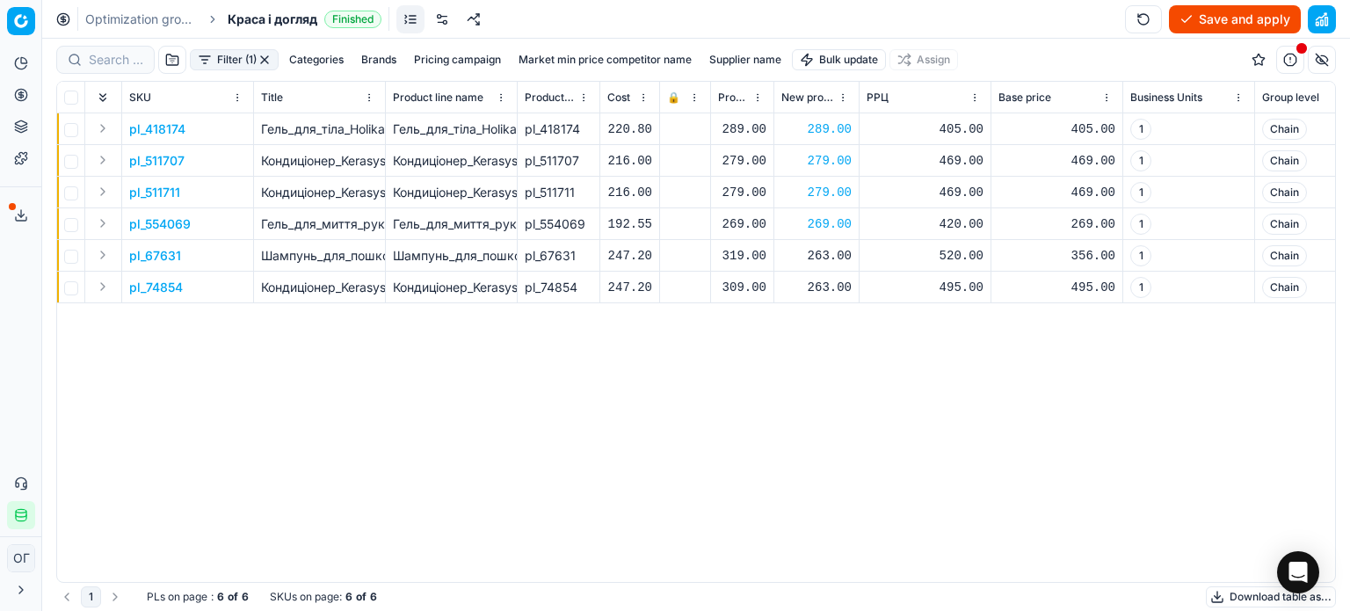
click at [829, 254] on div "263.00" at bounding box center [816, 256] width 70 height 18
type input "2"
type input "319.00"
click at [826, 280] on div "263.00" at bounding box center [816, 288] width 70 height 18
type input "2"
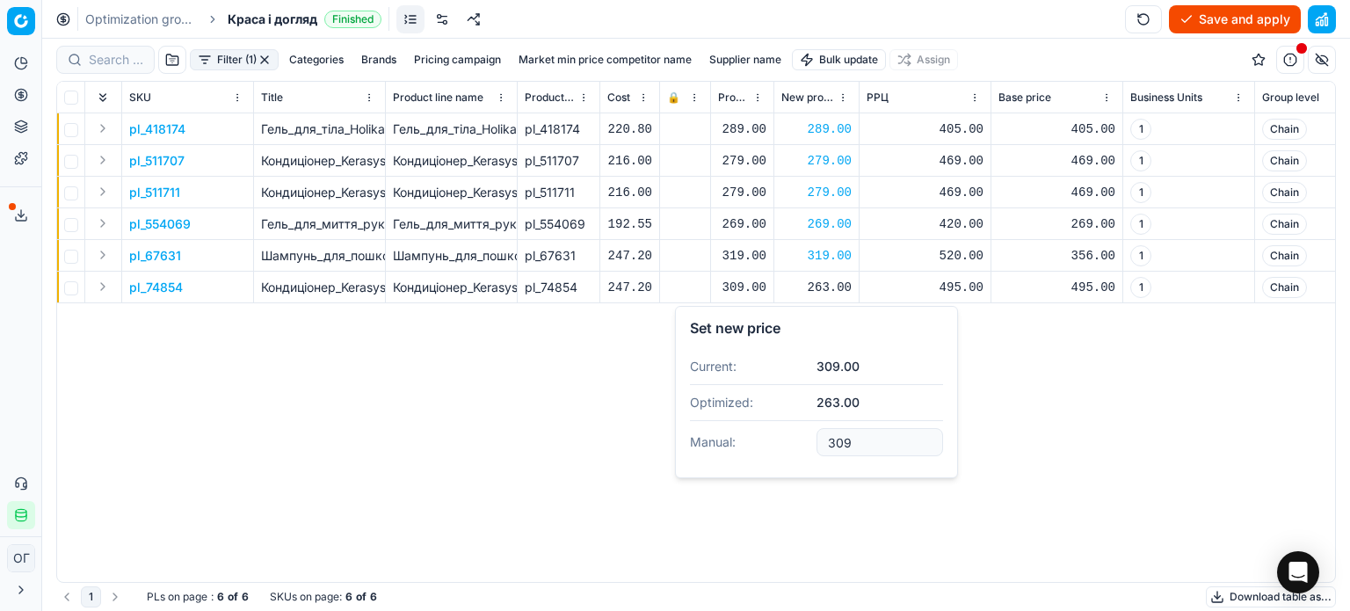
type input "309.00"
click at [1252, 11] on button "Save and apply" at bounding box center [1235, 19] width 132 height 28
